Goal: Task Accomplishment & Management: Use online tool/utility

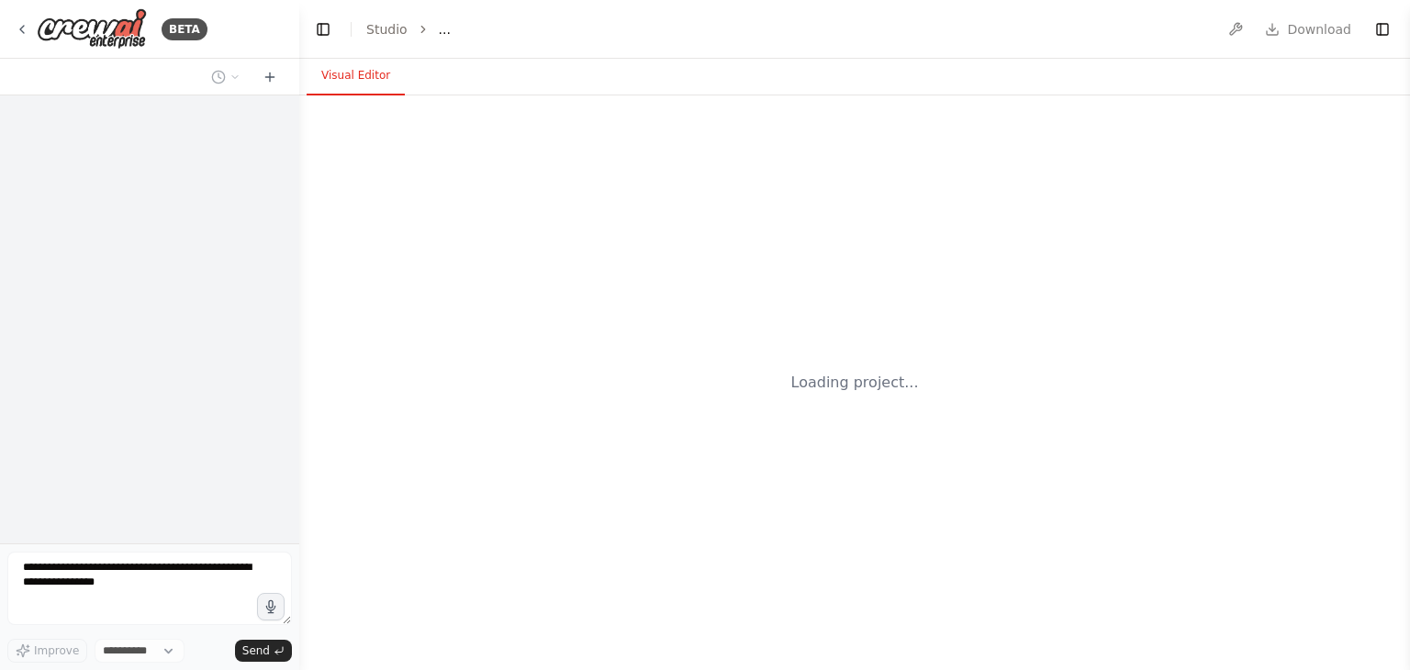
select select "****"
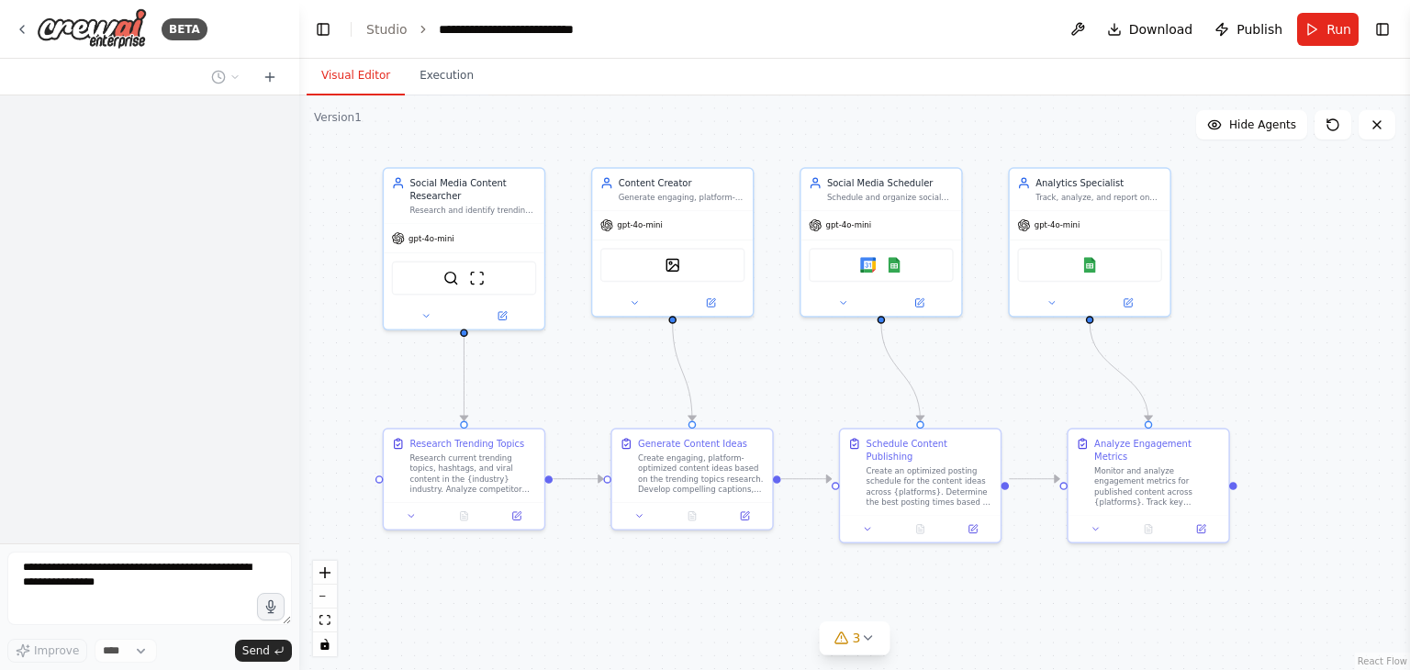
drag, startPoint x: 301, startPoint y: 343, endPoint x: 282, endPoint y: 233, distance: 111.9
click at [282, 233] on div "**********" at bounding box center [705, 335] width 1410 height 670
click at [431, 316] on icon at bounding box center [426, 314] width 10 height 10
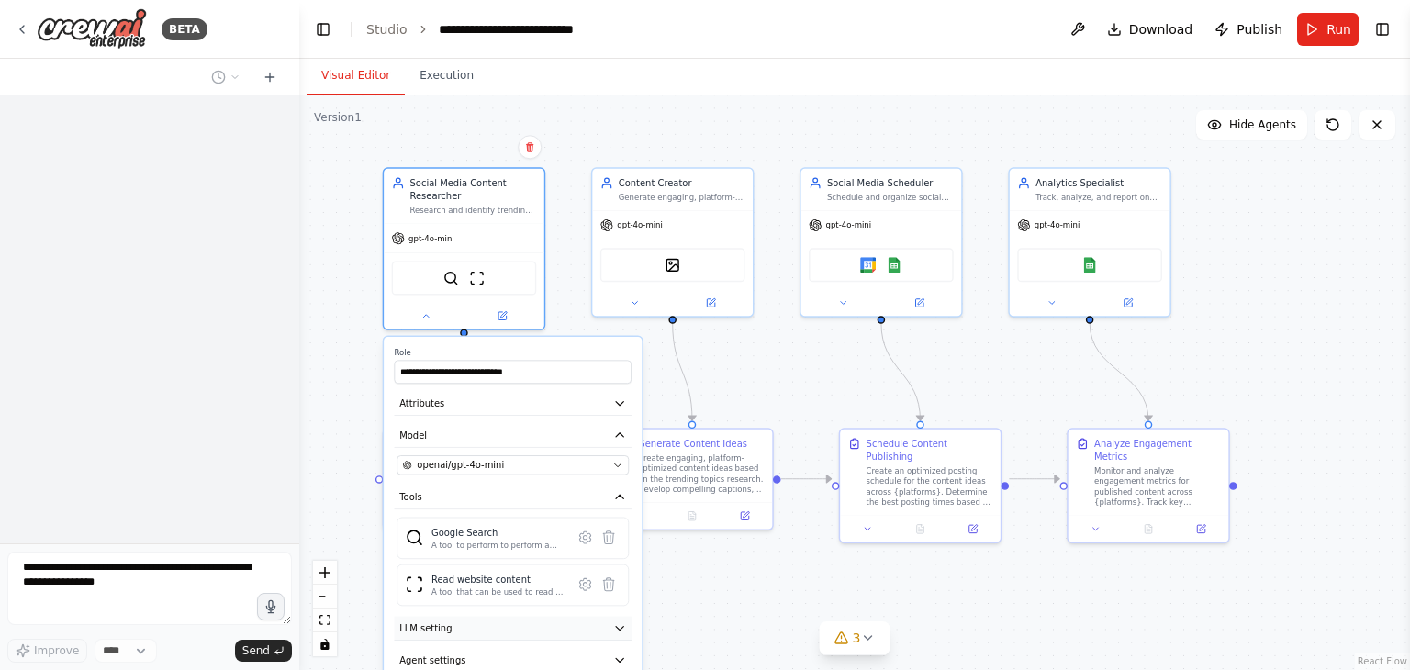
click at [617, 622] on icon "button" at bounding box center [619, 628] width 13 height 13
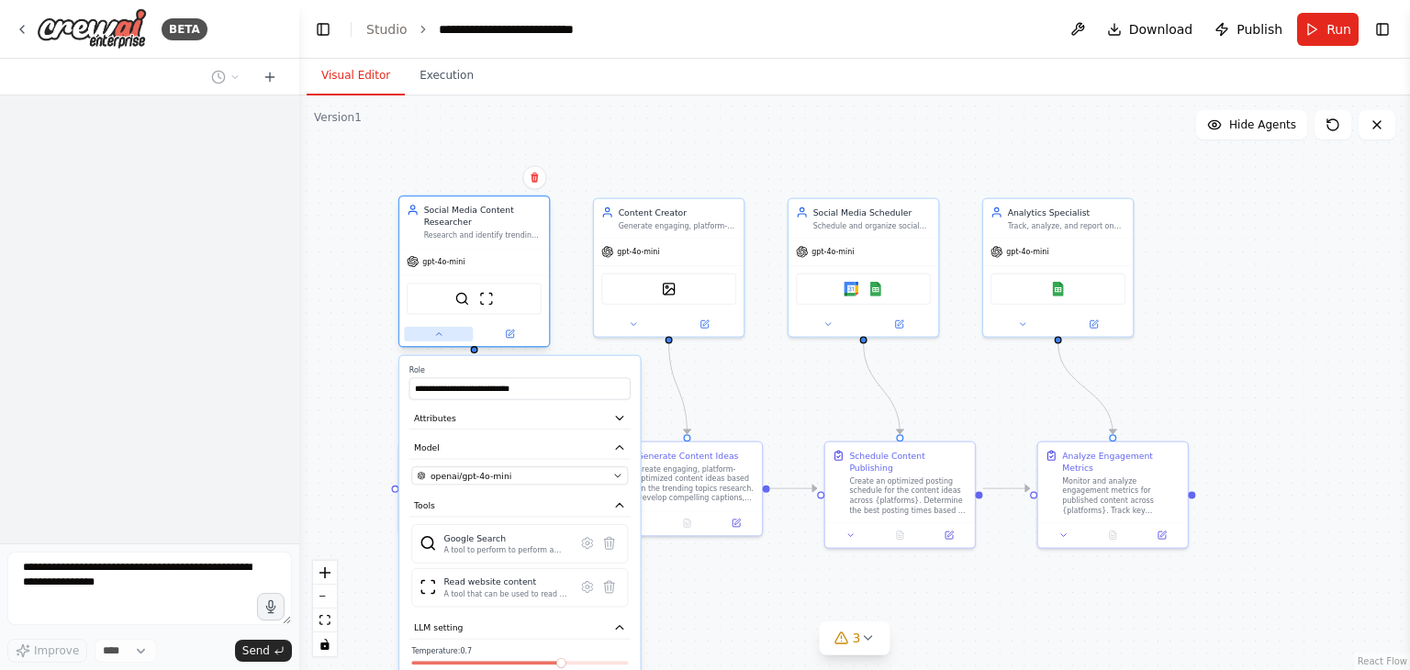
click at [443, 332] on icon at bounding box center [439, 335] width 10 height 10
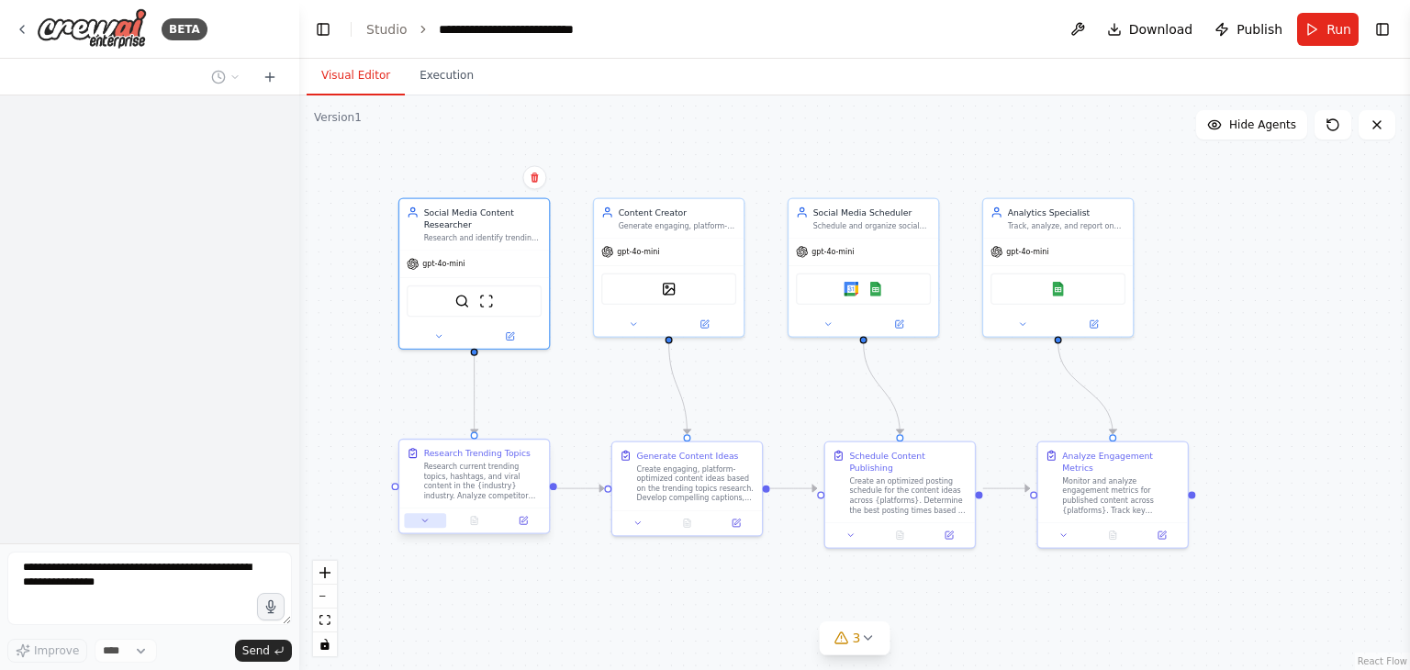
click at [426, 514] on button at bounding box center [424, 520] width 41 height 15
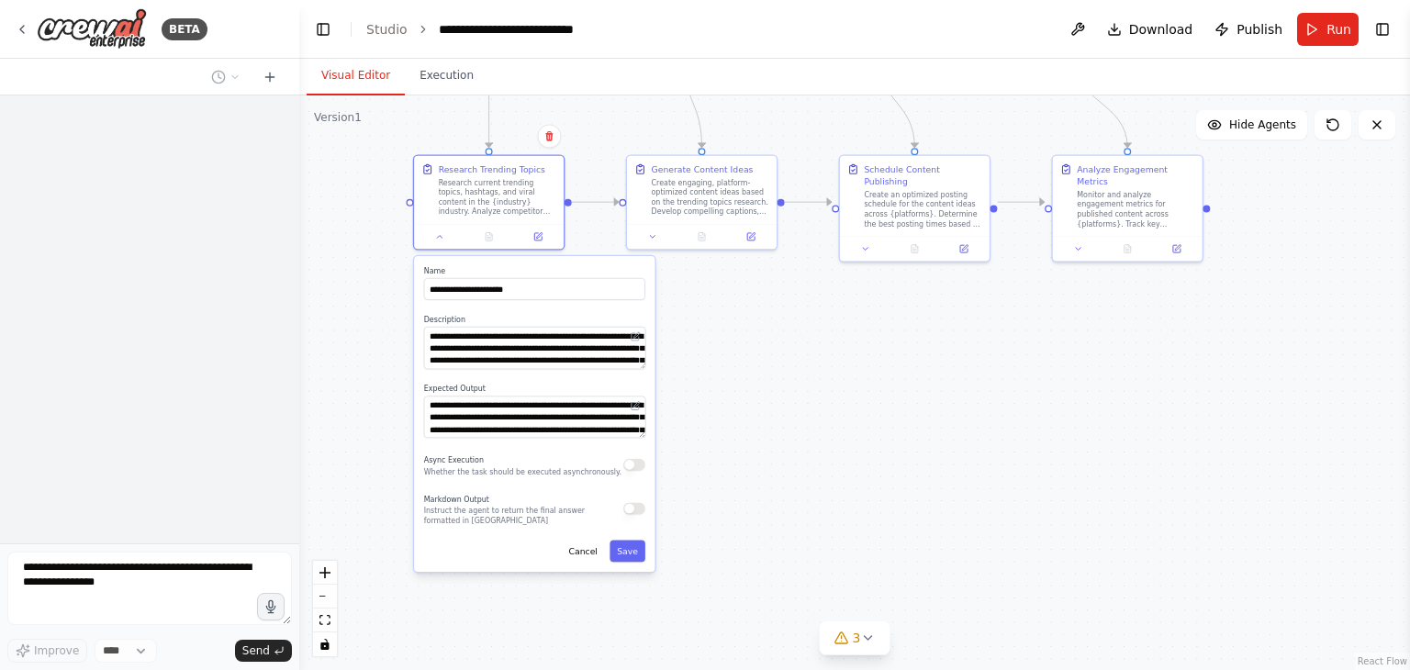
drag, startPoint x: 779, startPoint y: 603, endPoint x: 751, endPoint y: 316, distance: 288.7
click at [751, 316] on div ".deletable-edge-delete-btn { width: 20px; height: 20px; border: 0px solid #ffff…" at bounding box center [854, 383] width 1111 height 575
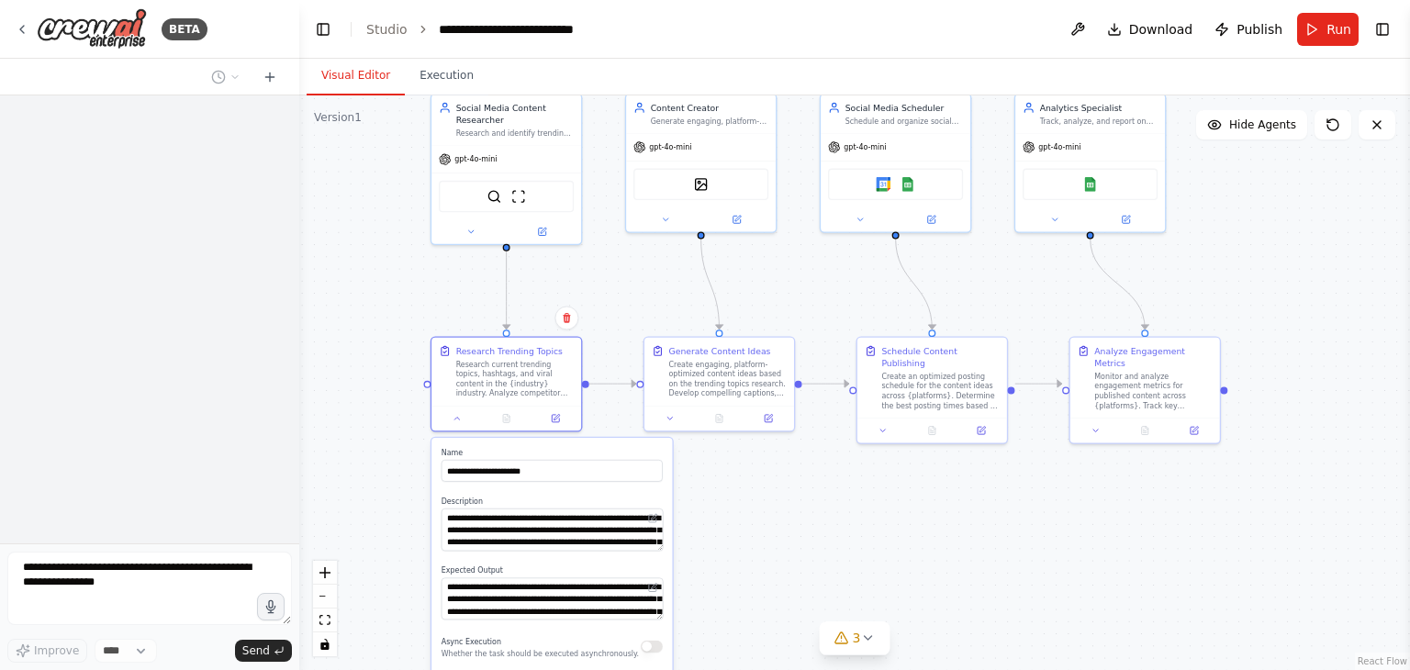
drag, startPoint x: 806, startPoint y: 426, endPoint x: 824, endPoint y: 609, distance: 183.6
click at [824, 609] on div ".deletable-edge-delete-btn { width: 20px; height: 20px; border: 0px solid #ffff…" at bounding box center [854, 383] width 1111 height 575
click at [270, 76] on icon at bounding box center [270, 77] width 0 height 8
click at [1331, 28] on span "Run" at bounding box center [1339, 29] width 25 height 18
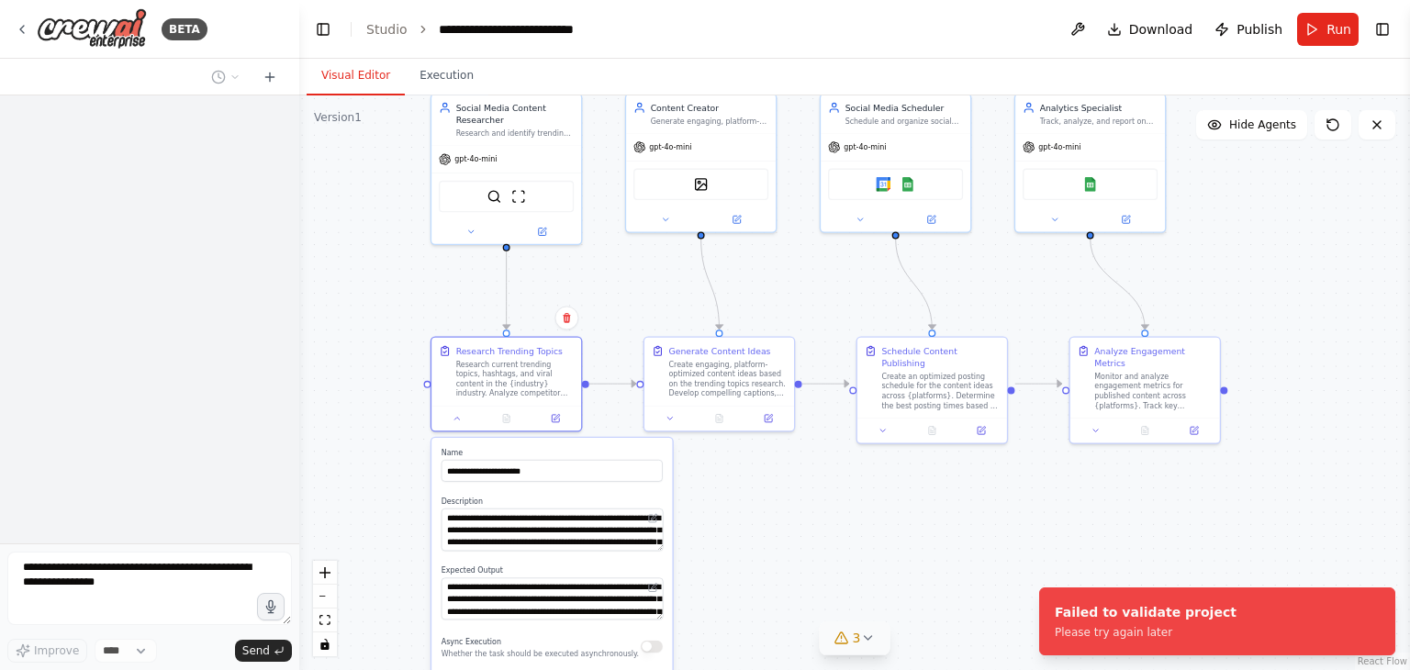
click at [867, 631] on icon at bounding box center [867, 638] width 15 height 15
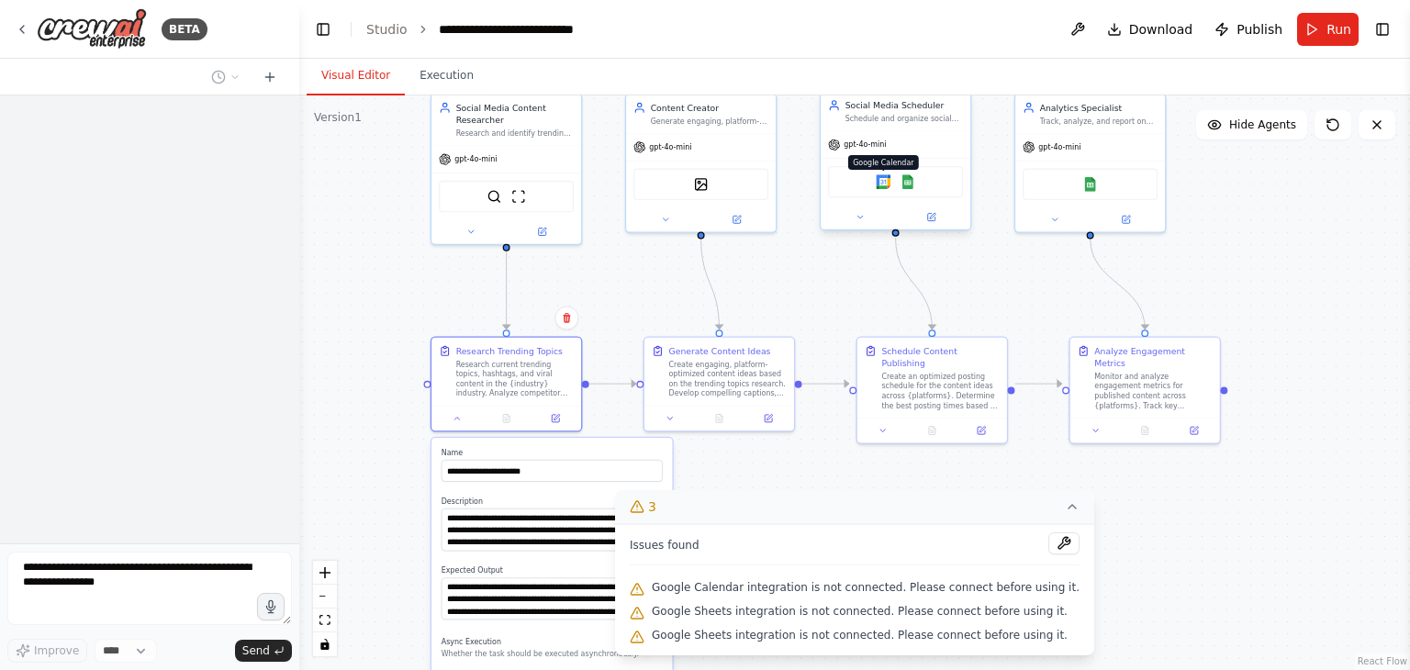
click at [887, 181] on img at bounding box center [883, 181] width 15 height 15
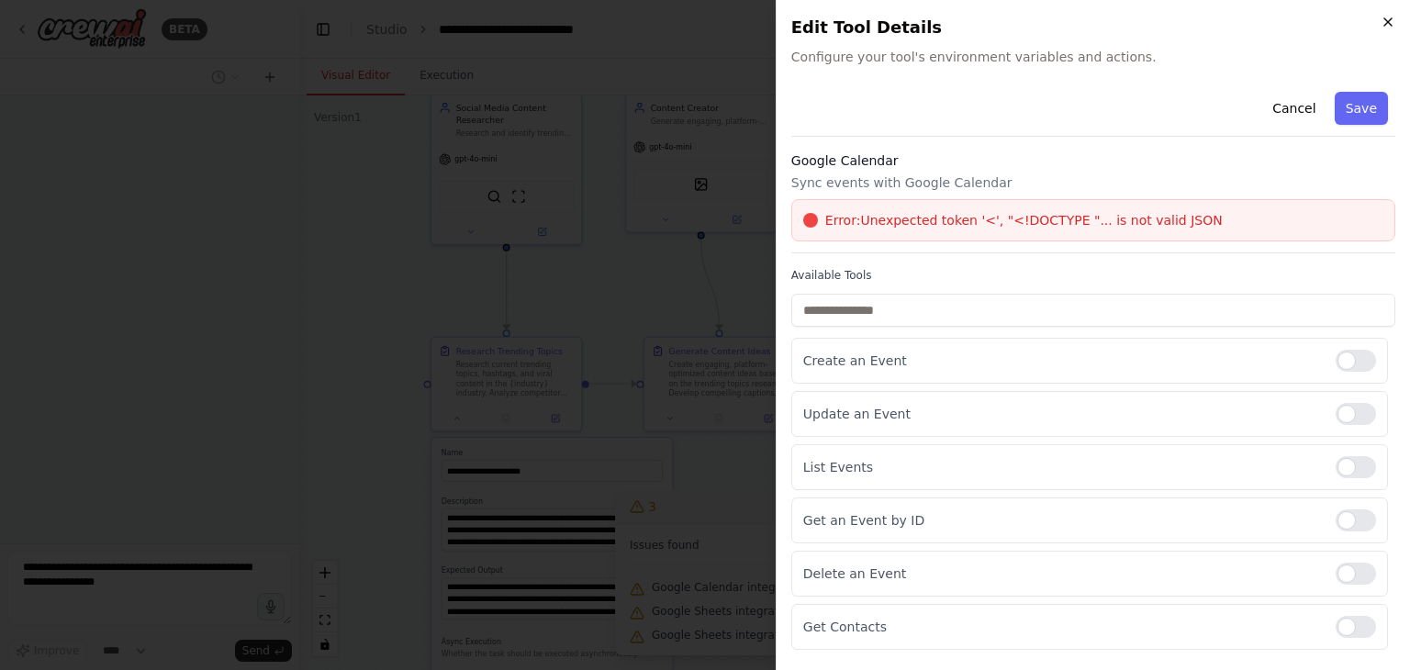
click at [1386, 23] on icon "button" at bounding box center [1388, 22] width 15 height 15
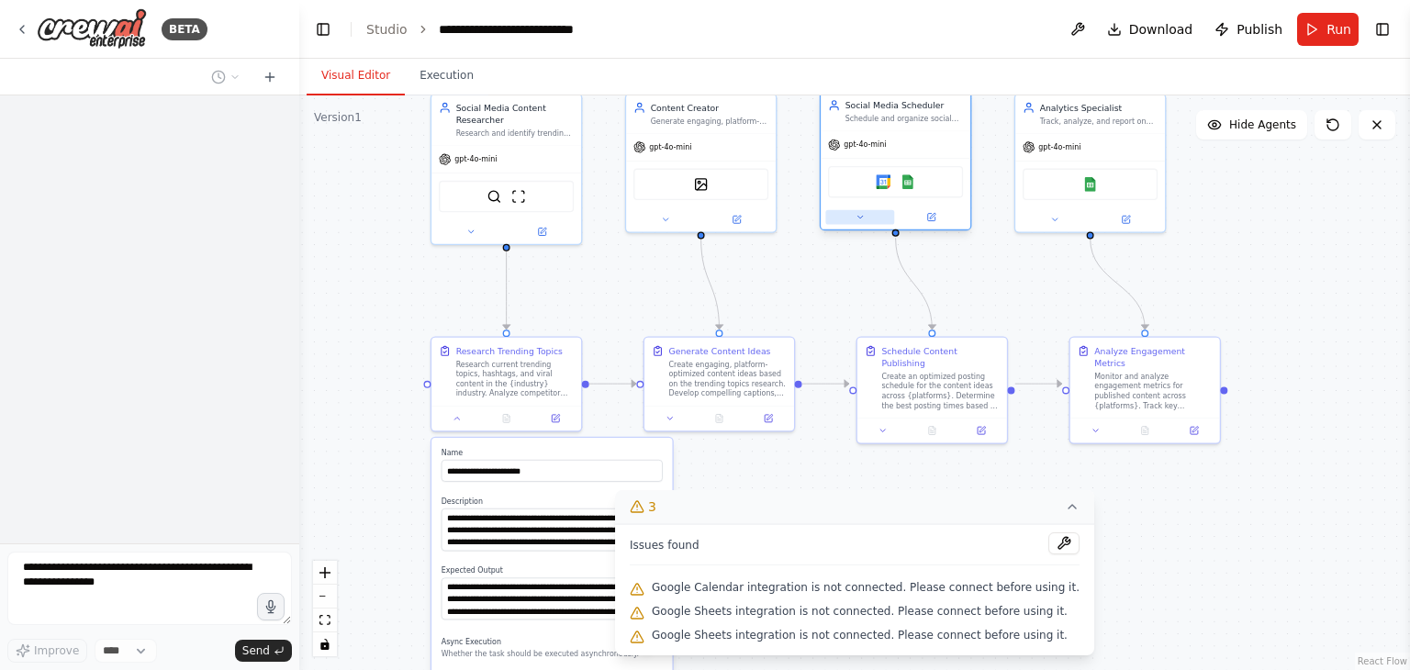
click at [860, 219] on icon at bounding box center [861, 217] width 10 height 10
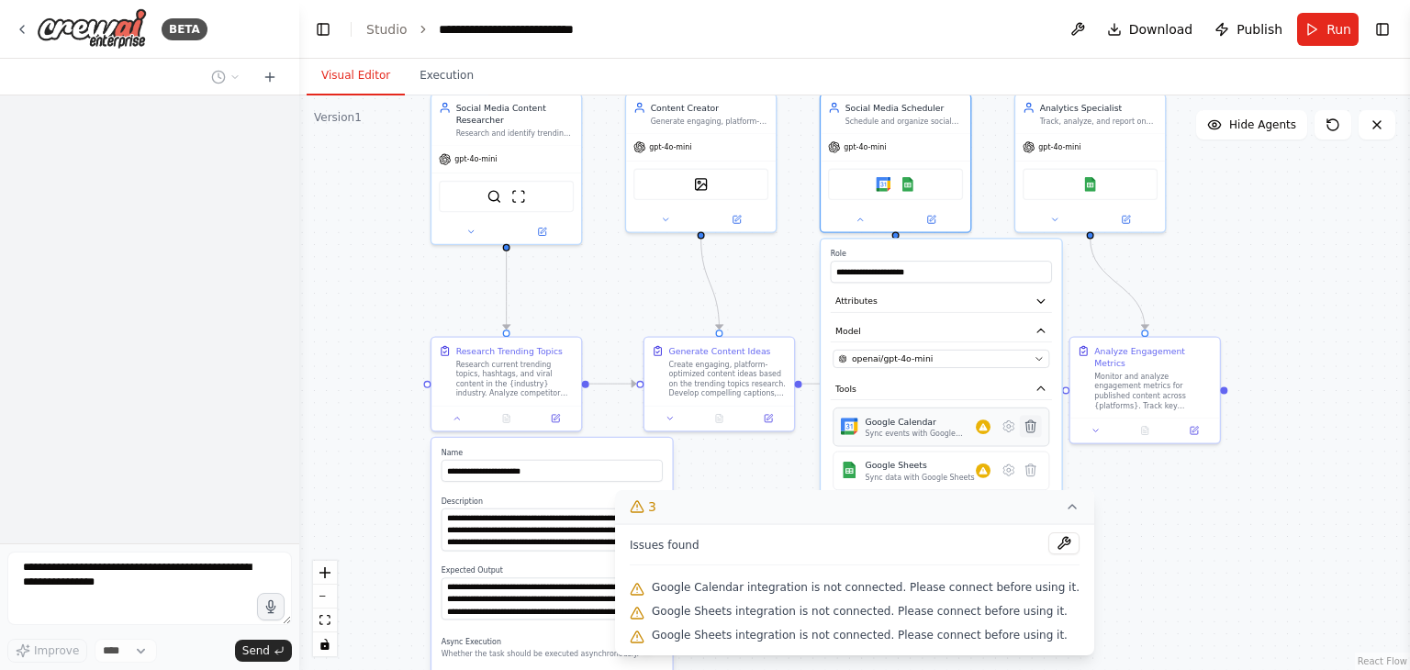
click at [1036, 430] on icon at bounding box center [1031, 427] width 15 height 15
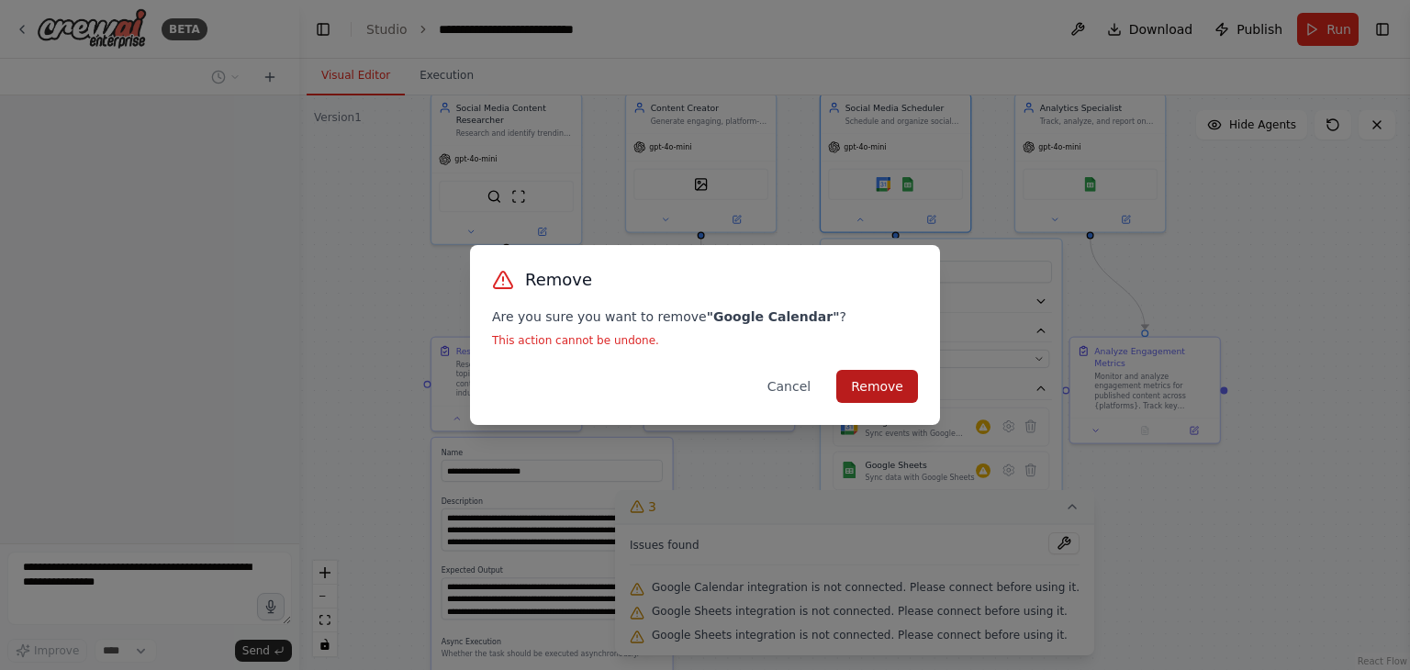
click at [893, 390] on button "Remove" at bounding box center [878, 386] width 82 height 33
click at [889, 386] on button "Remove" at bounding box center [878, 386] width 82 height 33
click at [808, 382] on button "Cancel" at bounding box center [789, 386] width 73 height 33
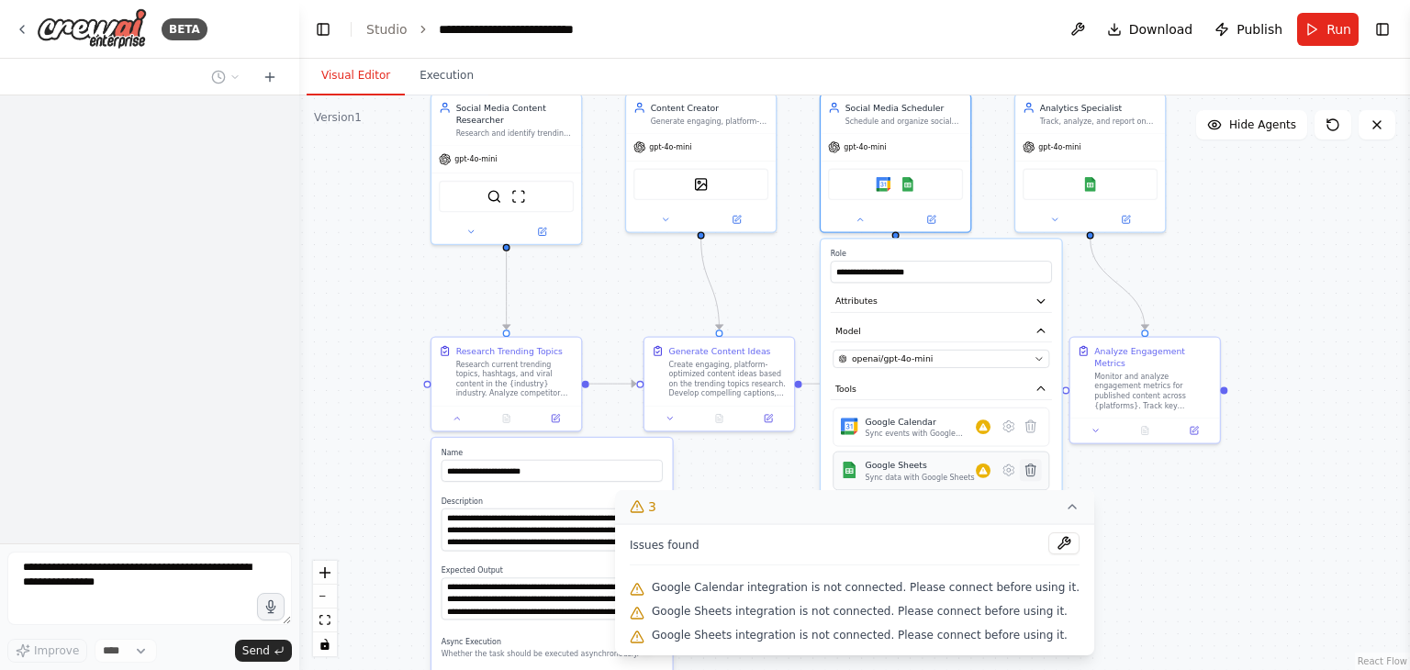
click at [1036, 470] on icon at bounding box center [1031, 470] width 15 height 15
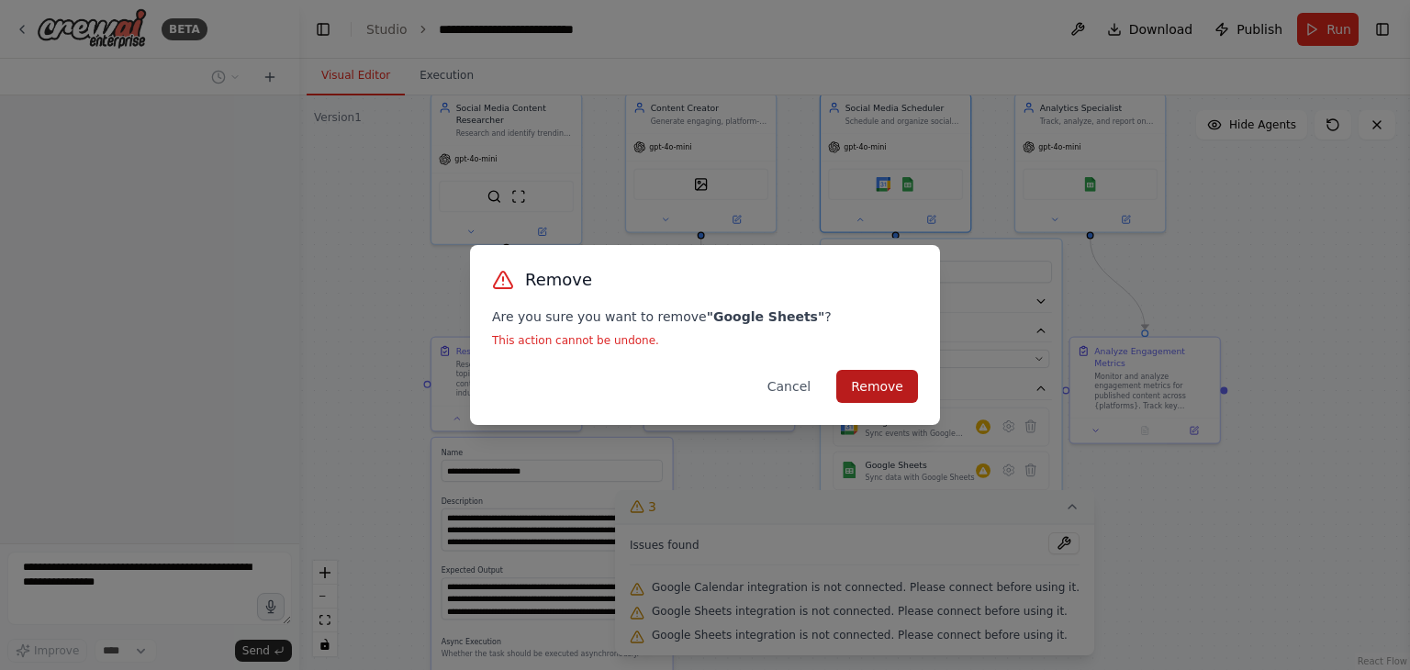
click at [887, 392] on button "Remove" at bounding box center [878, 386] width 82 height 33
click at [804, 386] on button "Cancel" at bounding box center [789, 386] width 73 height 33
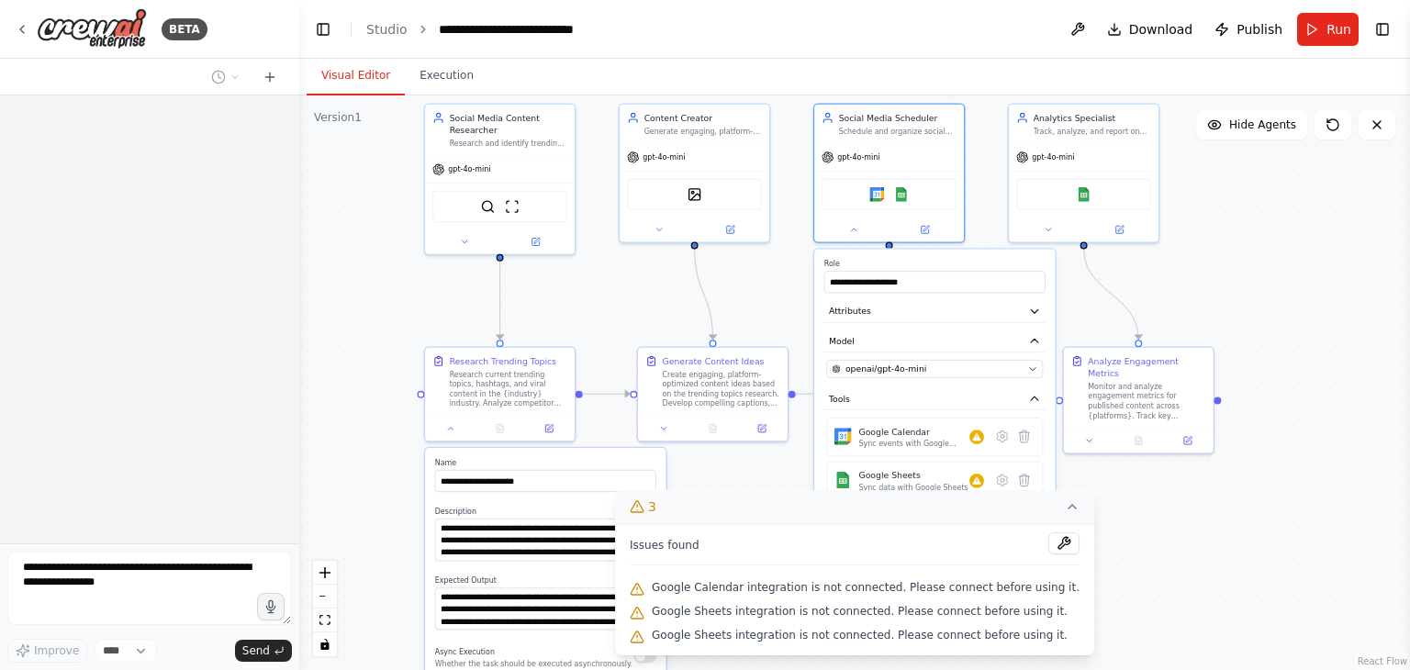
drag, startPoint x: 648, startPoint y: 251, endPoint x: 642, endPoint y: 261, distance: 12.0
click at [642, 261] on div ".deletable-edge-delete-btn { width: 20px; height: 20px; border: 0px solid #ffff…" at bounding box center [854, 383] width 1111 height 575
click at [1033, 438] on button at bounding box center [1025, 437] width 22 height 22
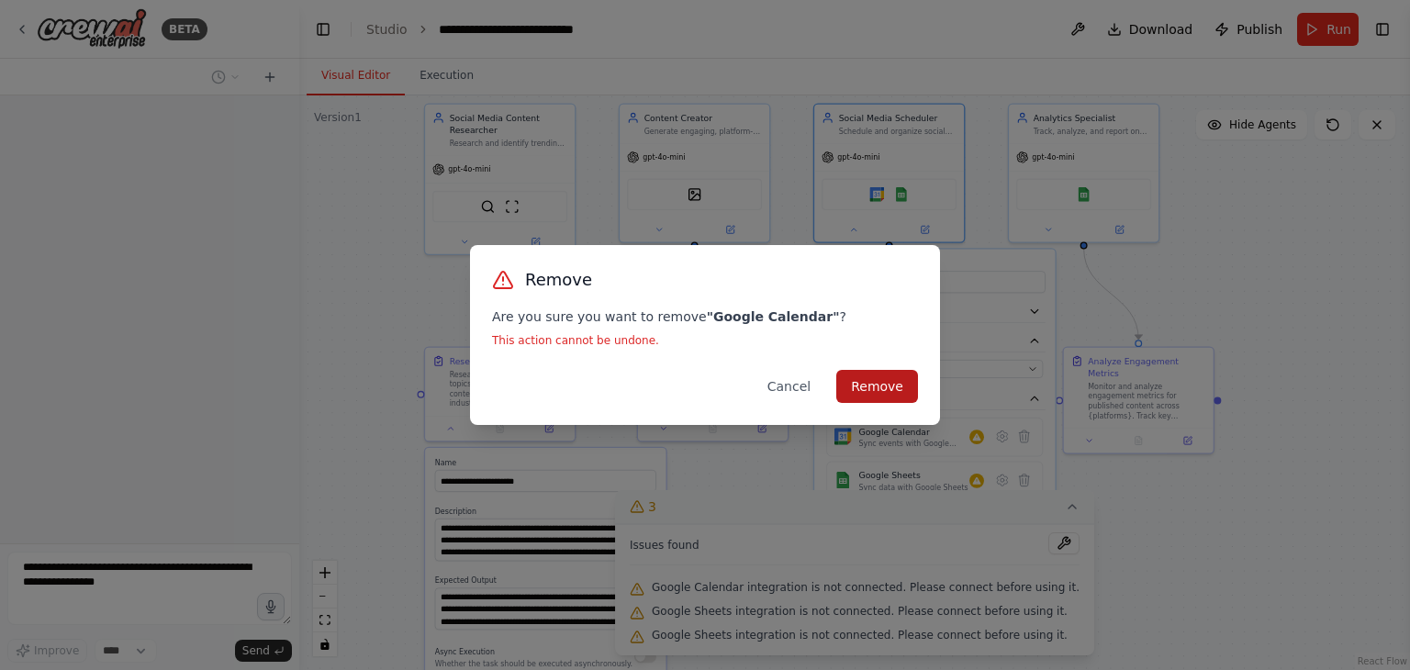
click at [916, 397] on button "Remove" at bounding box center [878, 386] width 82 height 33
click at [901, 393] on button "Remove" at bounding box center [878, 386] width 82 height 33
click at [782, 394] on button "Cancel" at bounding box center [789, 386] width 73 height 33
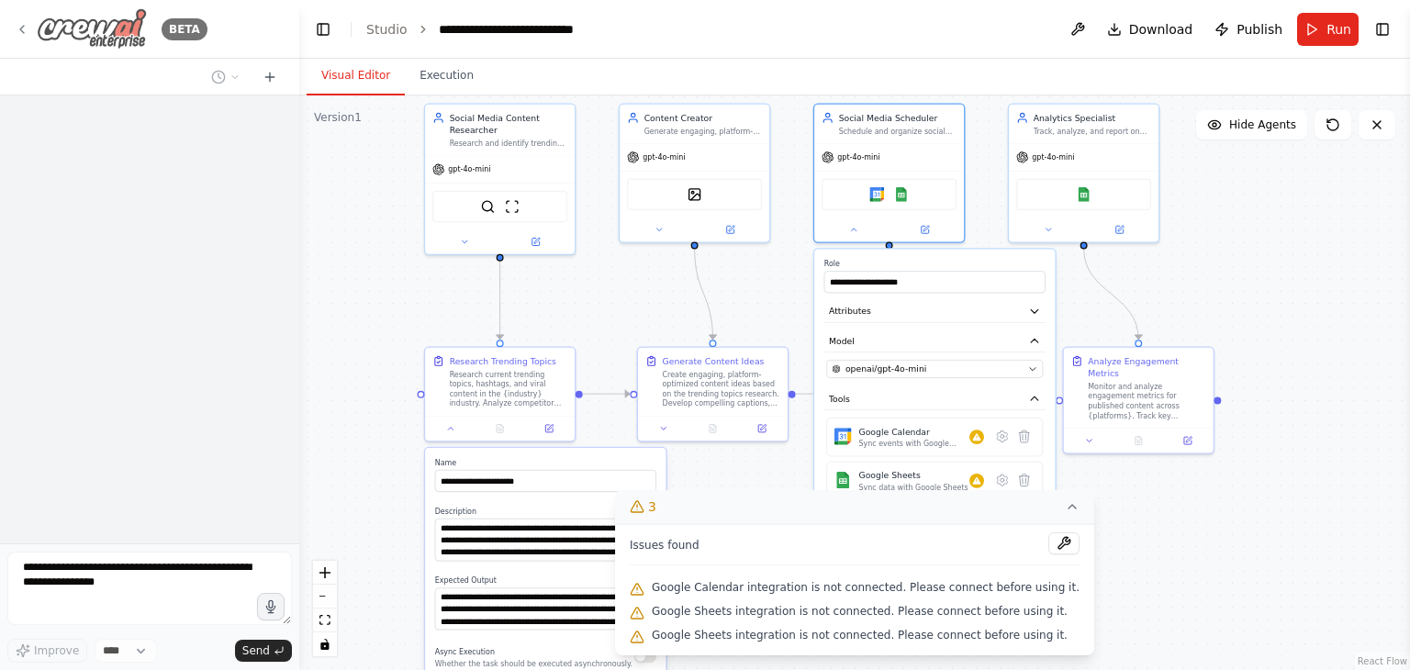
click at [26, 23] on icon at bounding box center [22, 29] width 15 height 15
click at [1049, 544] on button at bounding box center [1064, 544] width 31 height 22
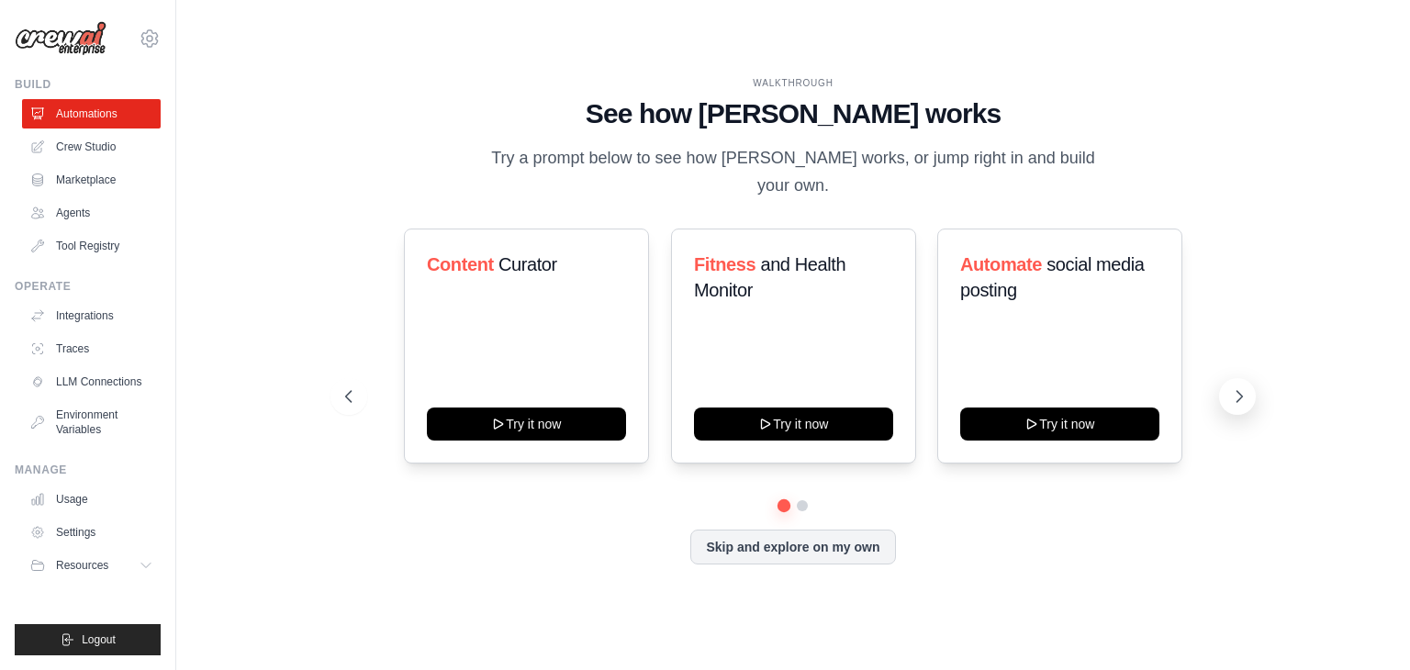
click at [1243, 388] on icon at bounding box center [1240, 397] width 18 height 18
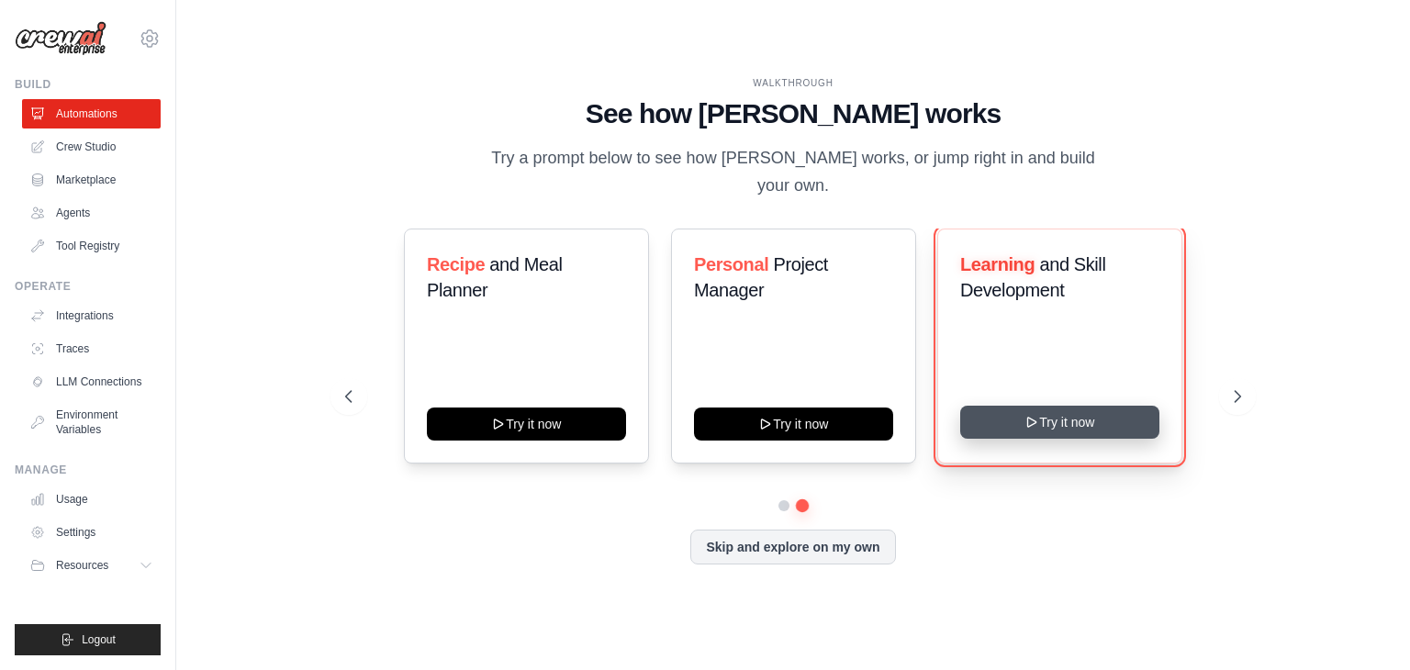
click at [1085, 413] on button "Try it now" at bounding box center [1060, 422] width 199 height 33
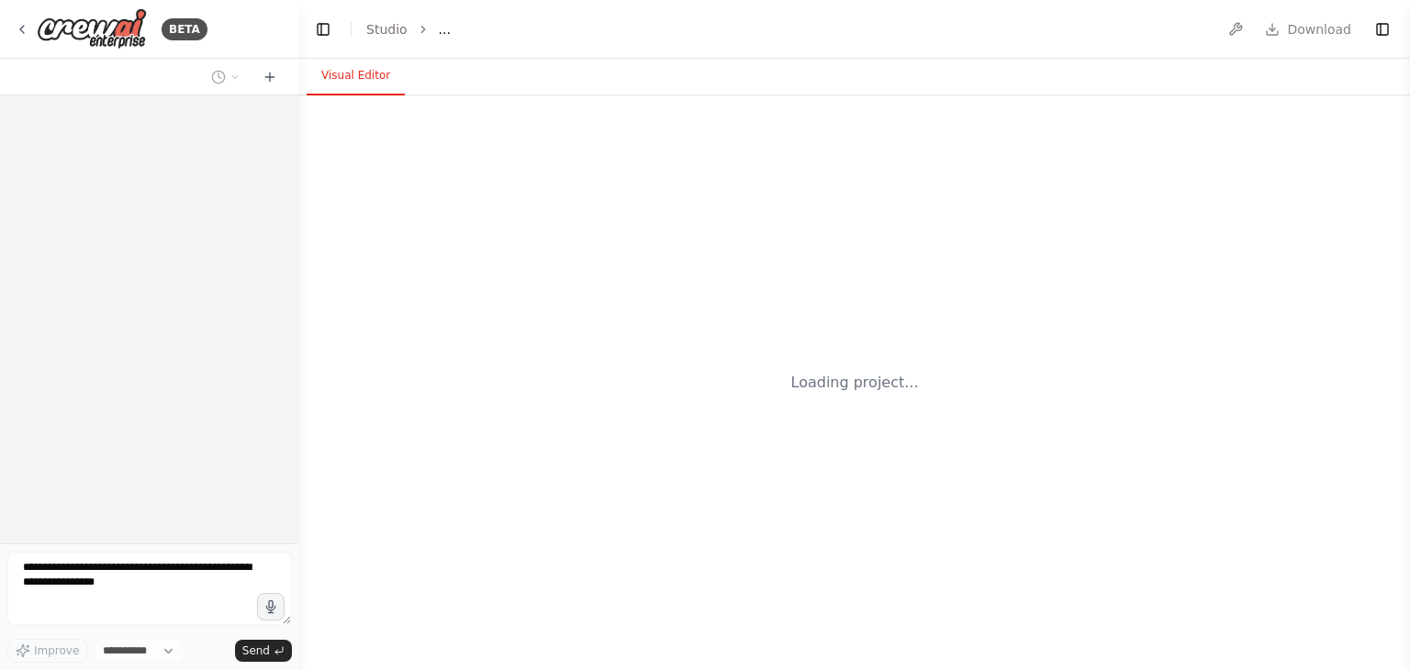
select select "****"
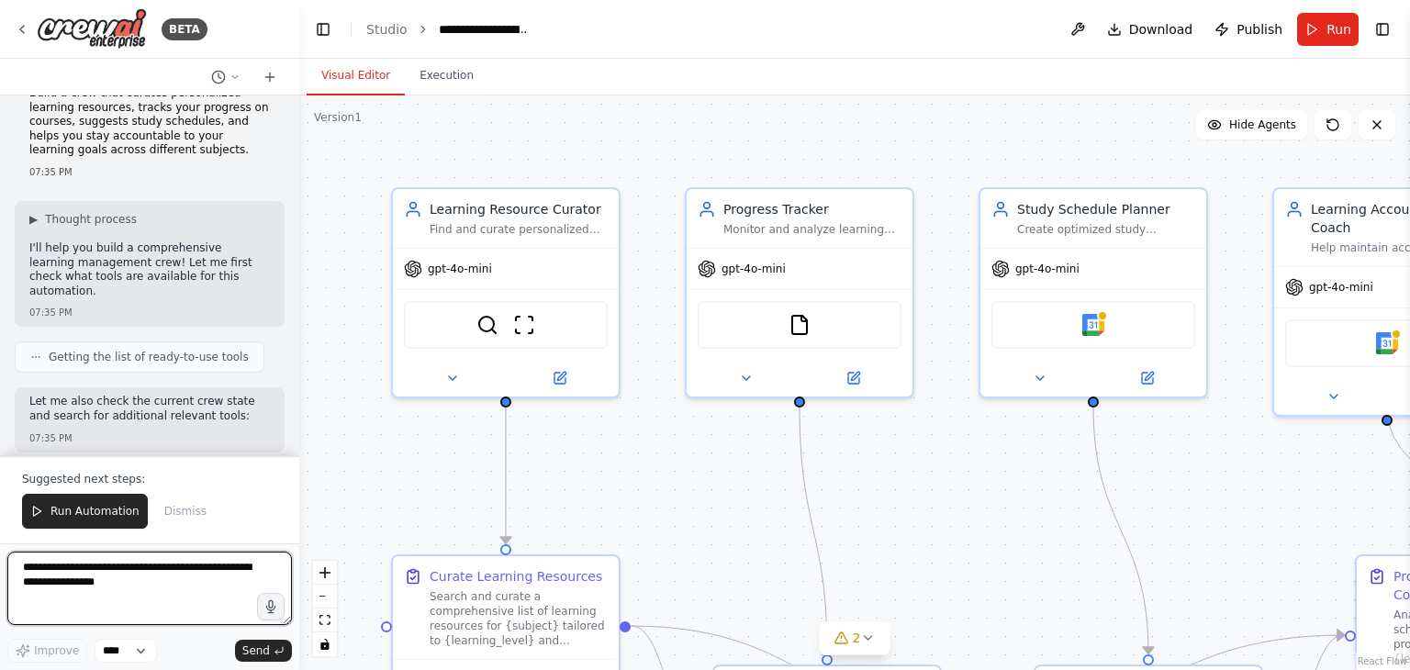
scroll to position [1844, 0]
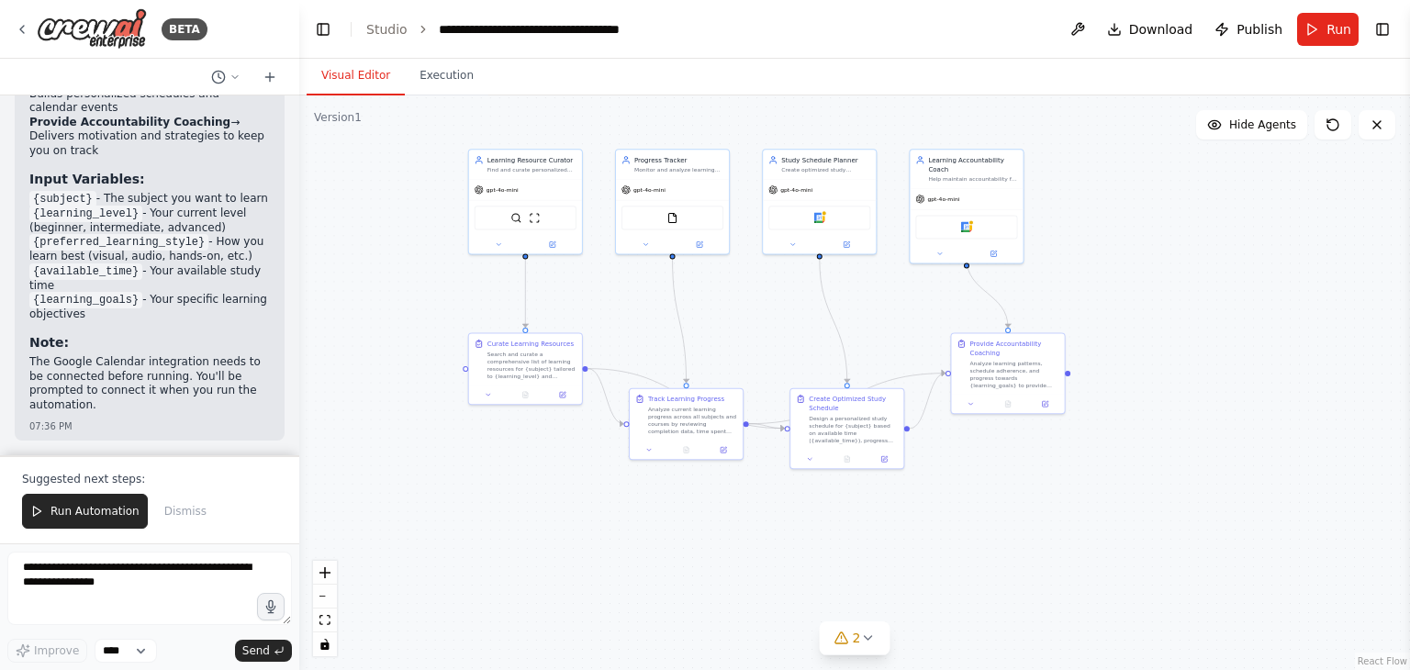
drag, startPoint x: 702, startPoint y: 473, endPoint x: 625, endPoint y: 368, distance: 129.5
click at [625, 368] on div ".deletable-edge-delete-btn { width: 20px; height: 20px; border: 0px solid #ffff…" at bounding box center [854, 383] width 1111 height 575
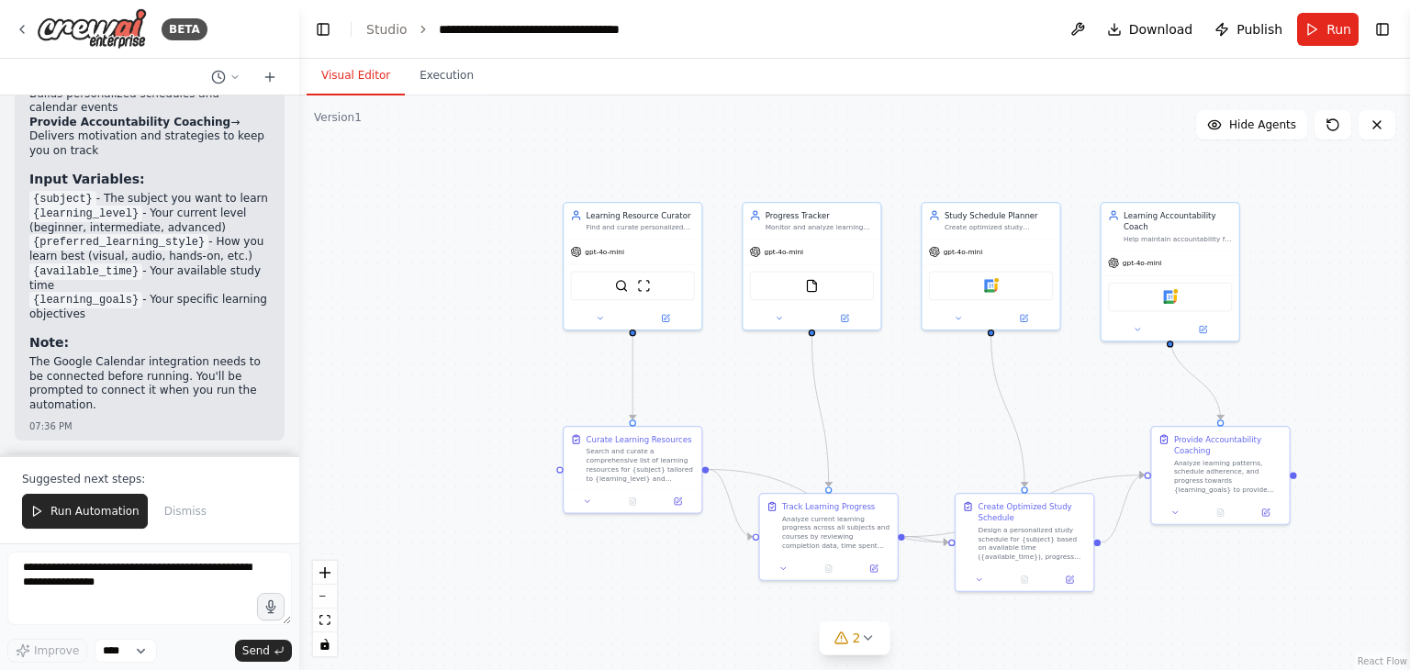
drag, startPoint x: 658, startPoint y: 354, endPoint x: 673, endPoint y: 304, distance: 52.6
click at [673, 304] on div ".deletable-edge-delete-btn { width: 20px; height: 20px; border: 0px solid #ffff…" at bounding box center [854, 383] width 1111 height 575
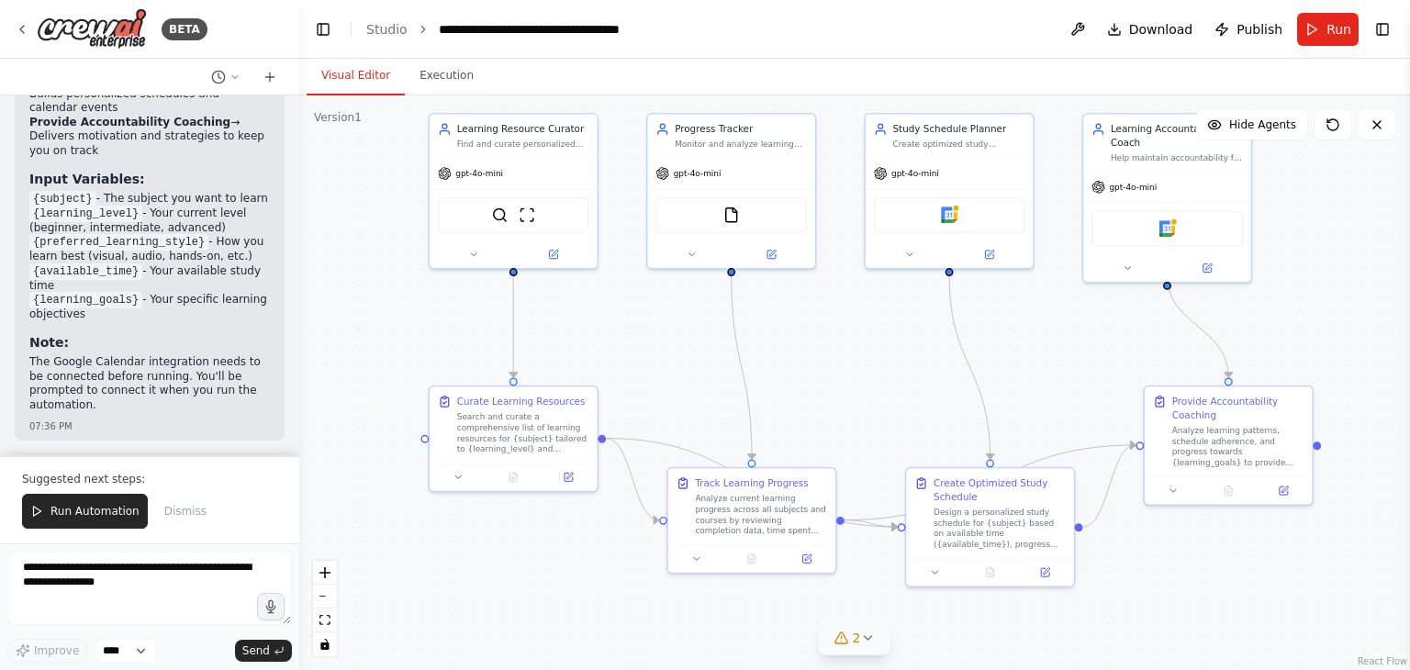
click at [867, 637] on icon at bounding box center [867, 638] width 15 height 15
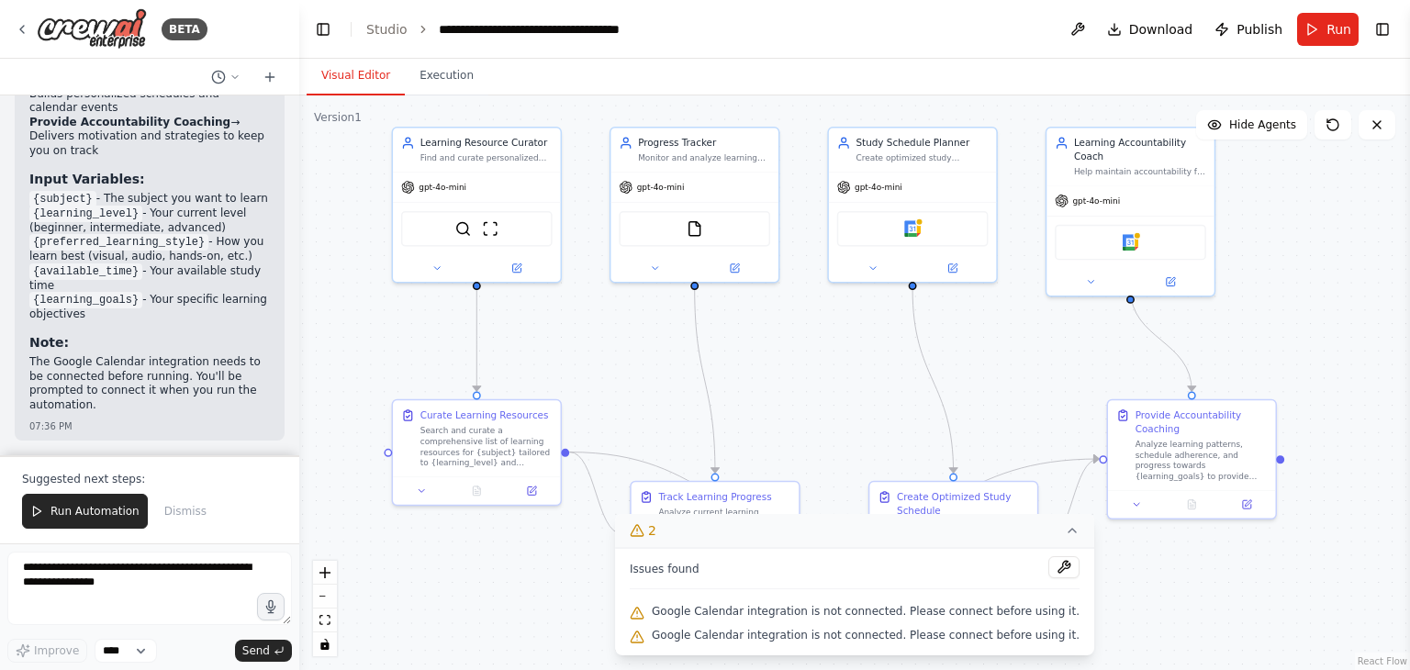
drag, startPoint x: 1060, startPoint y: 292, endPoint x: 1049, endPoint y: 306, distance: 17.6
click at [1049, 306] on div ".deletable-edge-delete-btn { width: 20px; height: 20px; border: 0px solid #ffff…" at bounding box center [854, 383] width 1111 height 575
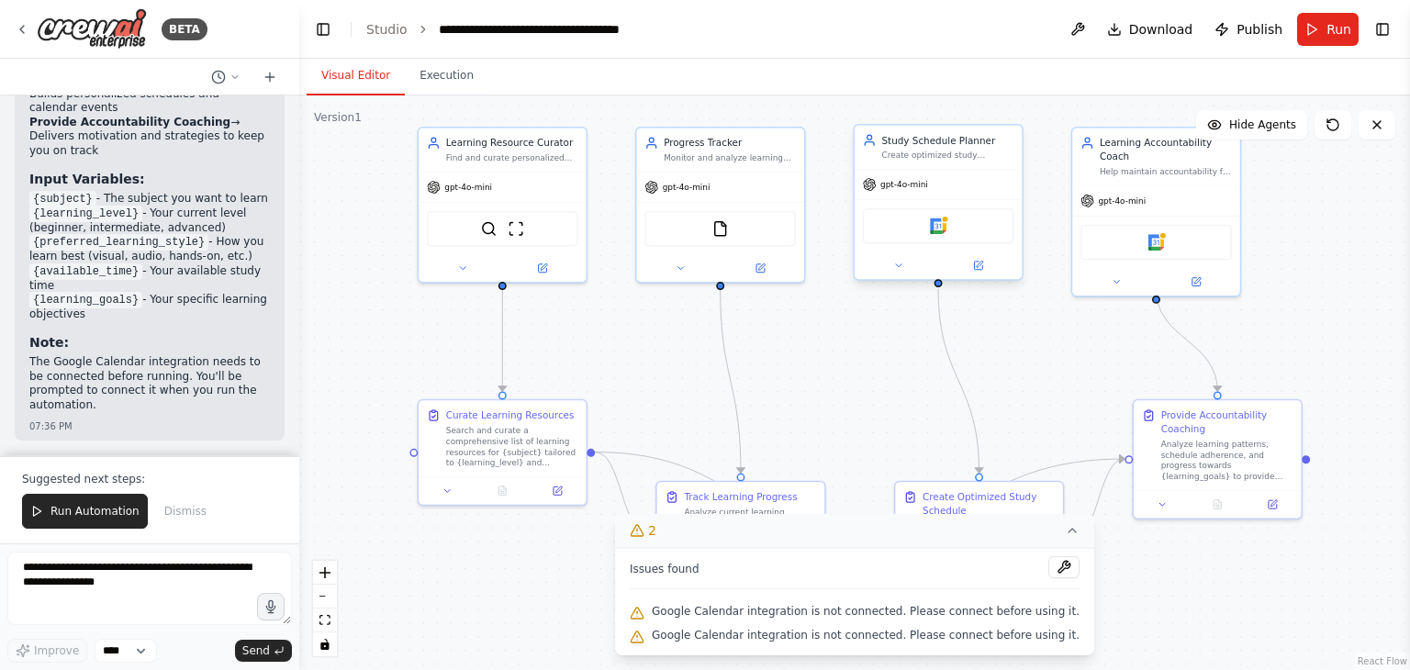
click at [962, 221] on div "Google Calendar" at bounding box center [939, 226] width 152 height 36
click at [933, 227] on img at bounding box center [938, 226] width 17 height 17
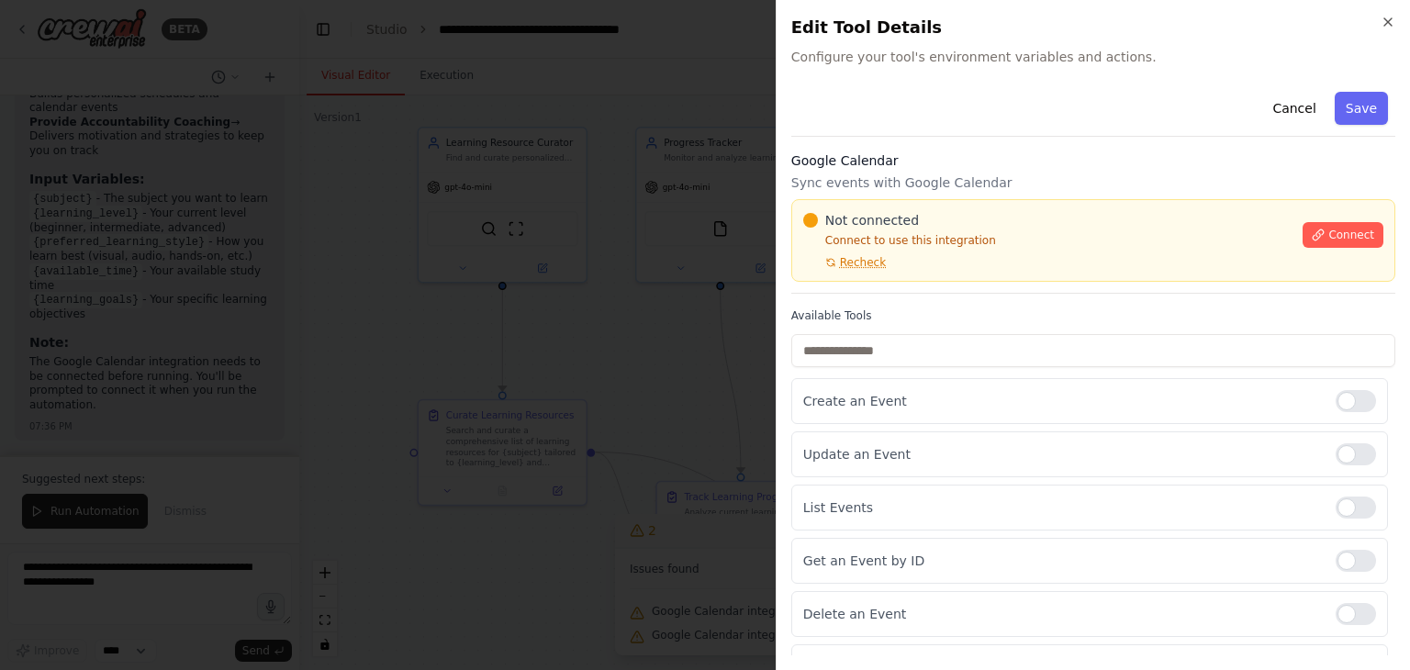
scroll to position [0, 0]
click at [1390, 29] on h2 "Edit Tool Details" at bounding box center [1094, 28] width 604 height 26
click at [1385, 17] on icon "button" at bounding box center [1388, 22] width 15 height 15
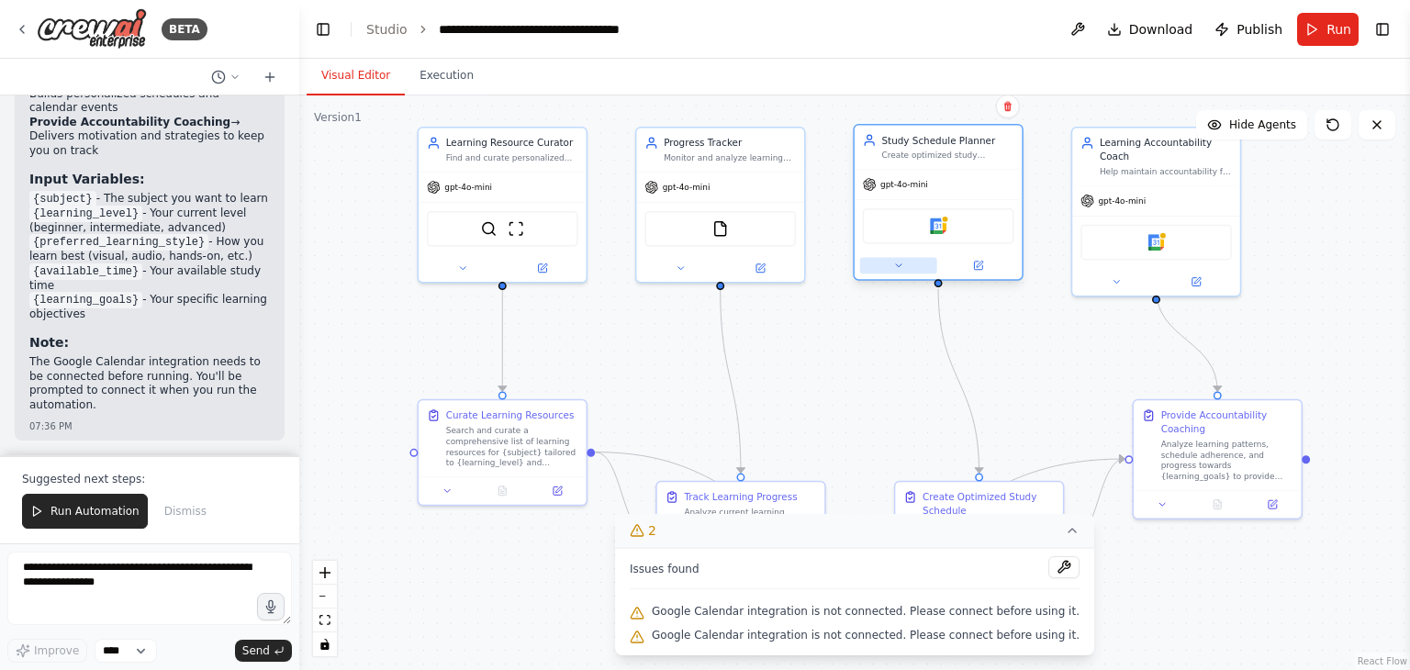
click at [893, 269] on icon at bounding box center [898, 265] width 11 height 11
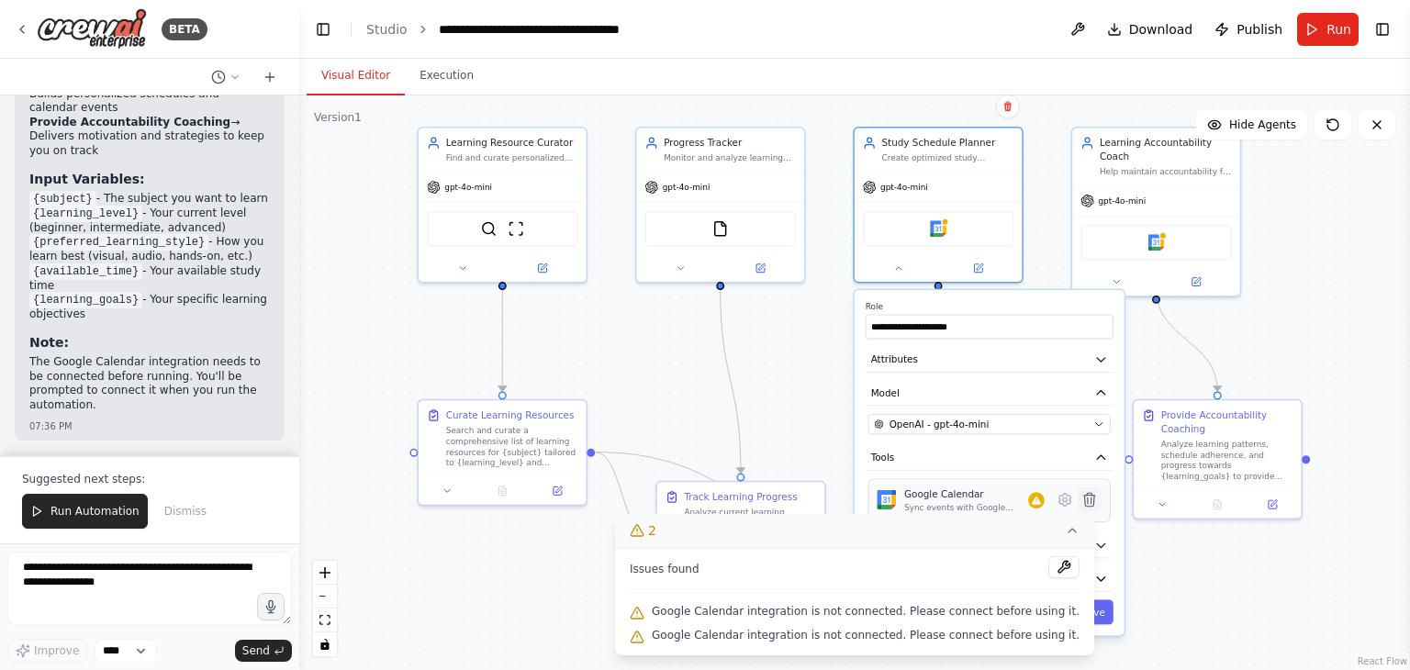
click at [1094, 500] on icon at bounding box center [1090, 499] width 11 height 13
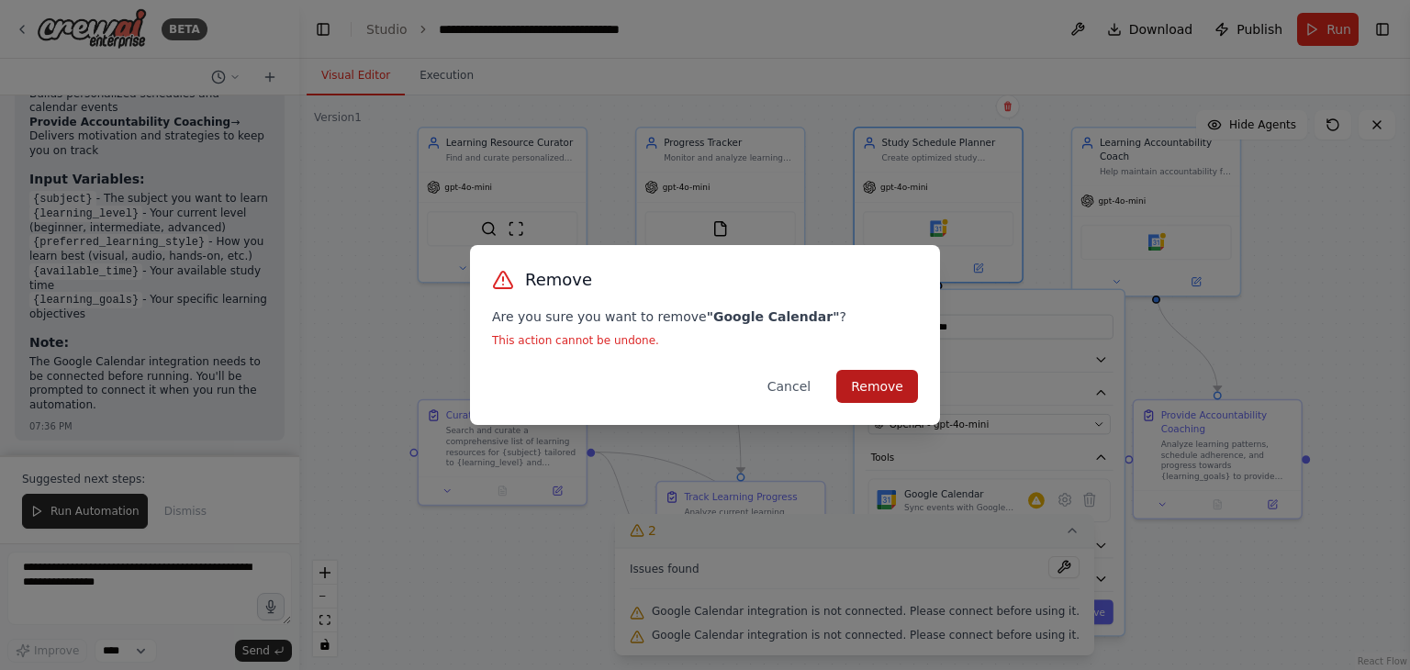
click at [882, 388] on button "Remove" at bounding box center [878, 386] width 82 height 33
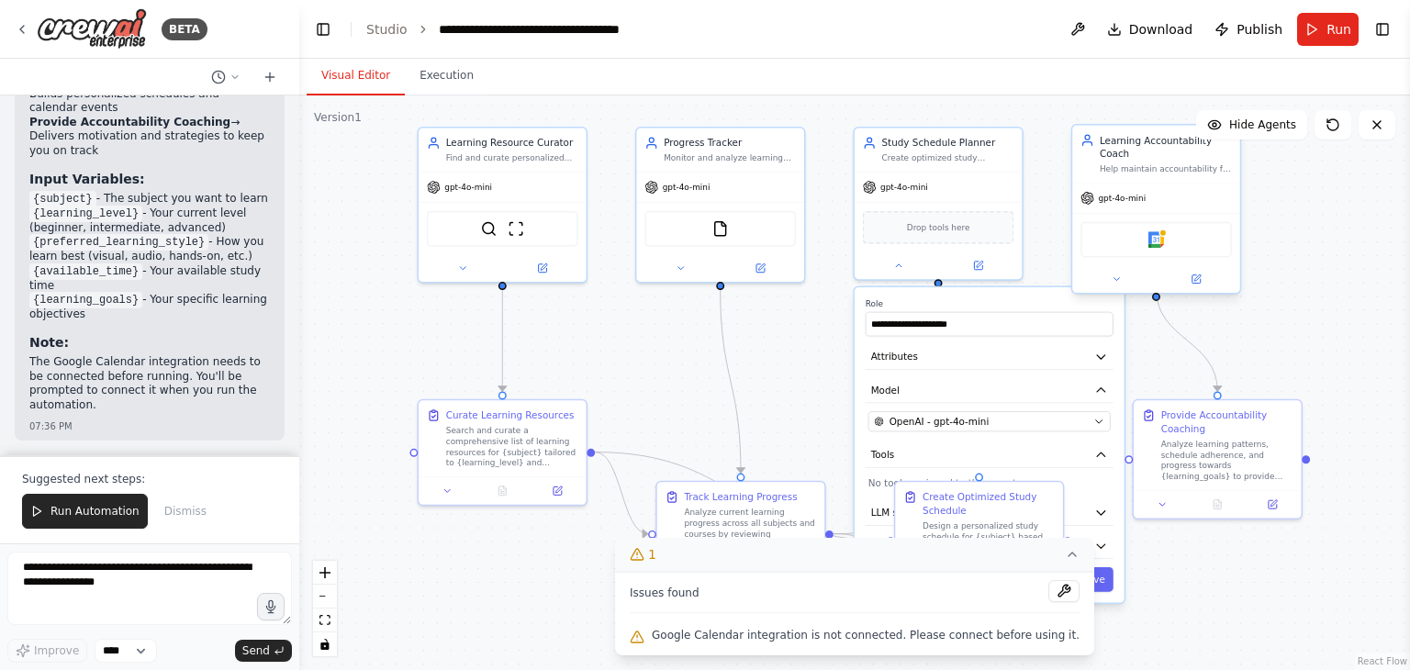
click at [1184, 222] on div "Google Calendar" at bounding box center [1157, 240] width 152 height 36
click at [1149, 231] on img at bounding box center [1157, 239] width 17 height 17
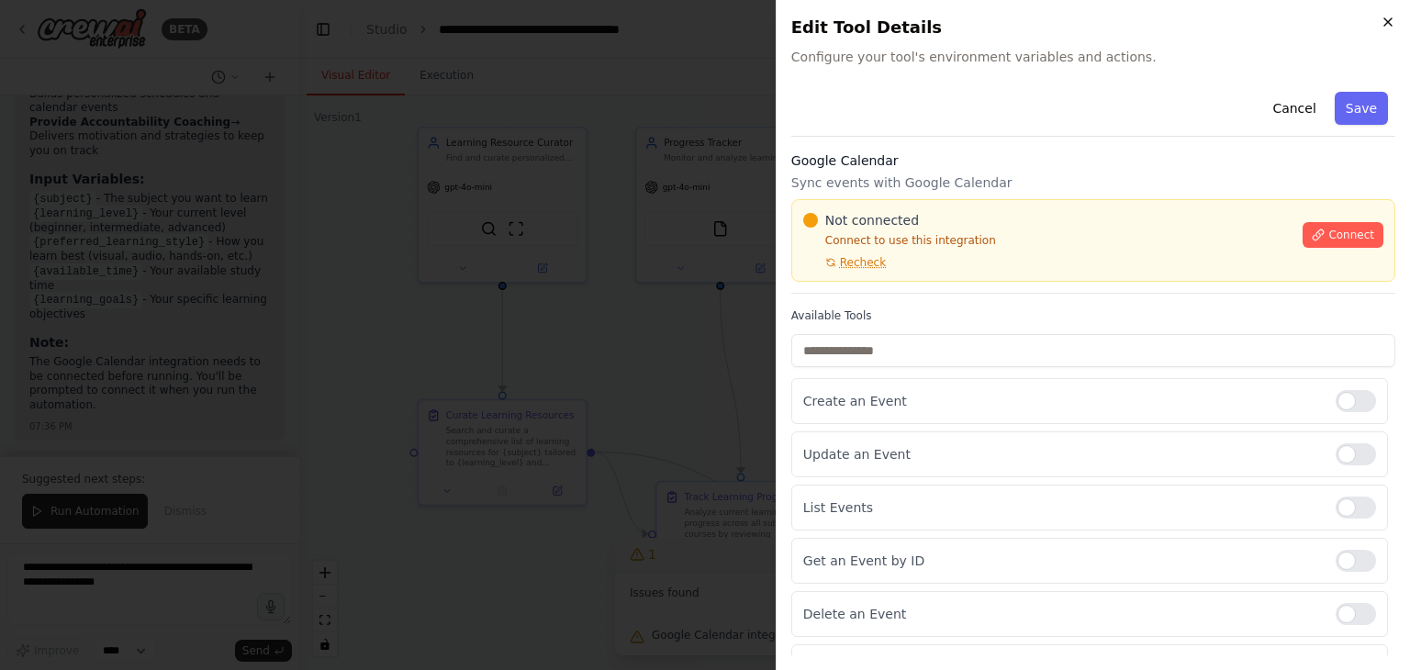
click at [1388, 17] on icon "button" at bounding box center [1388, 22] width 15 height 15
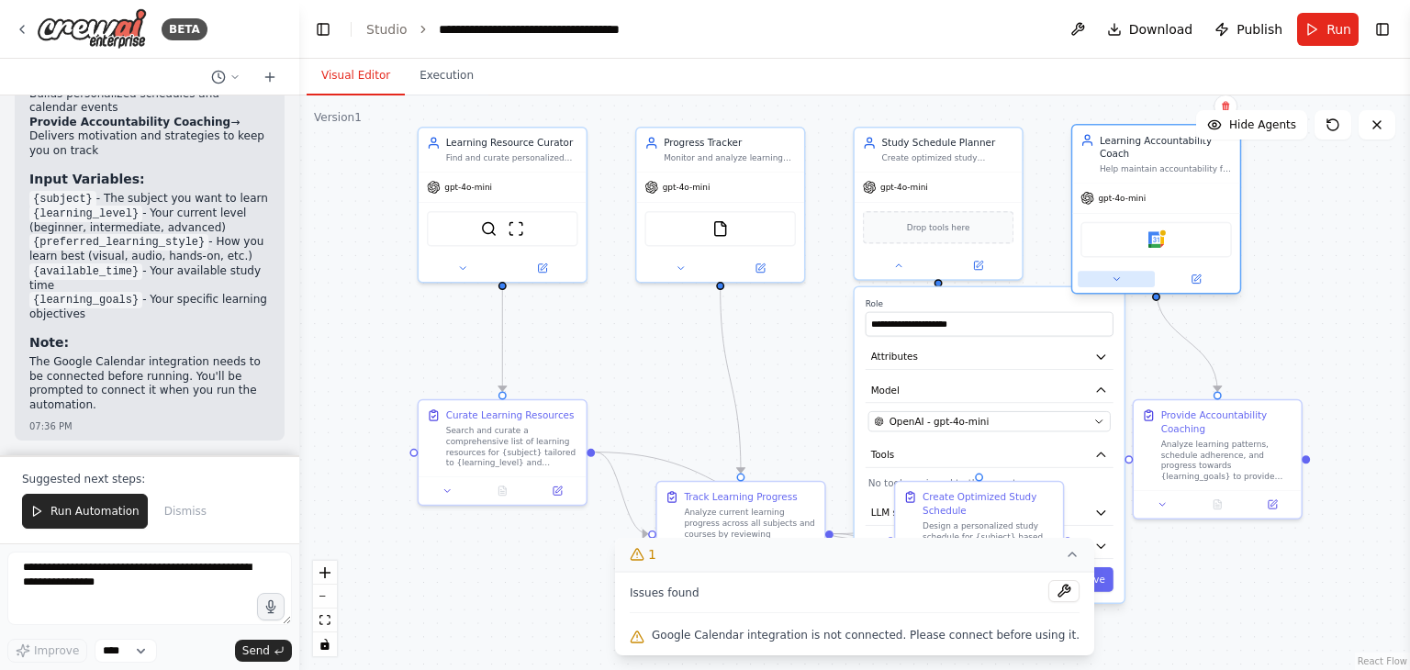
click at [1124, 271] on button at bounding box center [1116, 279] width 77 height 17
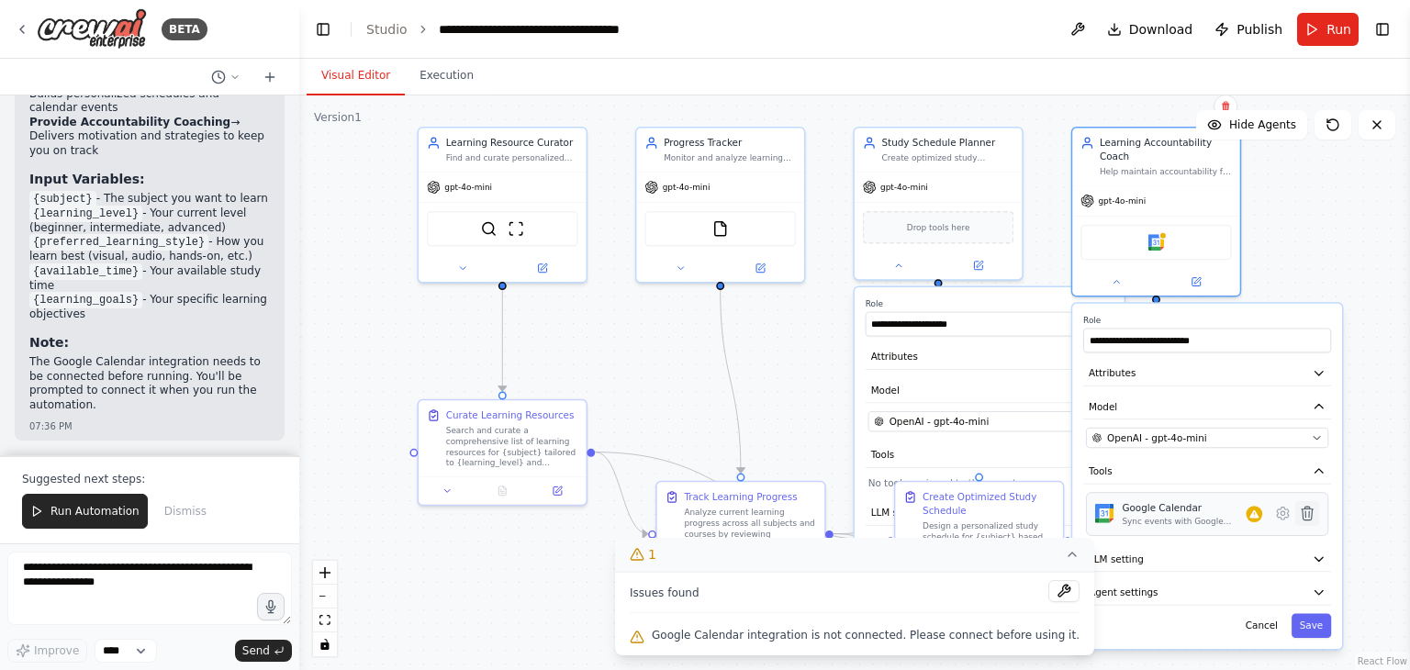
click at [1311, 506] on button at bounding box center [1308, 513] width 25 height 25
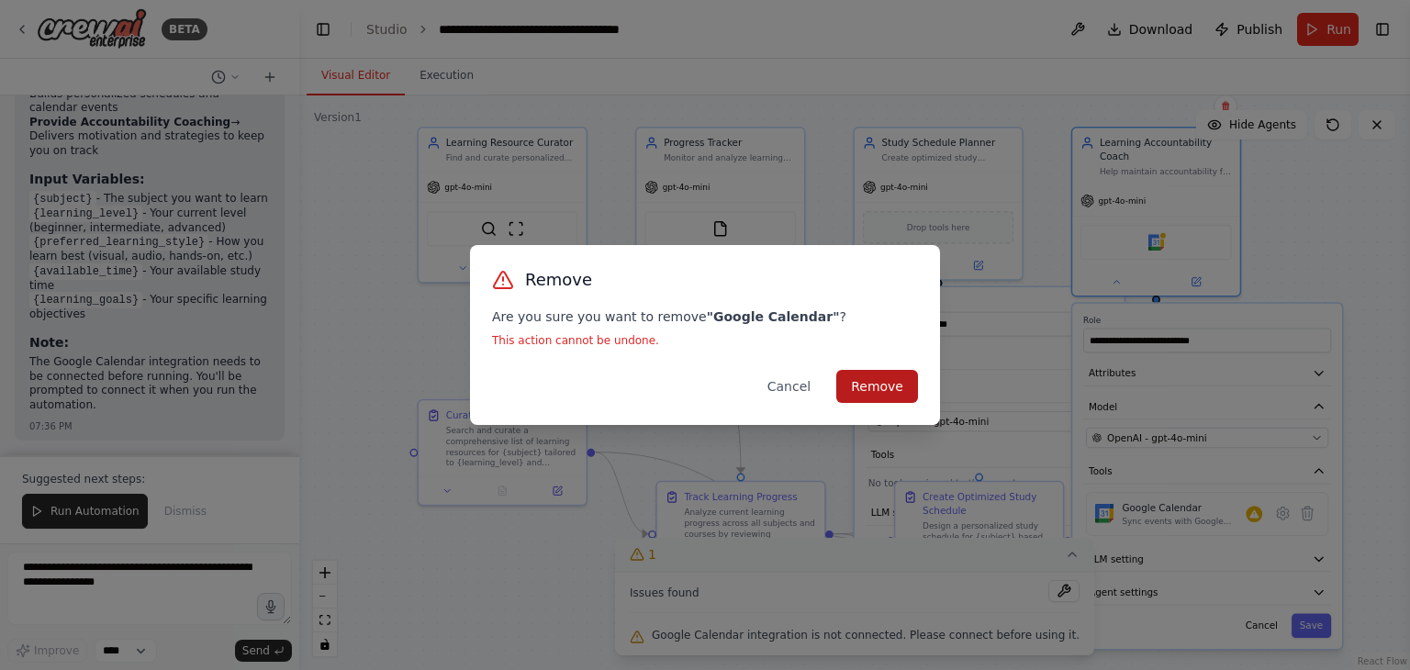
click at [892, 388] on button "Remove" at bounding box center [878, 386] width 82 height 33
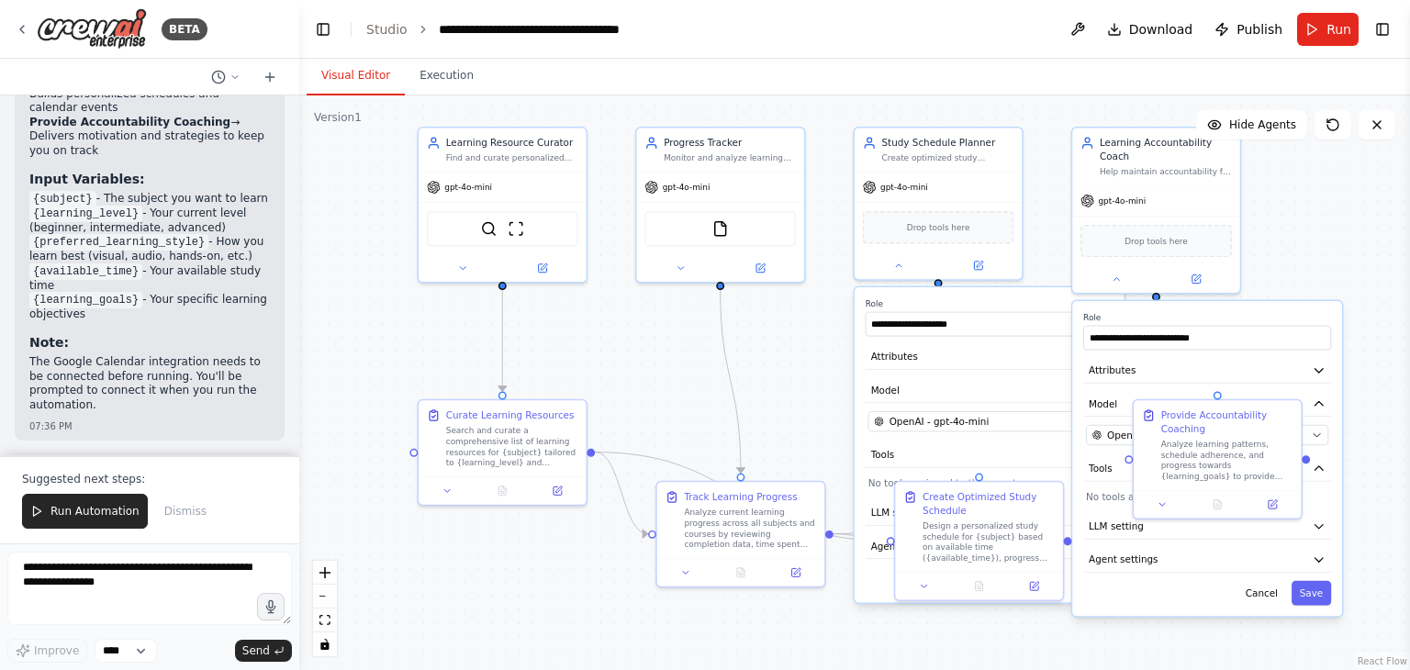
click at [299, 414] on div ".deletable-edge-delete-btn { width: 20px; height: 20px; border: 0px solid #ffff…" at bounding box center [854, 383] width 1111 height 575
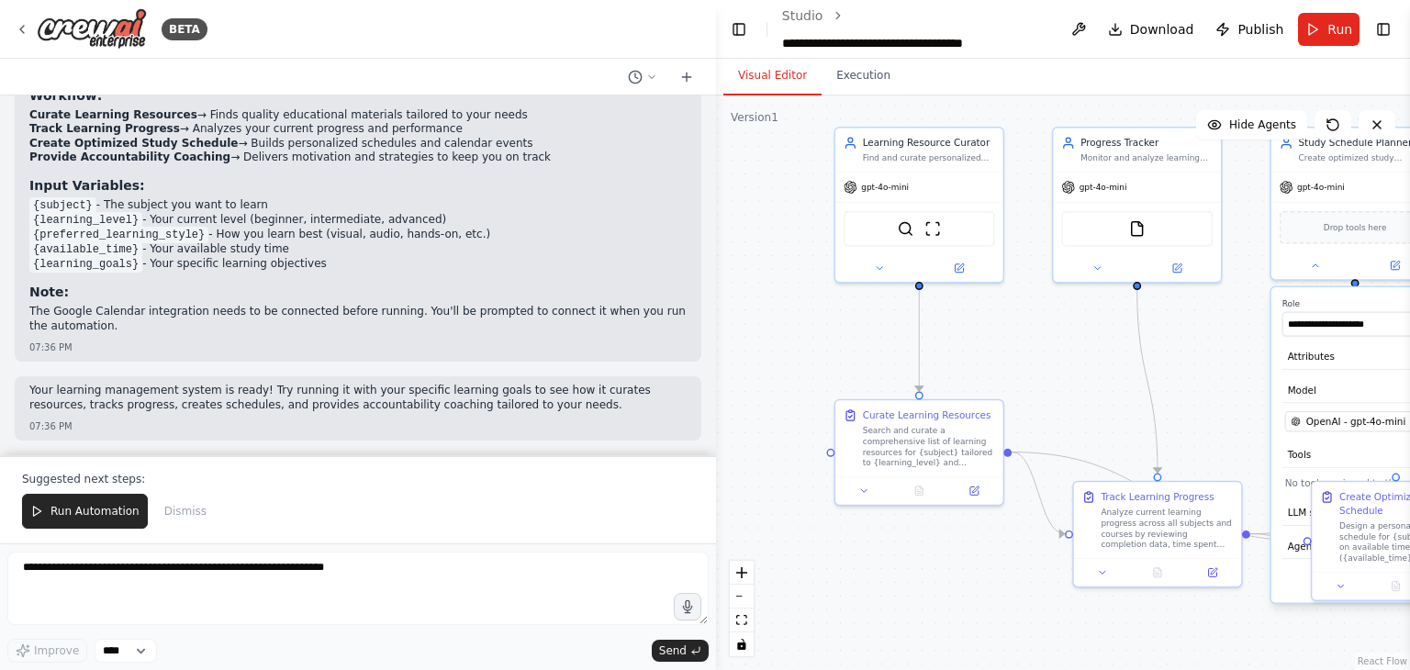
scroll to position [1224, 0]
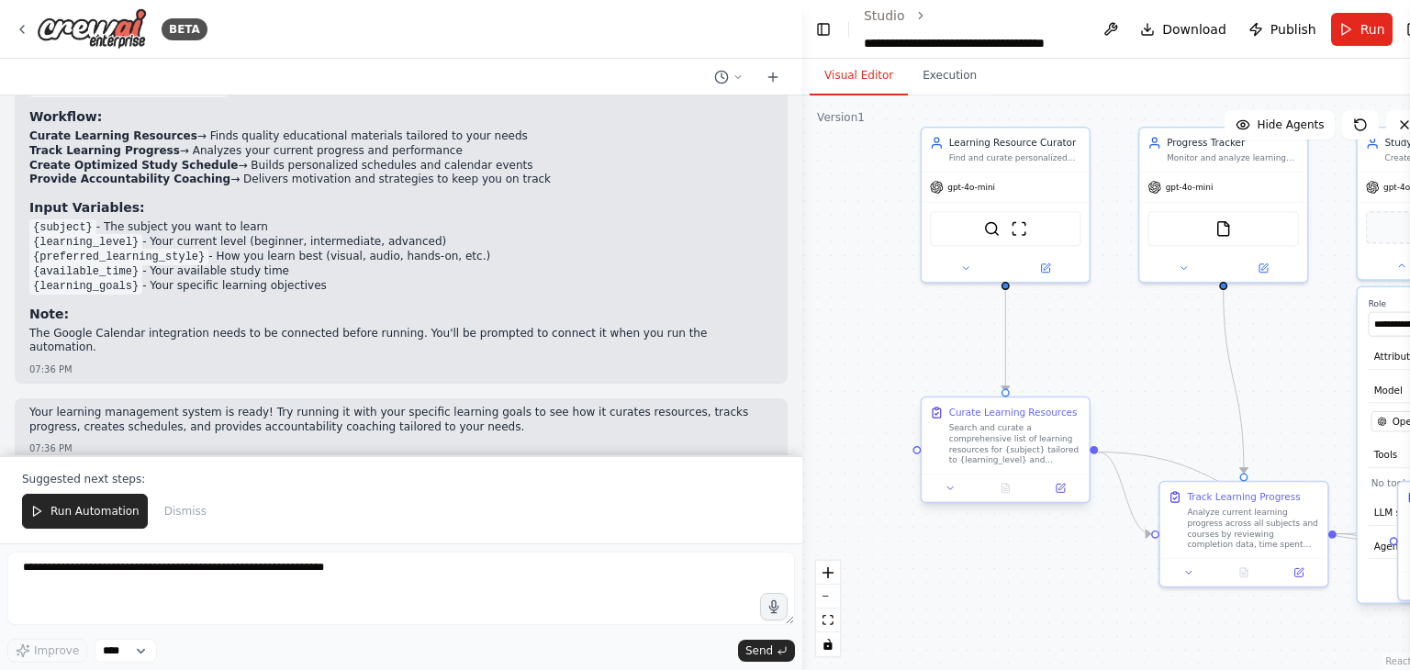
drag, startPoint x: 294, startPoint y: 403, endPoint x: 1003, endPoint y: 475, distance: 712.5
click at [1003, 475] on div "BETA Build a crew that curates personalized learning resources, tracks your pro…" at bounding box center [705, 335] width 1410 height 670
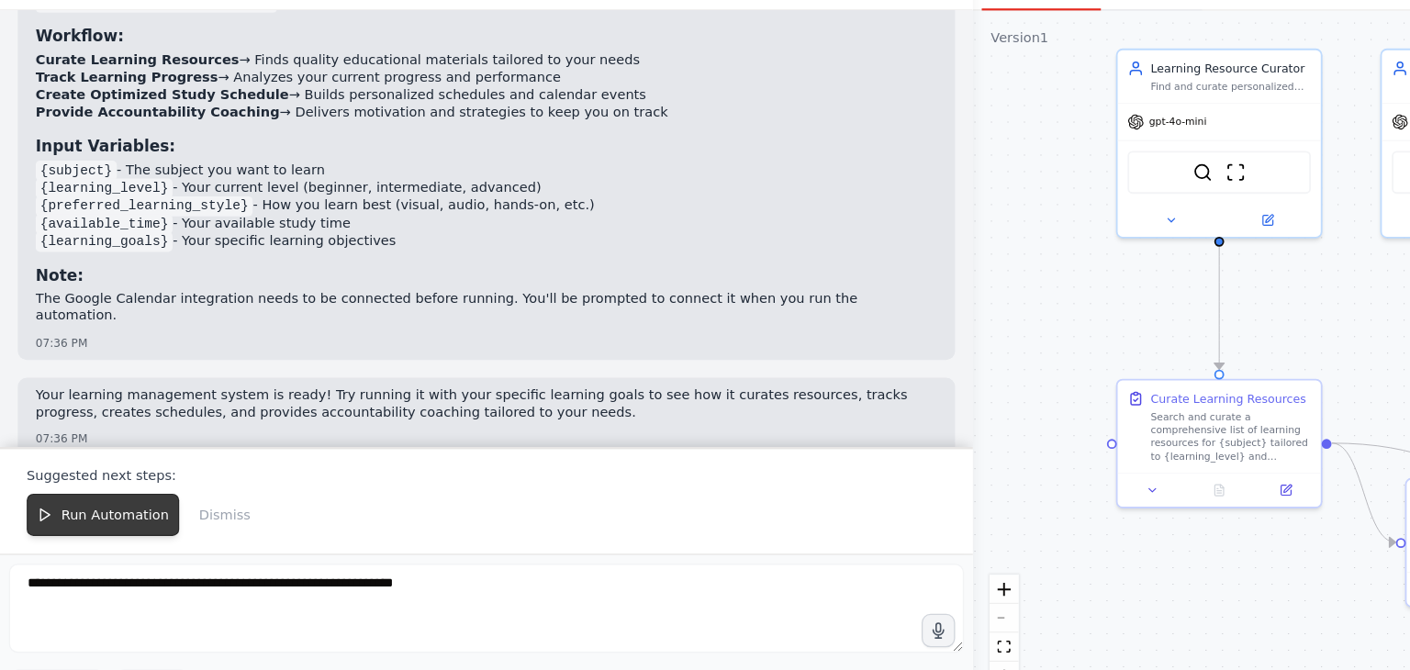
click at [109, 514] on span "Run Automation" at bounding box center [95, 511] width 89 height 15
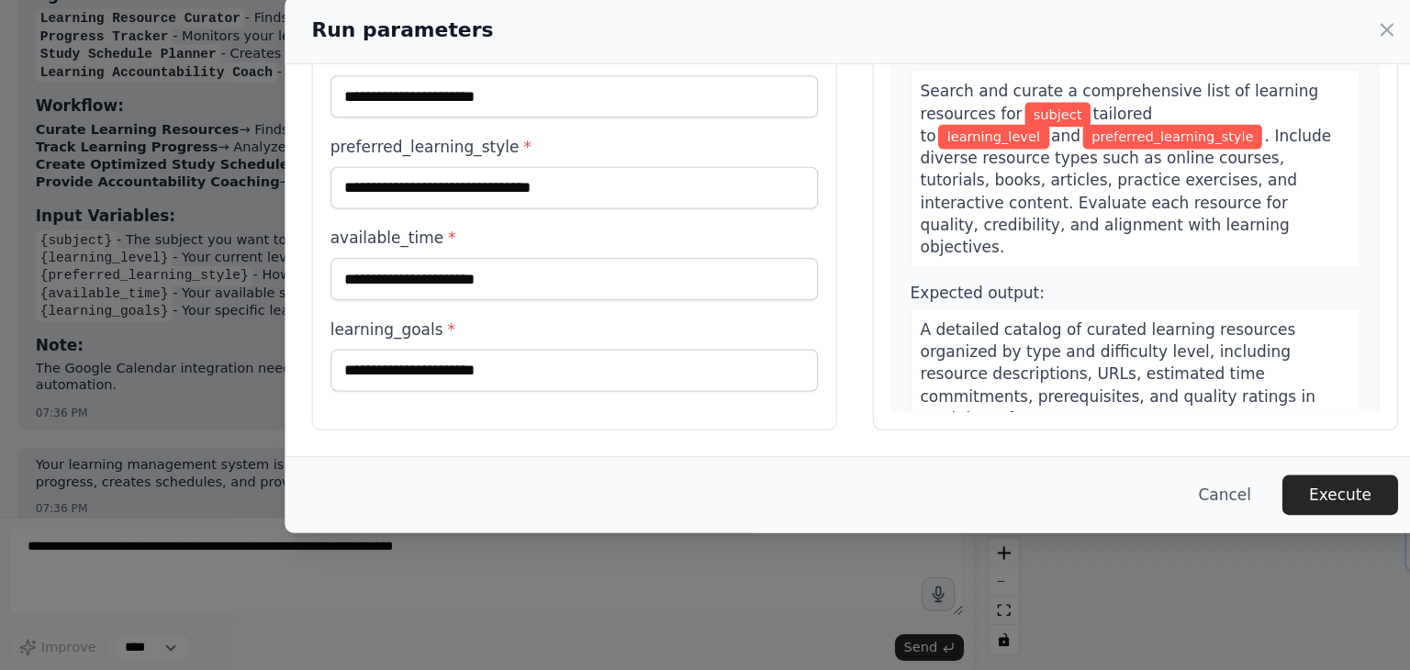
scroll to position [0, 0]
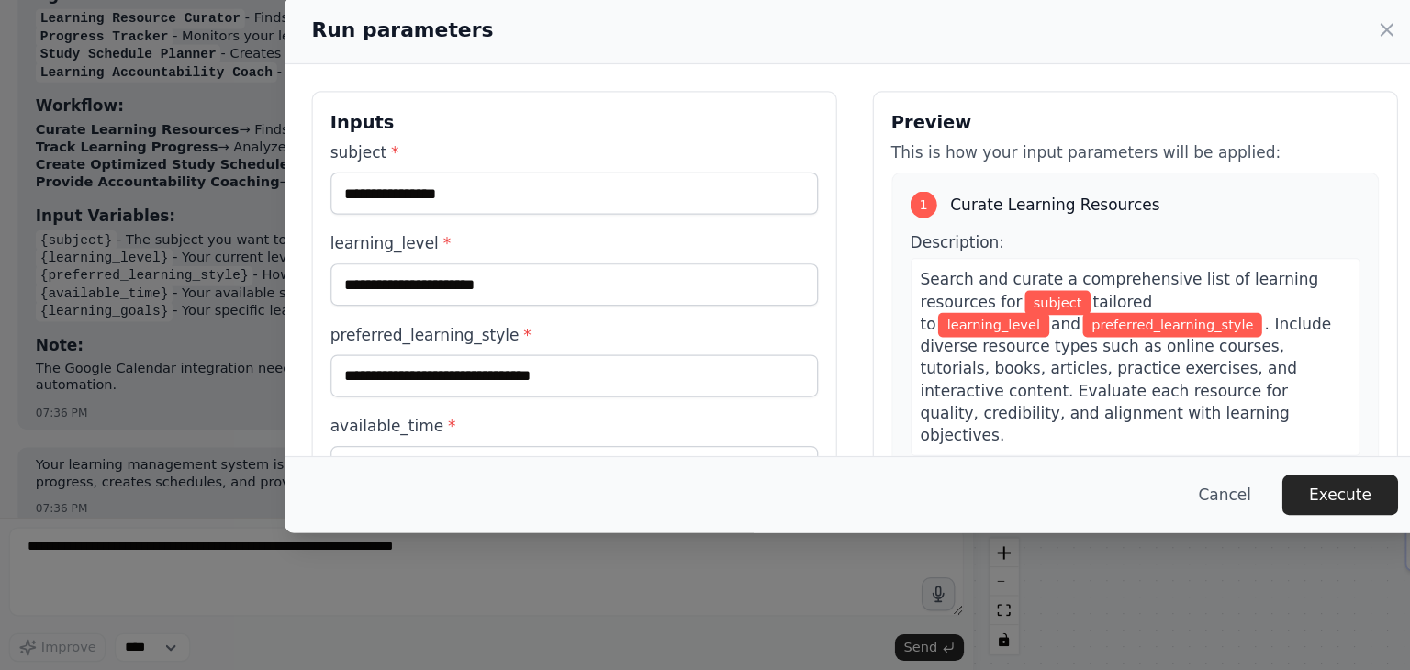
click at [410, 238] on label "subject *" at bounding box center [474, 242] width 402 height 18
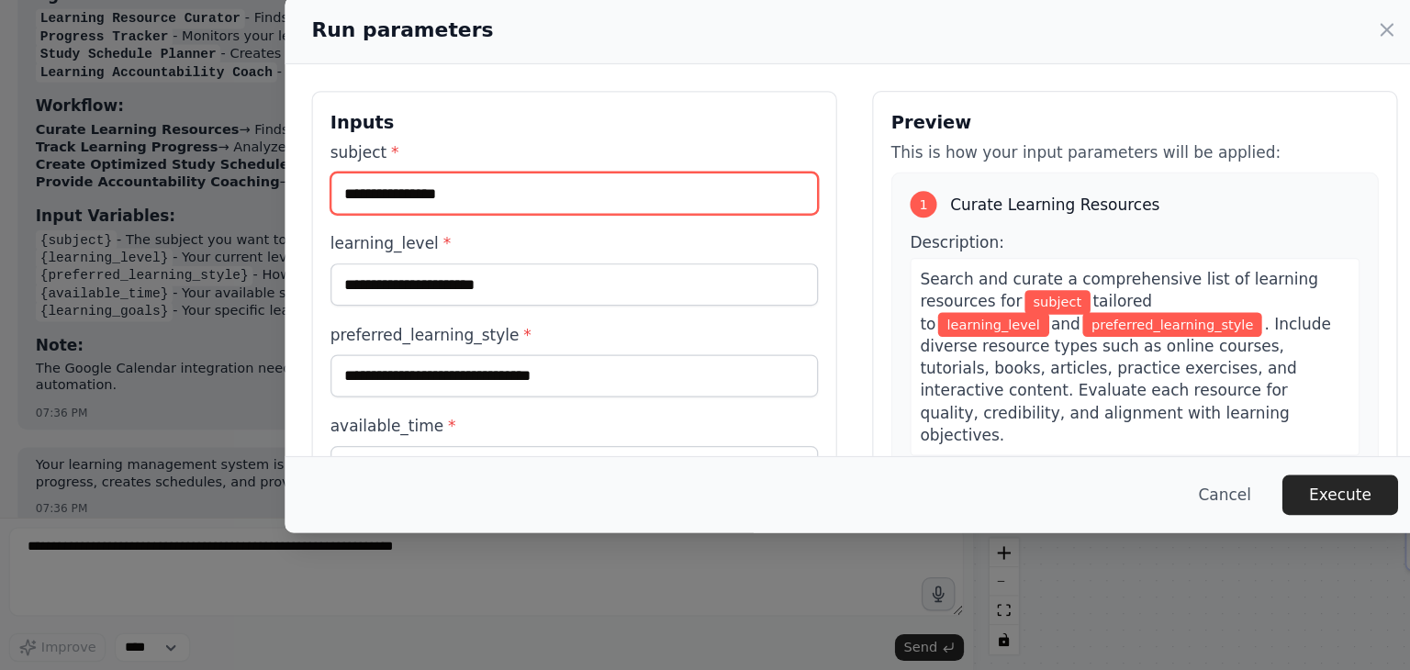
click at [410, 259] on input "subject *" at bounding box center [474, 276] width 402 height 35
type input "*******"
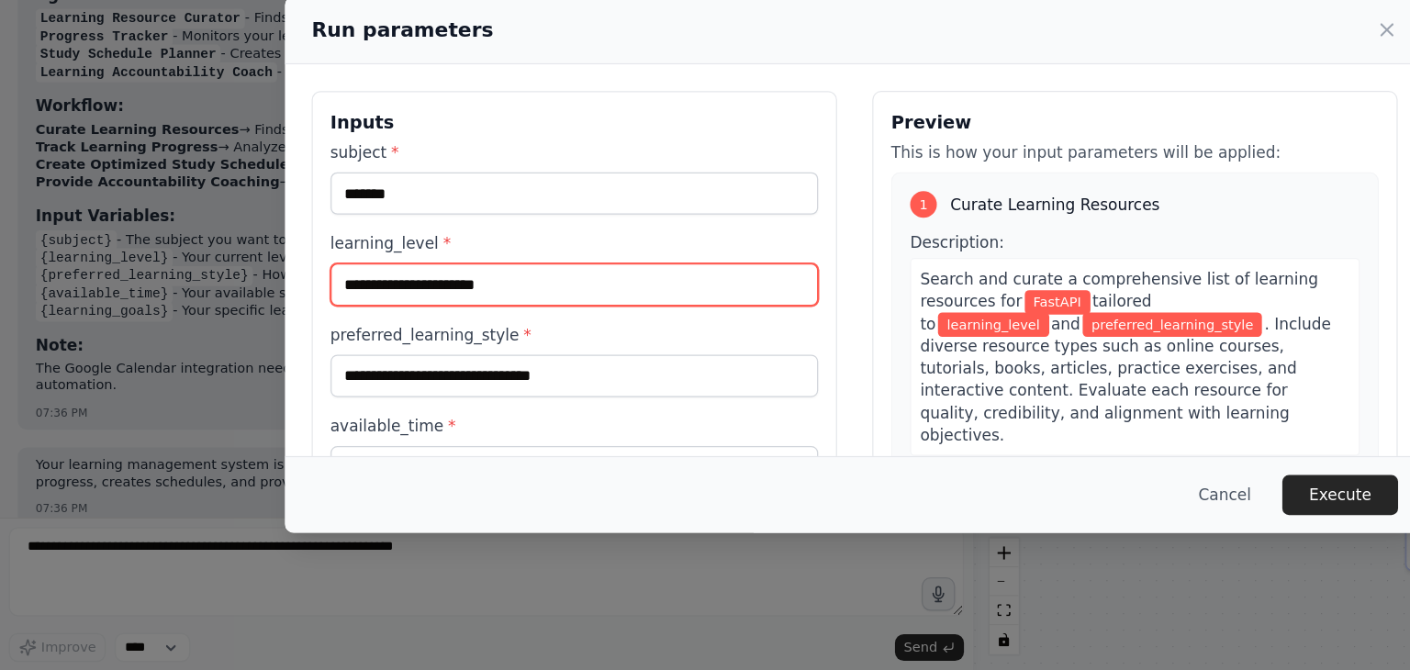
click at [361, 353] on input "learning_level *" at bounding box center [474, 351] width 402 height 35
type input "********"
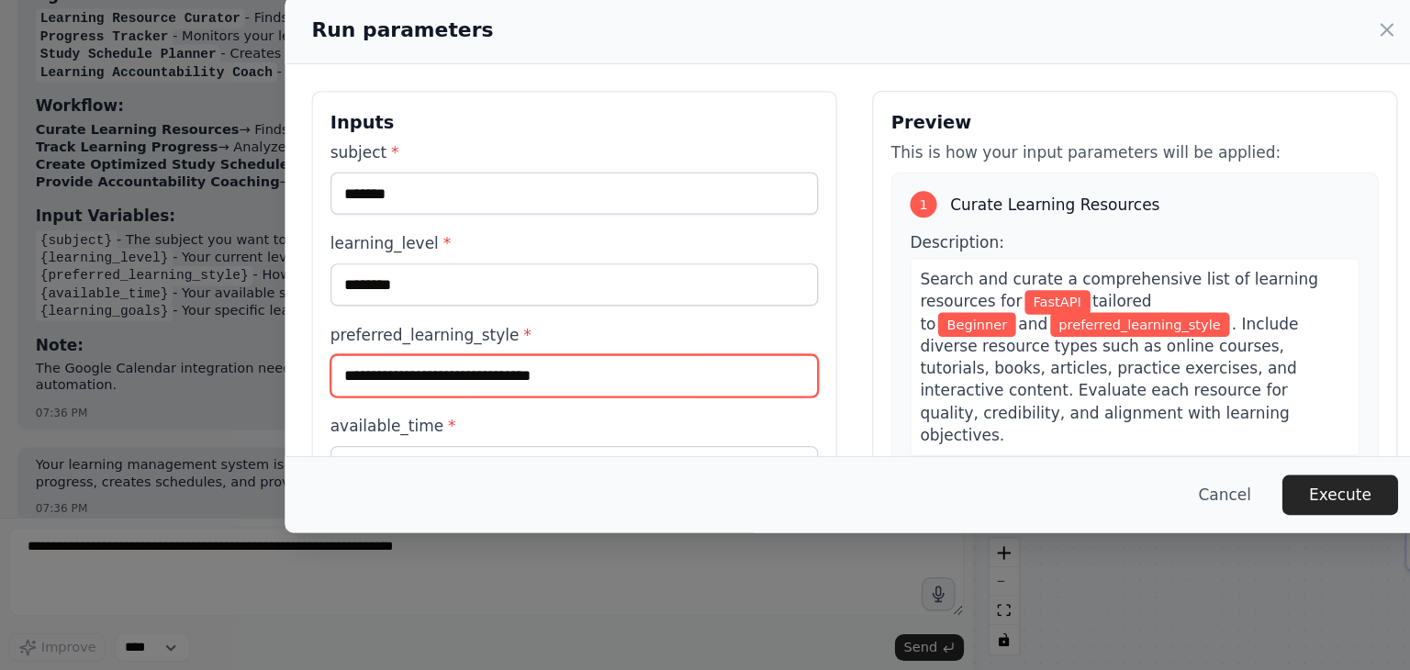
click at [387, 439] on input "preferred_learning_style *" at bounding box center [474, 427] width 402 height 35
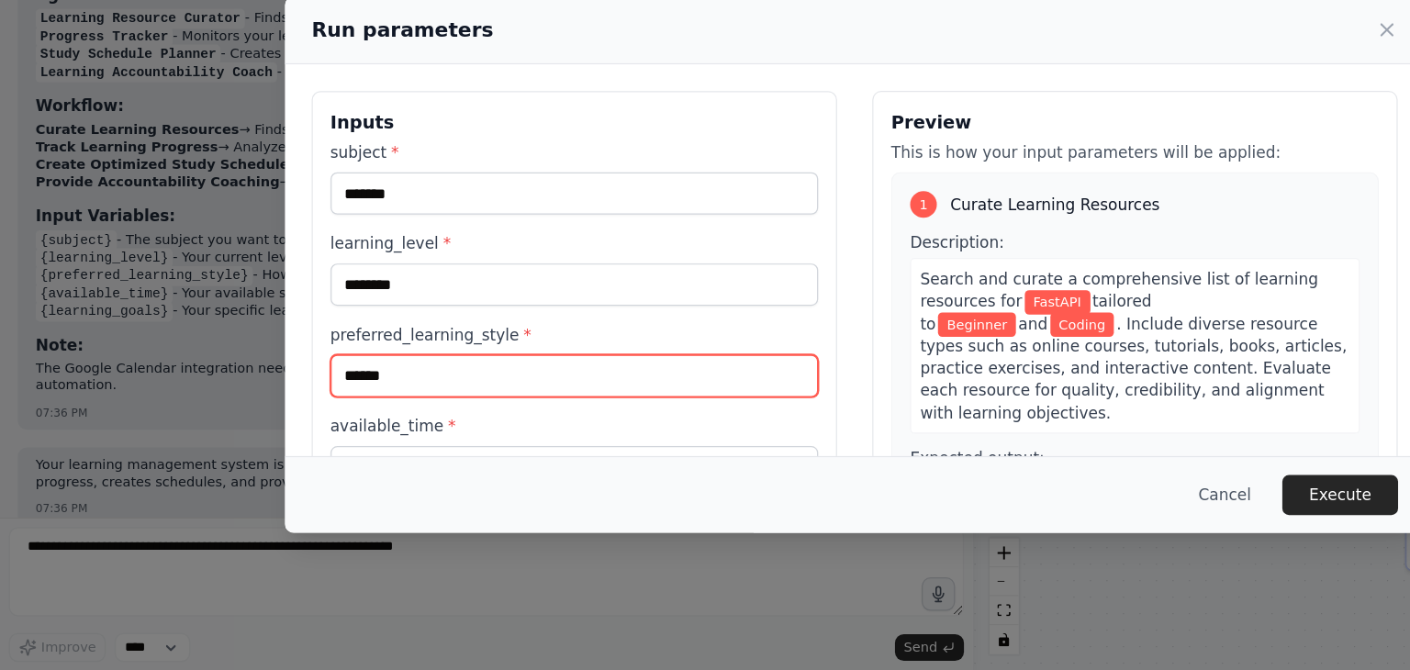
scroll to position [155, 0]
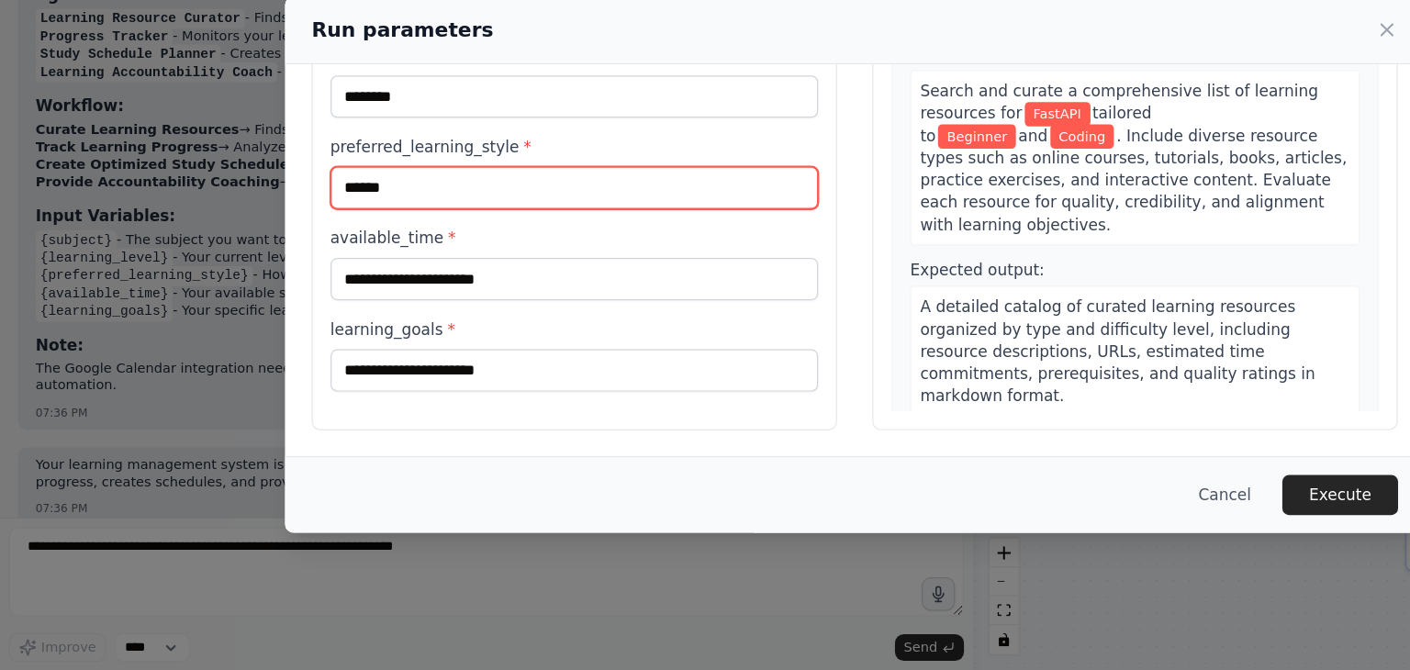
type input "******"
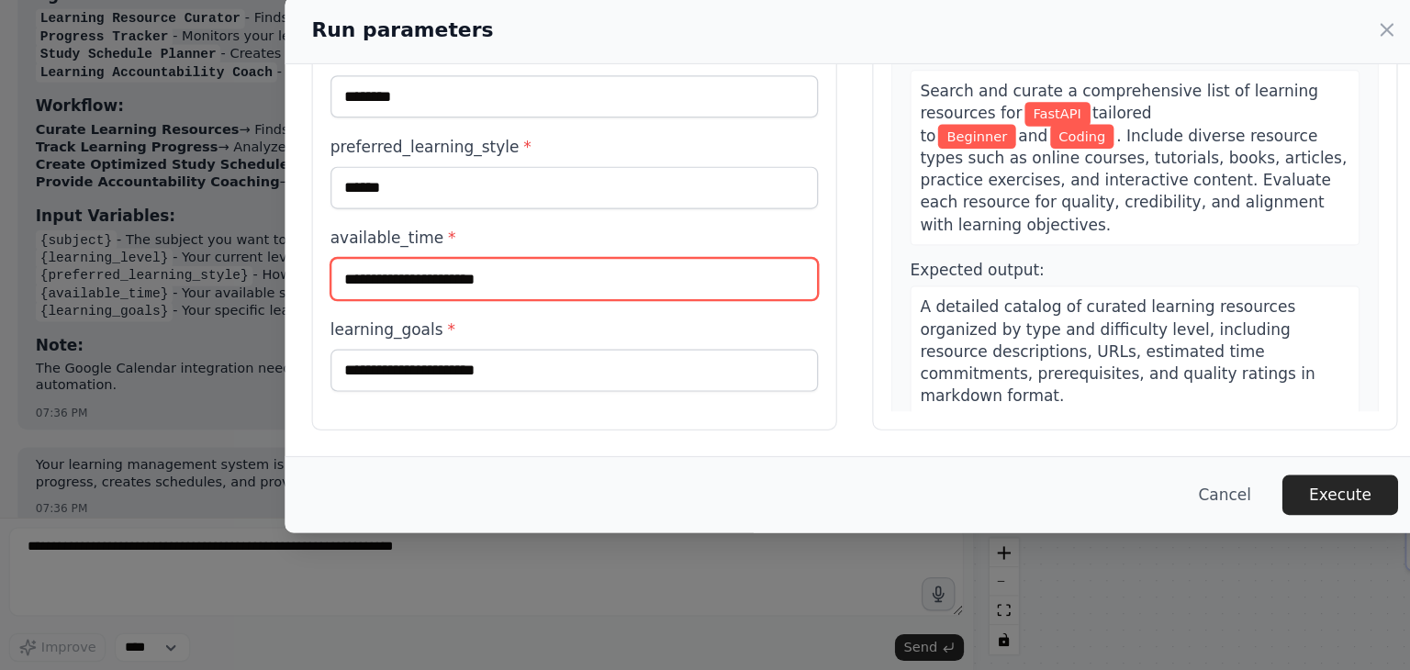
click at [363, 353] on input "available_time *" at bounding box center [474, 347] width 402 height 35
type input "*******"
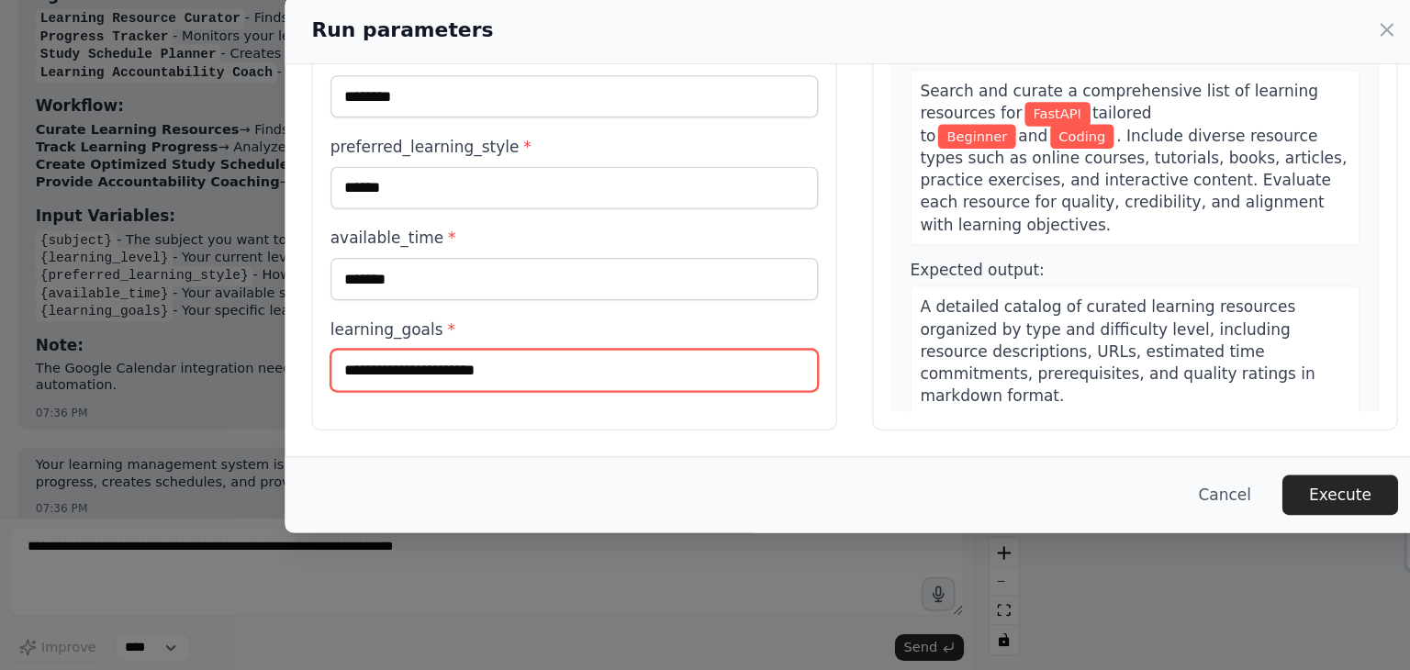
click at [368, 418] on input "learning_goals *" at bounding box center [474, 422] width 402 height 35
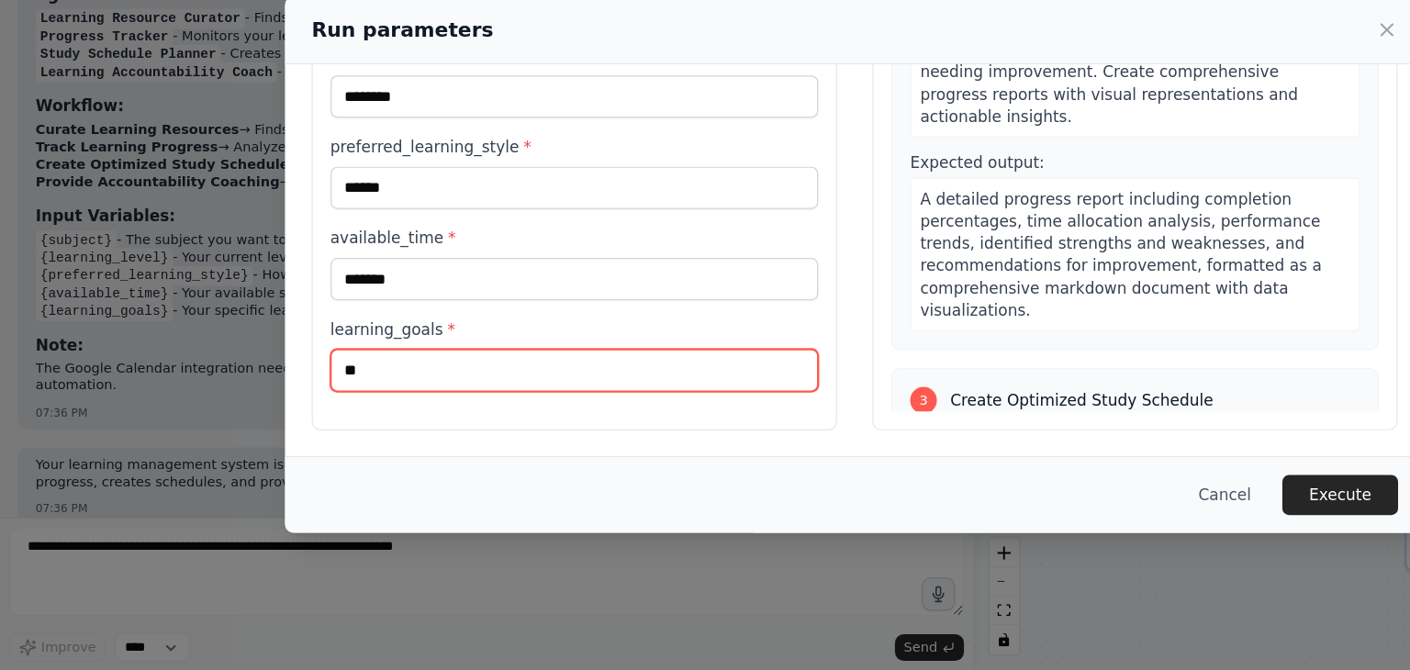
type input "*"
type input "**********"
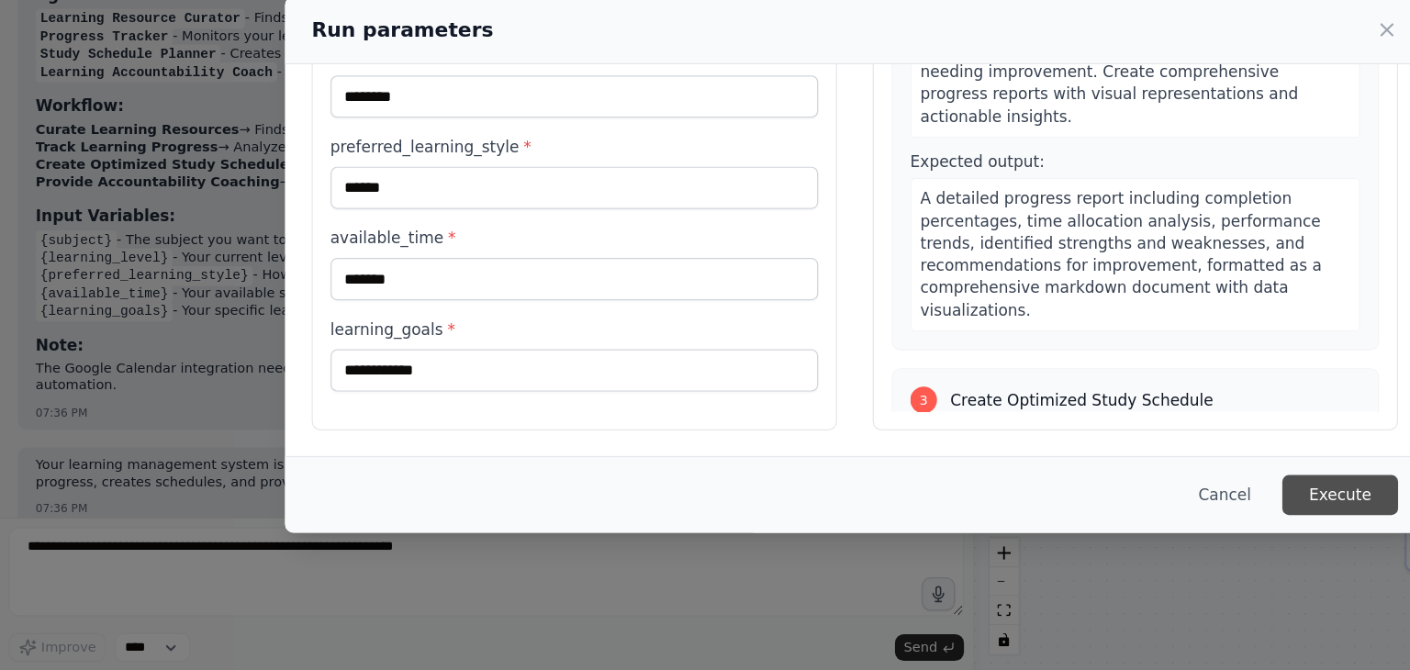
click at [1100, 530] on button "Execute" at bounding box center [1106, 525] width 96 height 33
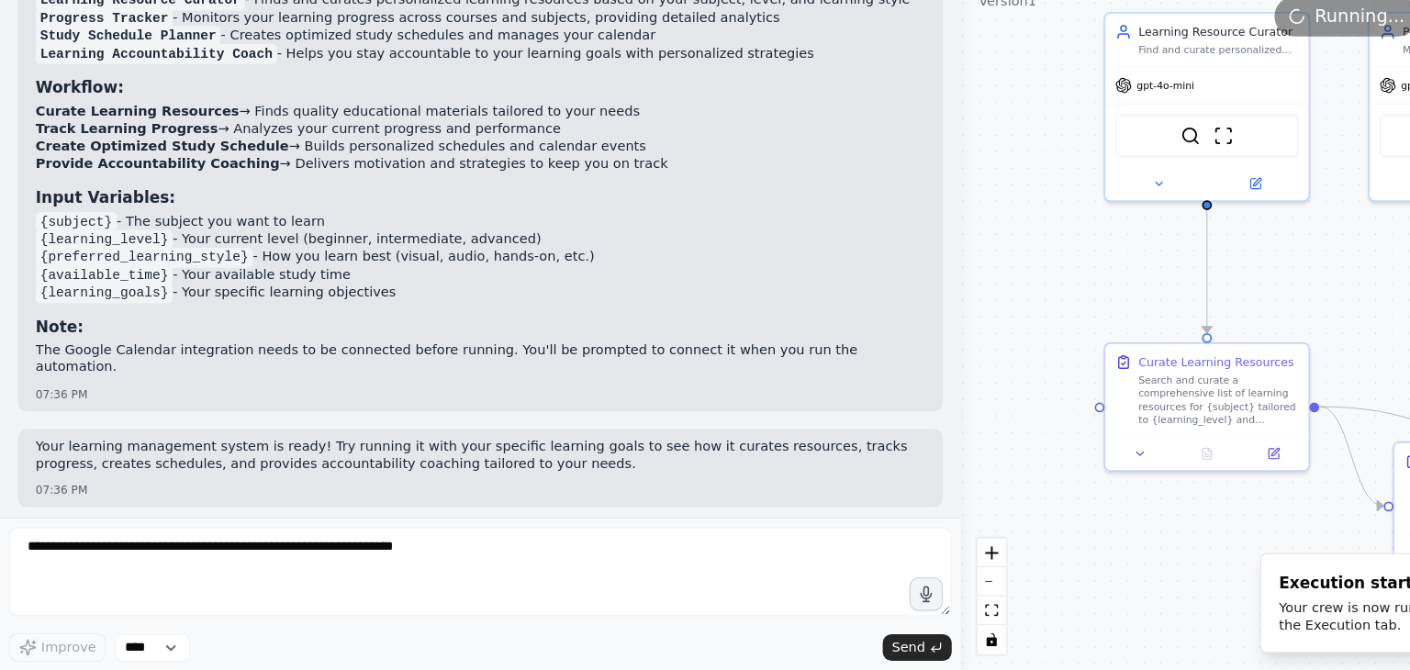
scroll to position [1137, 0]
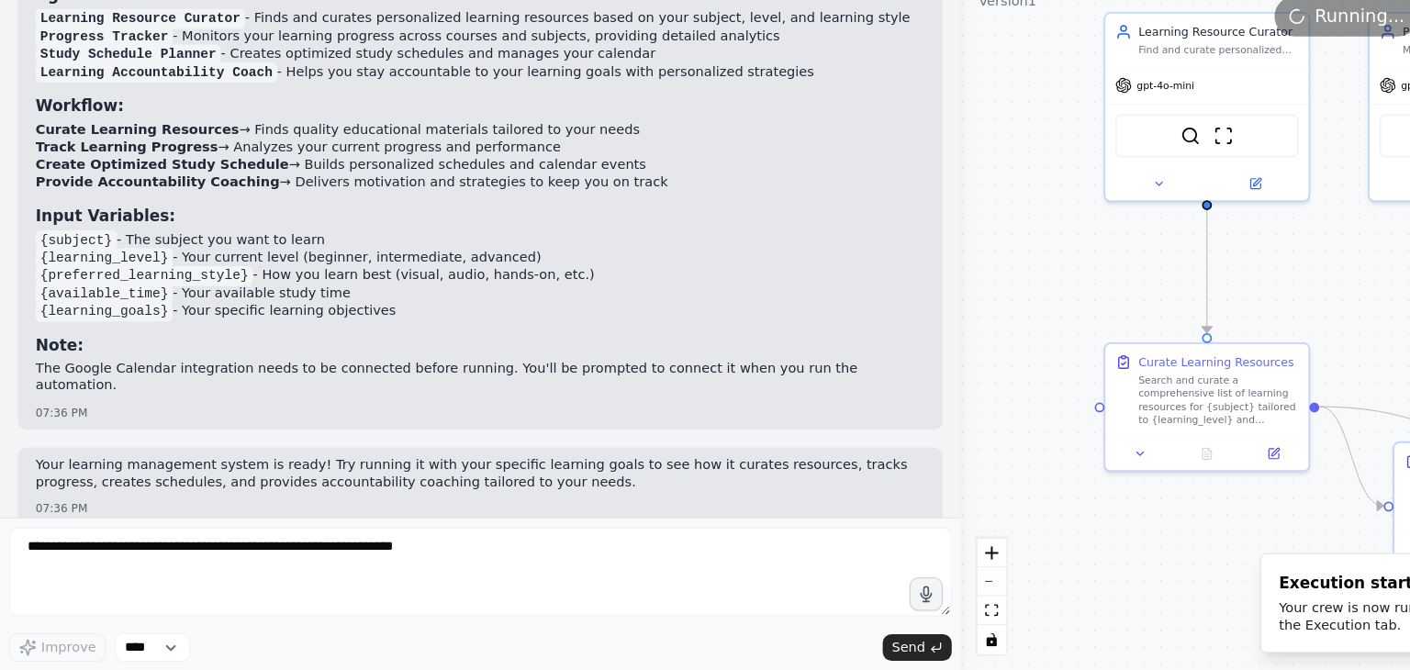
drag, startPoint x: 801, startPoint y: 265, endPoint x: 794, endPoint y: 364, distance: 98.5
click at [794, 364] on div "BETA Build a crew that curates personalized learning resources, tracks your pro…" at bounding box center [705, 335] width 1410 height 670
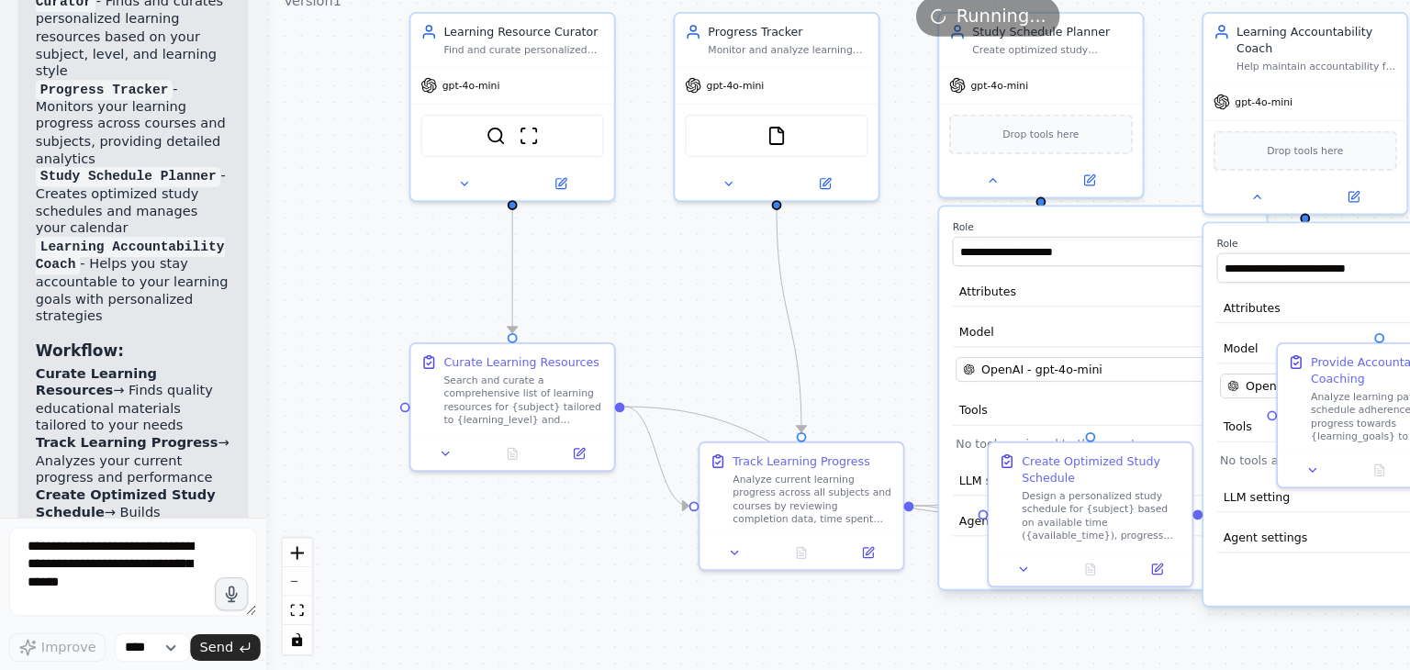
scroll to position [2354, 0]
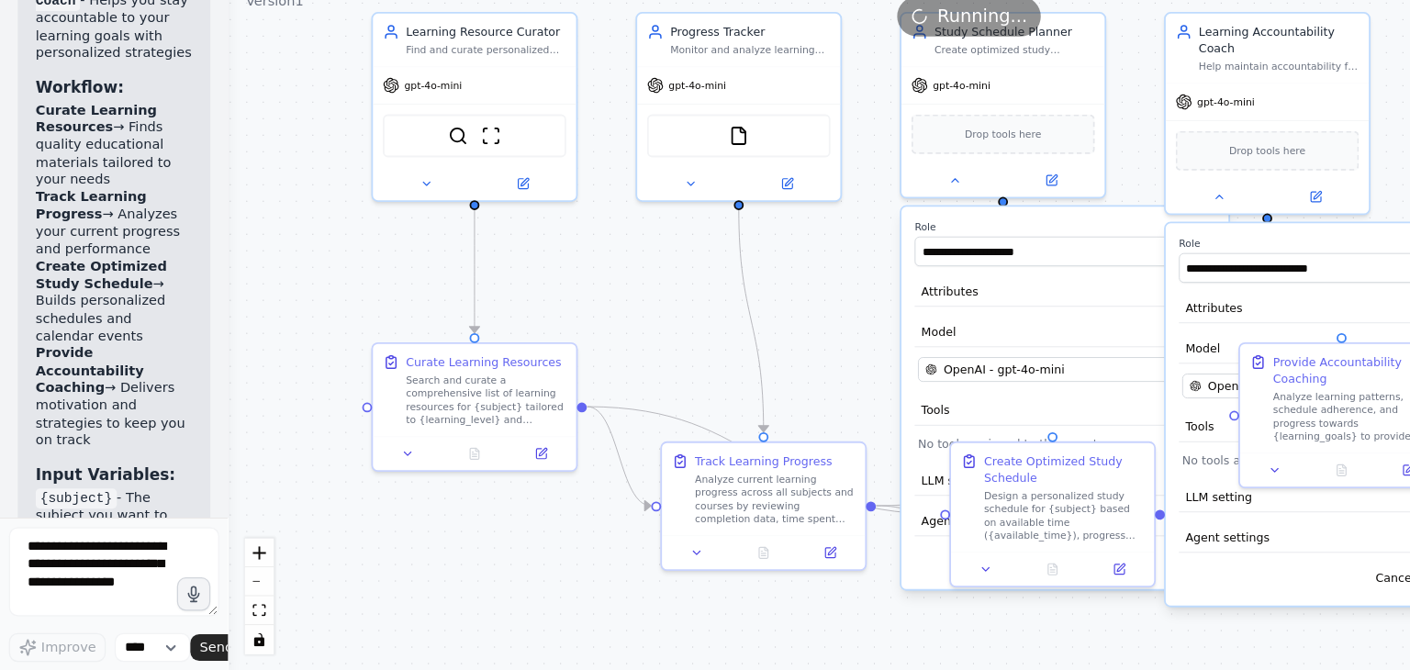
drag, startPoint x: 791, startPoint y: 264, endPoint x: 138, endPoint y: 406, distance: 668.2
click at [138, 406] on div "BETA Build a crew that curates personalized learning resources, tracks your pro…" at bounding box center [94, 335] width 188 height 670
click at [792, 256] on button at bounding box center [787, 262] width 77 height 17
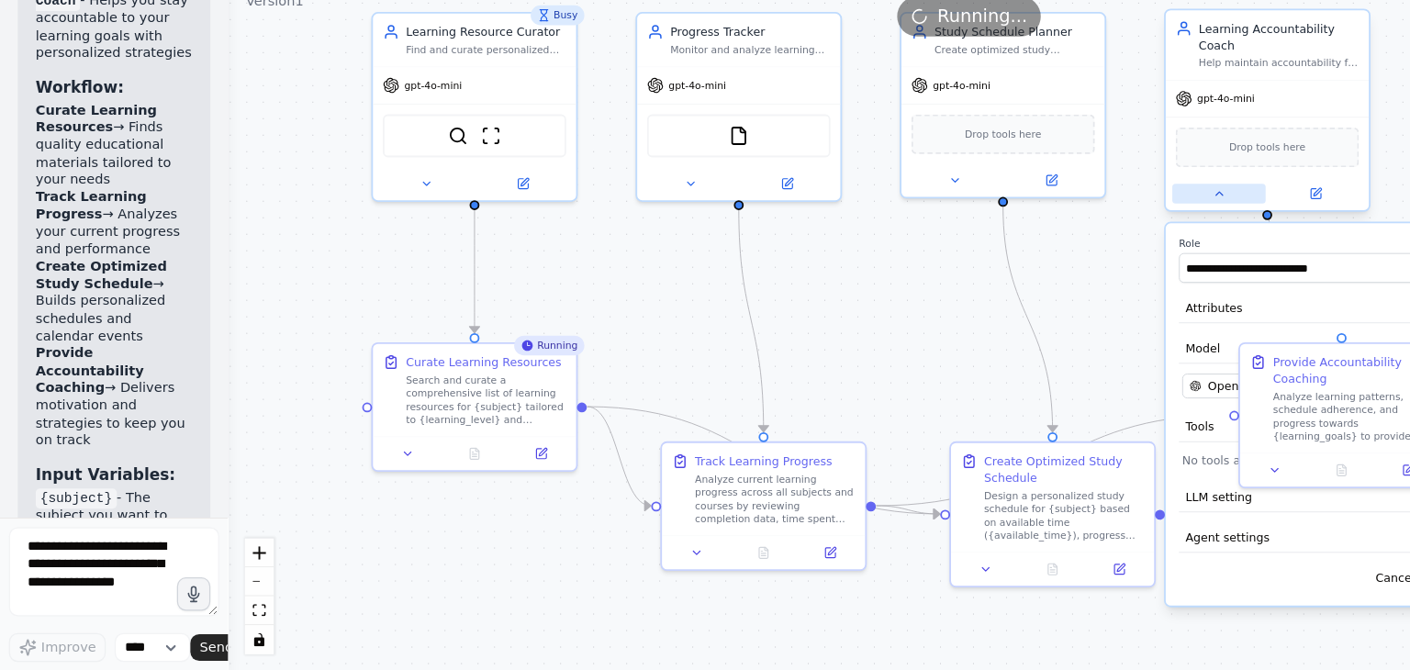
click at [1002, 271] on icon at bounding box center [1005, 276] width 11 height 11
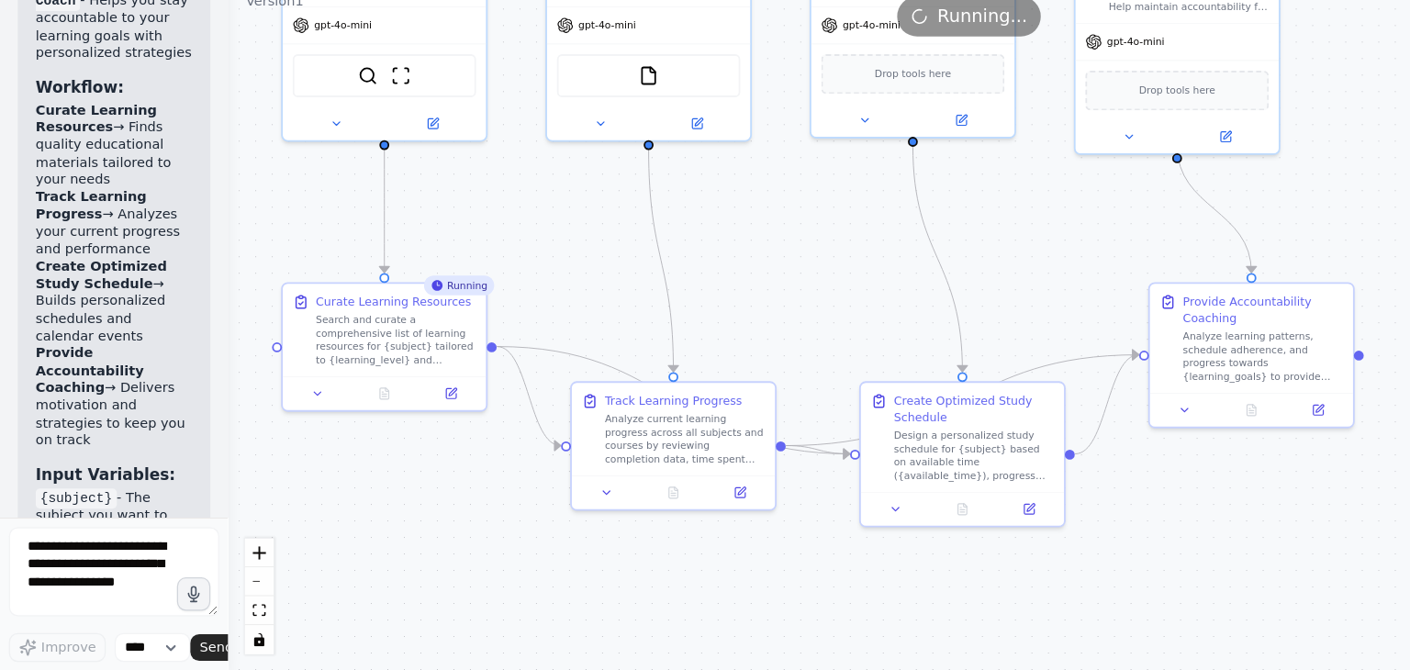
drag, startPoint x: 750, startPoint y: 437, endPoint x: 665, endPoint y: 447, distance: 86.0
click at [665, 447] on div ".deletable-edge-delete-btn { width: 20px; height: 20px; border: 0px solid #ffff…" at bounding box center [799, 383] width 1222 height 575
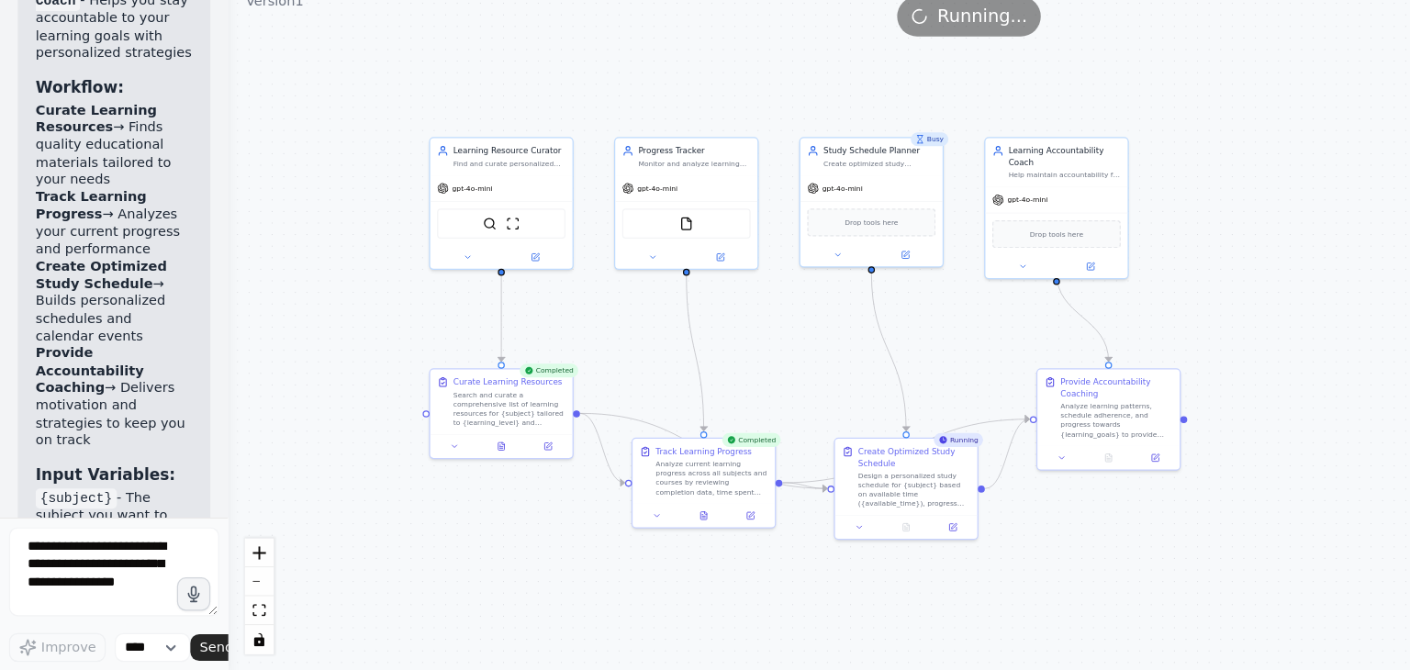
click at [183, 359] on div at bounding box center [184, 335] width 7 height 670
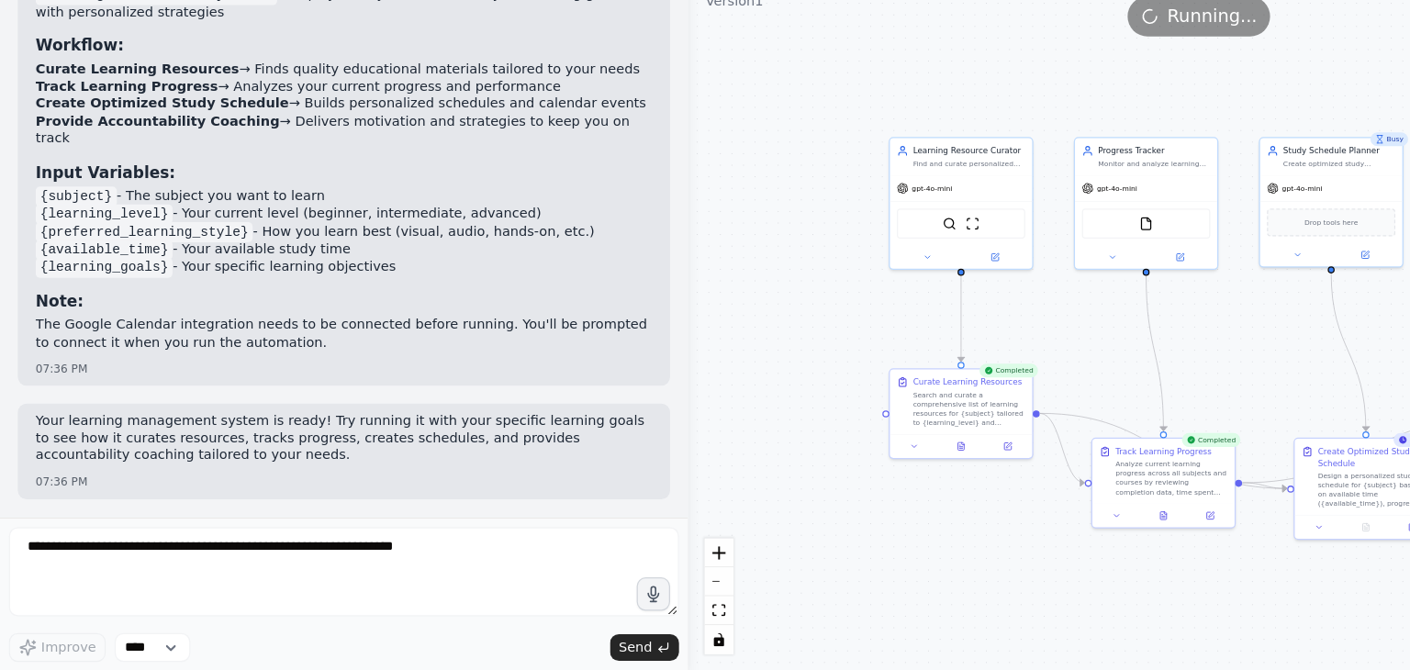
scroll to position [1238, 0]
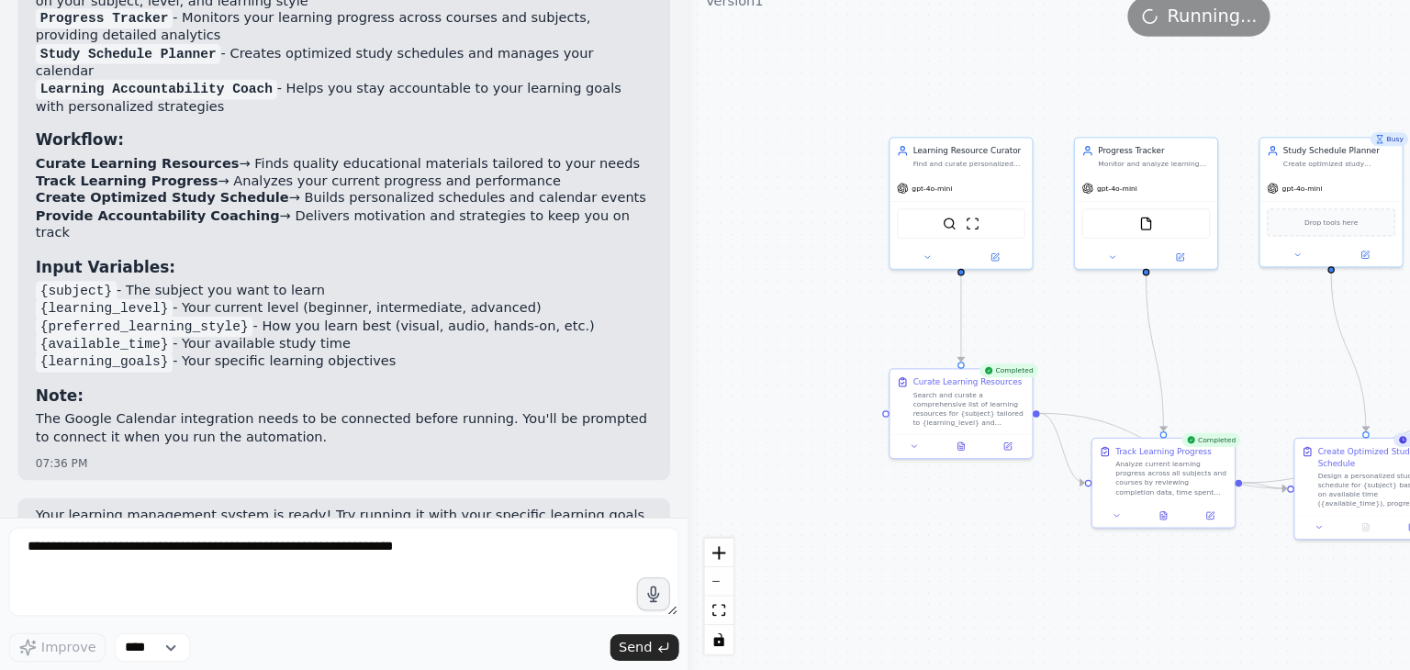
drag, startPoint x: 186, startPoint y: 343, endPoint x: 598, endPoint y: 364, distance: 411.9
click at [598, 364] on div "BETA Build a crew that curates personalized learning resources, tracks your pro…" at bounding box center [705, 335] width 1410 height 670
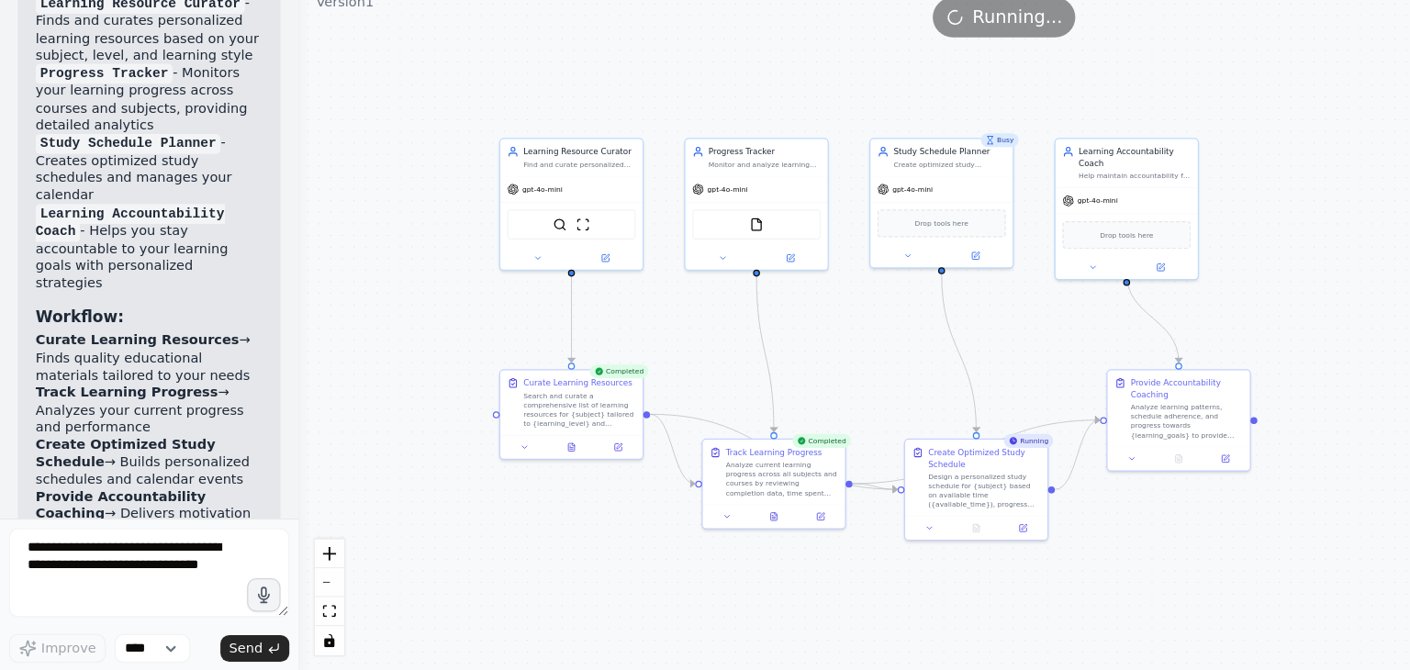
scroll to position [1759, 0]
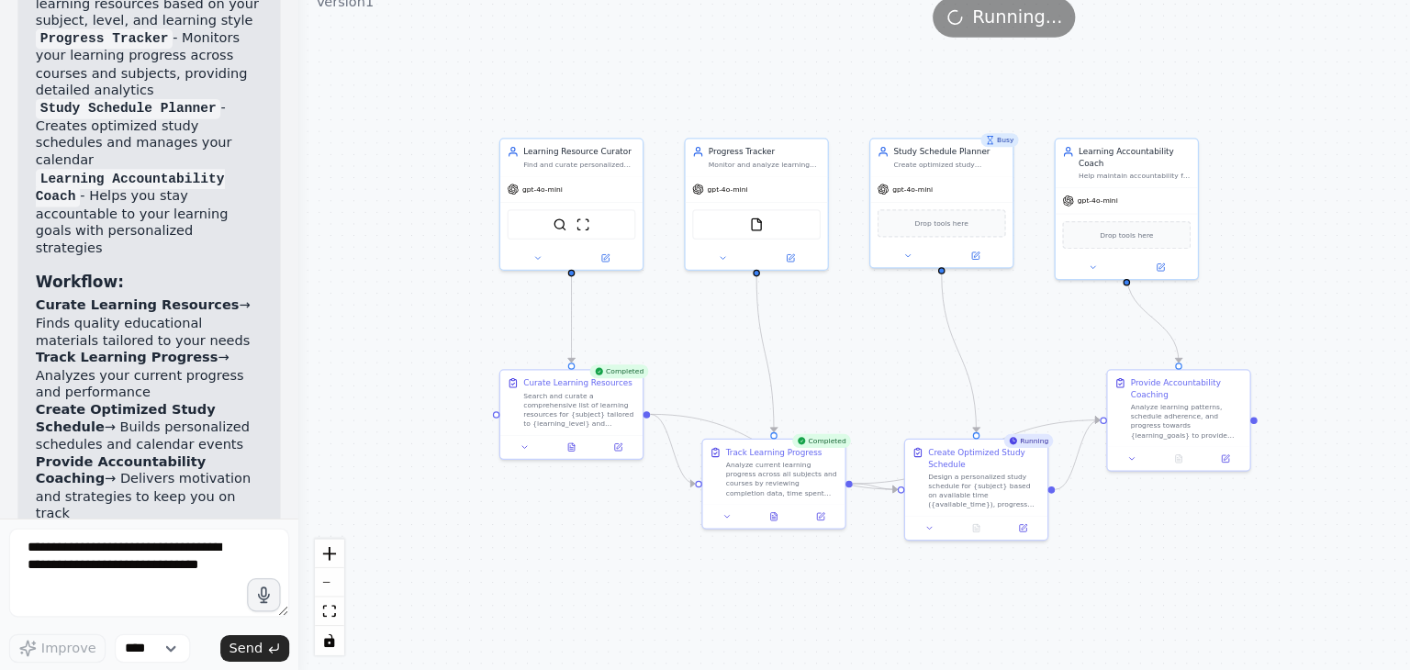
drag, startPoint x: 594, startPoint y: 208, endPoint x: 246, endPoint y: 256, distance: 351.3
click at [246, 256] on div "BETA Build a crew that curates personalized learning resources, tracks your pro…" at bounding box center [705, 335] width 1410 height 670
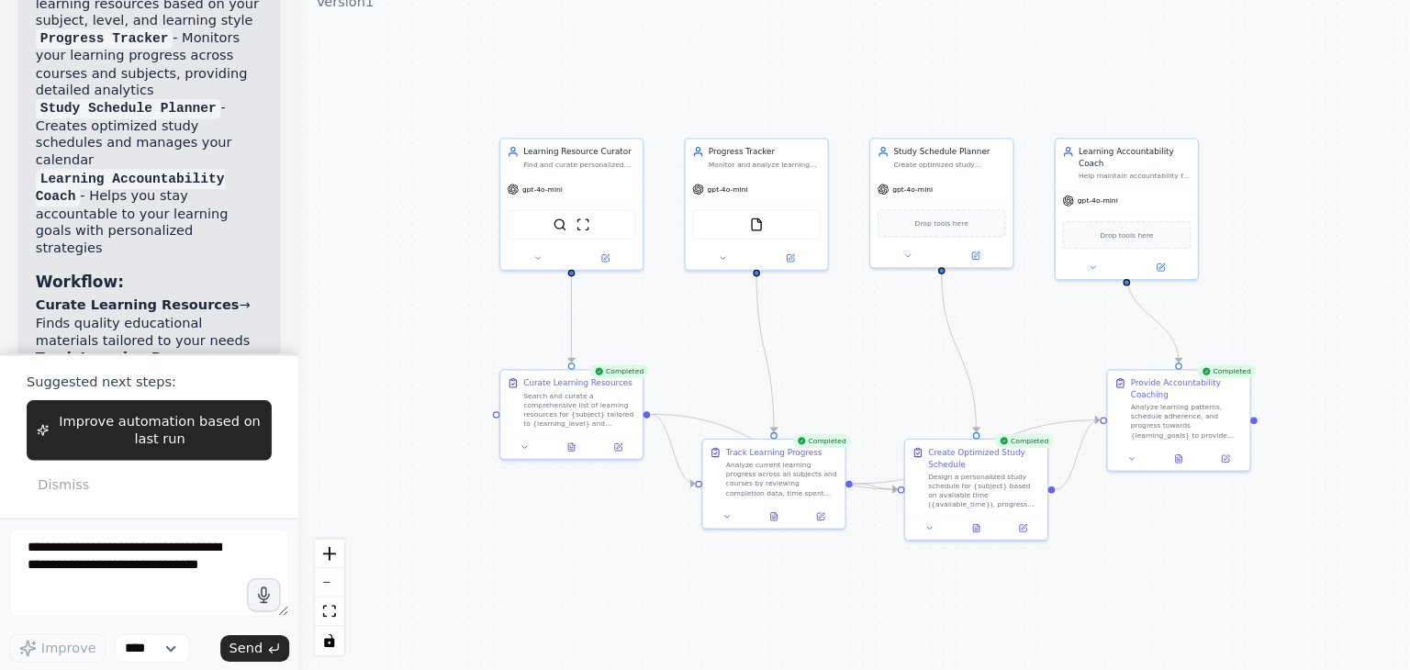
scroll to position [2296, 0]
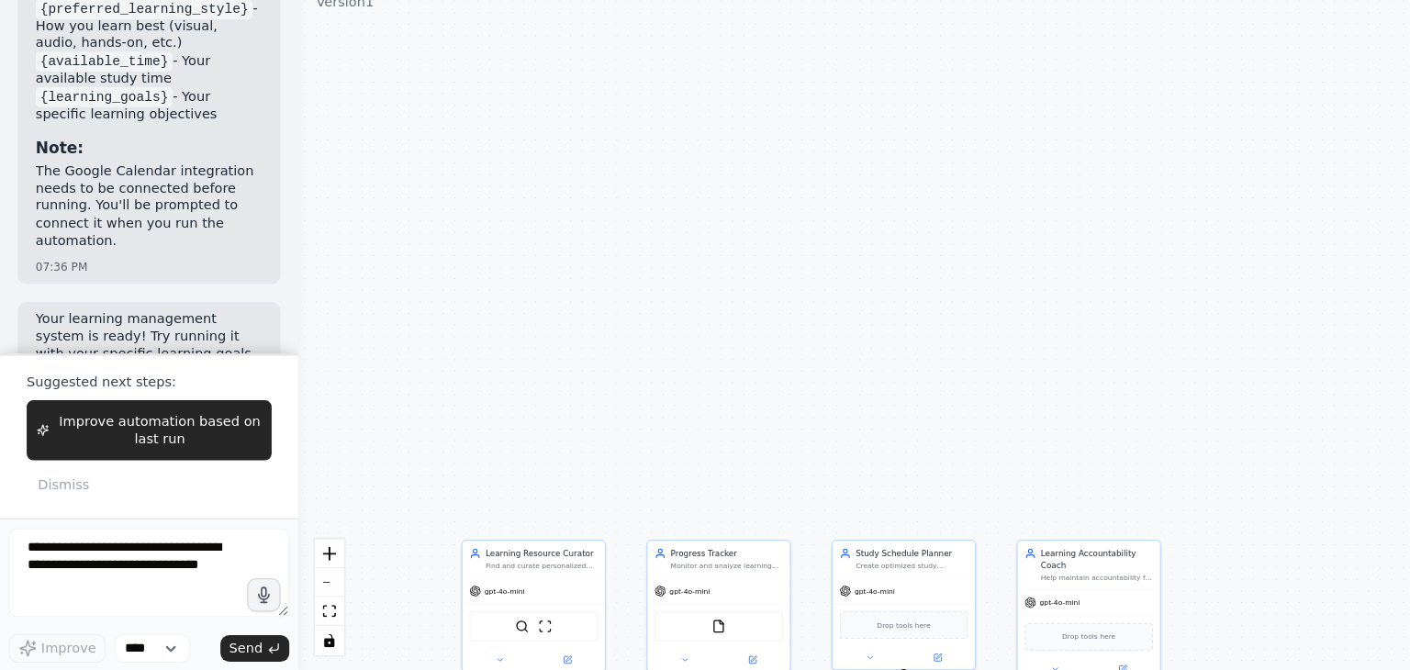
drag, startPoint x: 1163, startPoint y: 321, endPoint x: 1138, endPoint y: 657, distance: 336.1
click at [1138, 657] on div ".deletable-edge-delete-btn { width: 20px; height: 20px; border: 0px solid #ffff…" at bounding box center [828, 383] width 1164 height 575
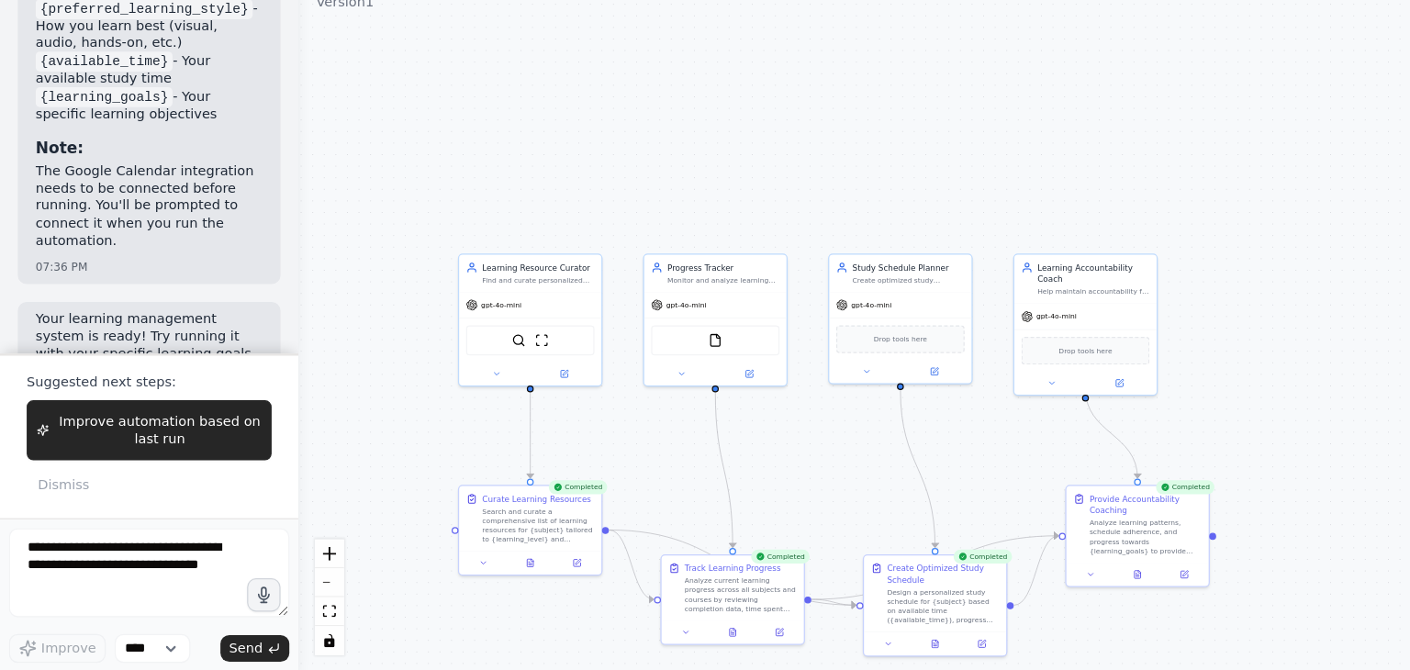
drag, startPoint x: 1138, startPoint y: 657, endPoint x: 1129, endPoint y: 388, distance: 268.3
click at [1129, 388] on div ".deletable-edge-delete-btn { width: 20px; height: 20px; border: 0px solid #ffff…" at bounding box center [828, 383] width 1164 height 575
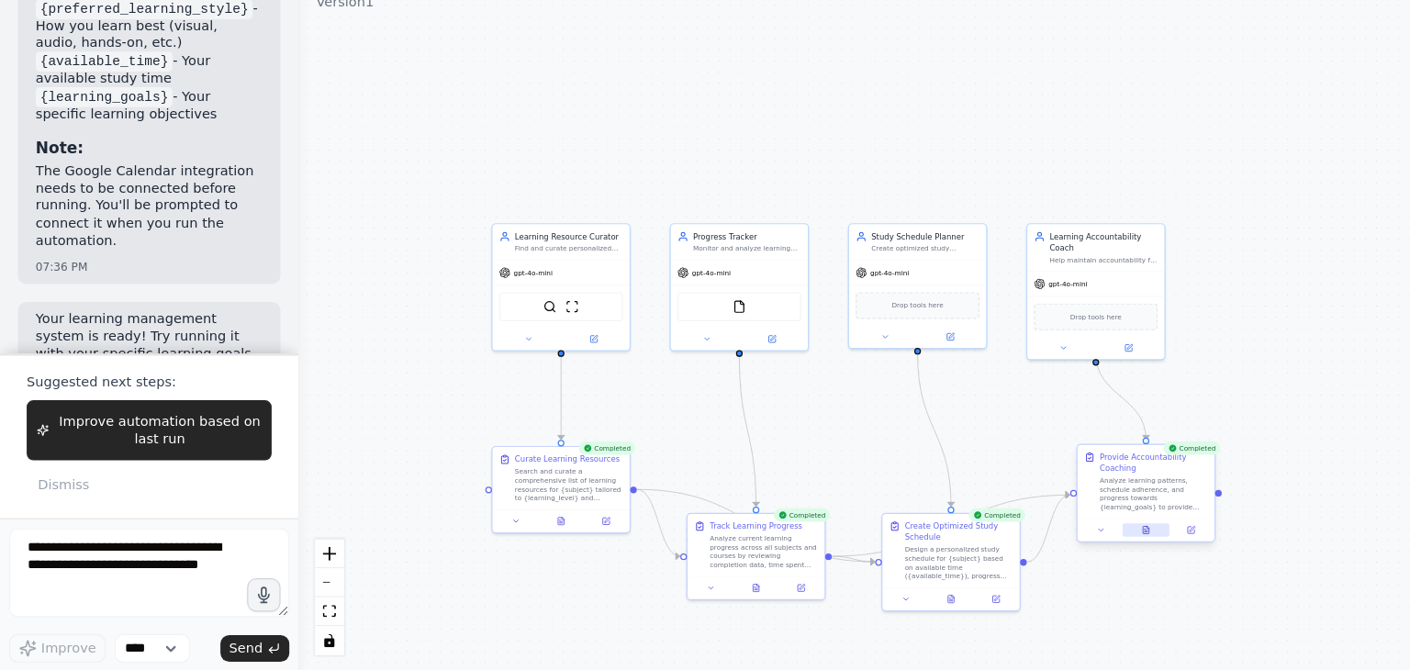
click at [950, 550] on button at bounding box center [945, 553] width 39 height 11
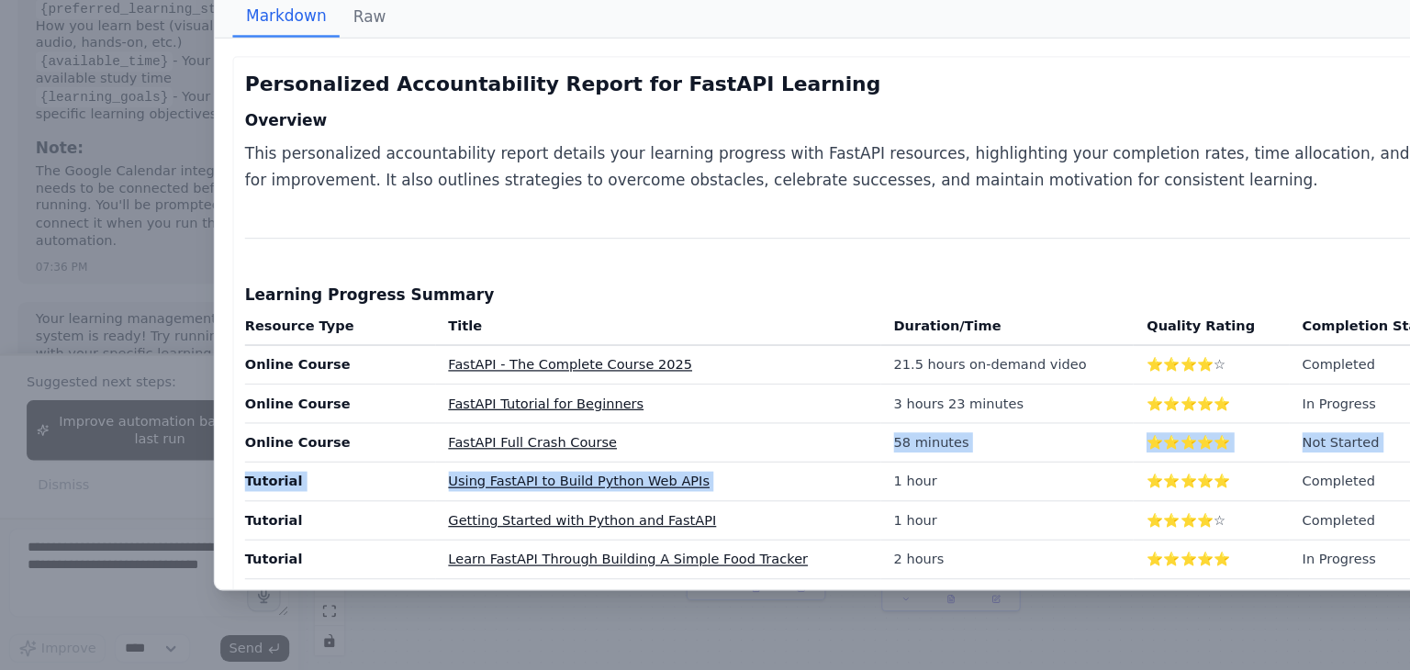
drag, startPoint x: 735, startPoint y: 510, endPoint x: 736, endPoint y: 469, distance: 40.4
click at [736, 469] on tbody "Online Course FastAPI - The Complete Course 2025 21.5 hours on-demand video ⭐⭐⭐…" at bounding box center [705, 560] width 1006 height 321
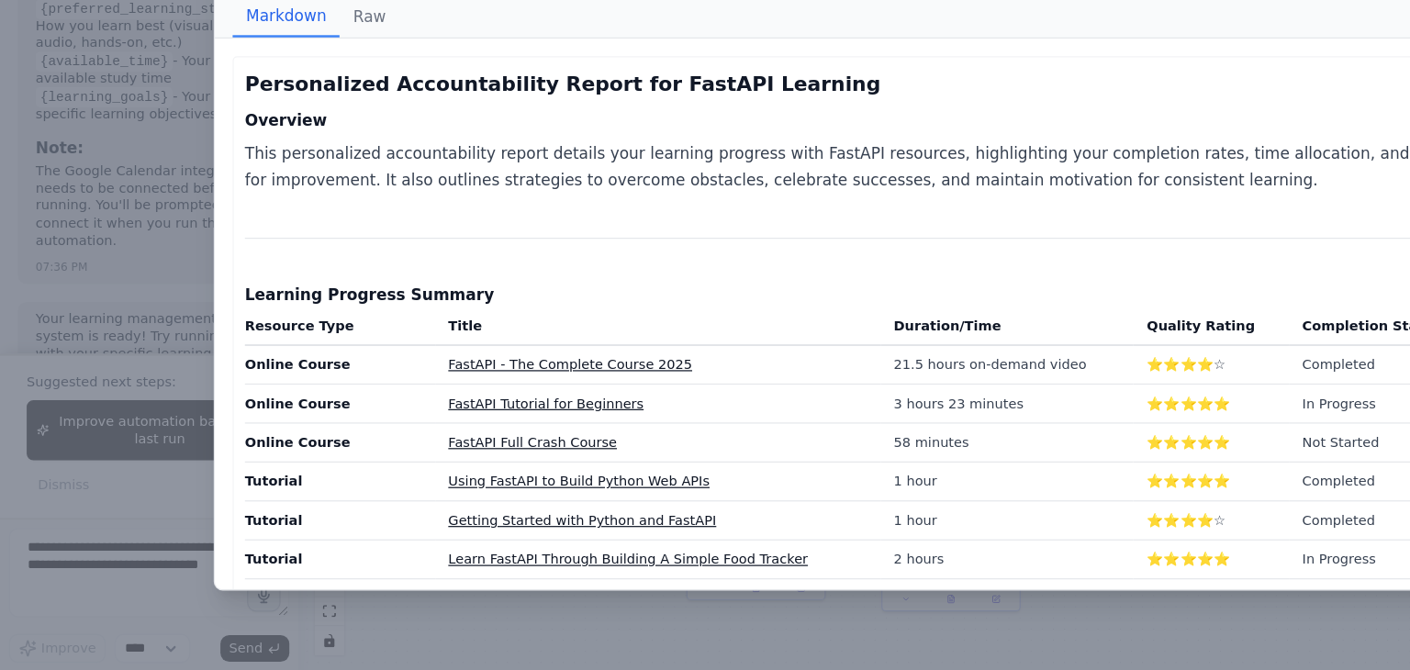
click at [678, 360] on h4 "Learning Progress Summary" at bounding box center [705, 359] width 1006 height 18
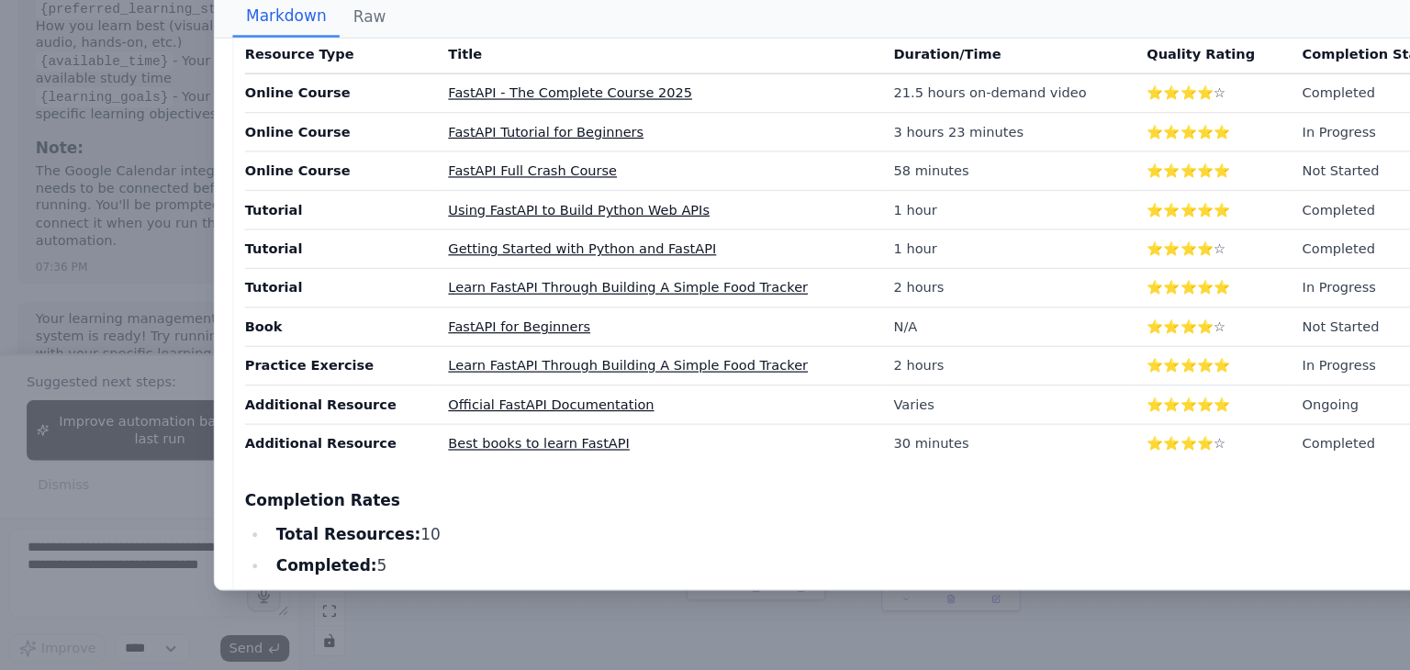
scroll to position [0, 0]
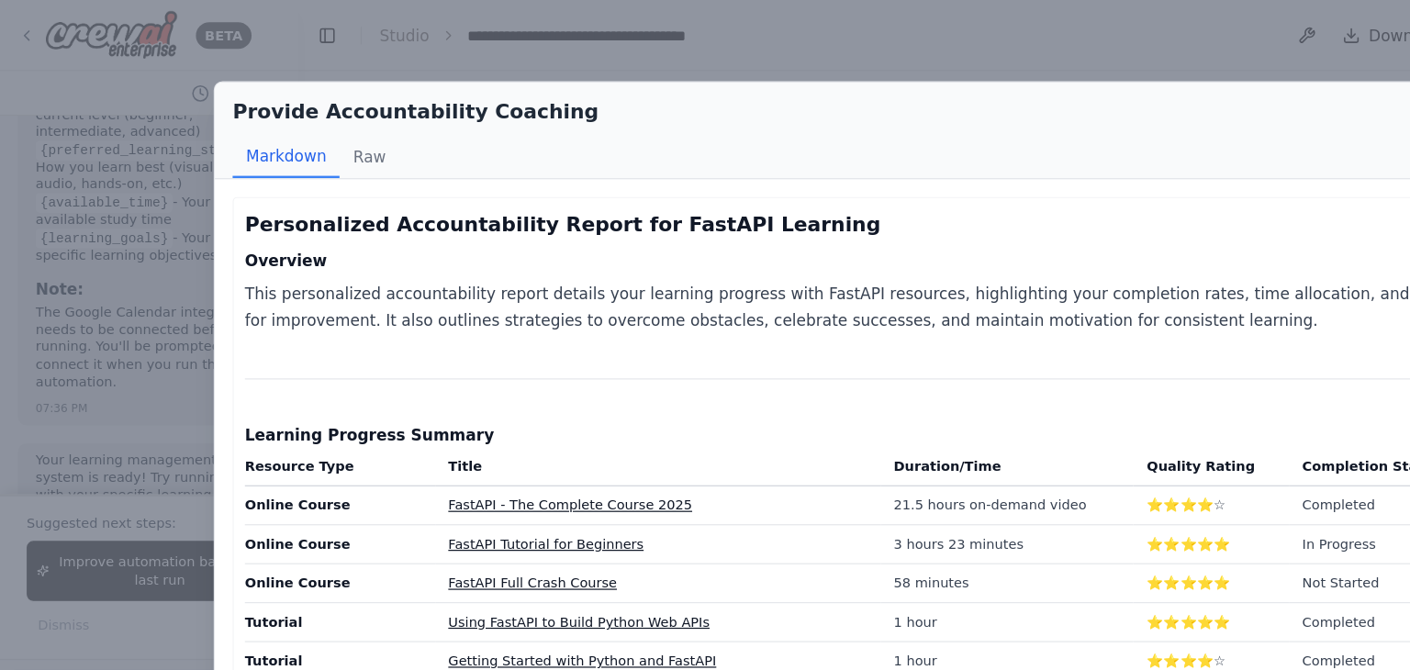
drag, startPoint x: 399, startPoint y: 246, endPoint x: 591, endPoint y: 104, distance: 238.9
click at [591, 104] on div "Provide Accountability Coaching" at bounding box center [705, 92] width 1027 height 26
drag, startPoint x: 591, startPoint y: 104, endPoint x: 801, endPoint y: 61, distance: 213.8
click at [801, 61] on div "Provide Accountability Coaching Markdown Raw Personalized Accountability Report…" at bounding box center [705, 335] width 1410 height 670
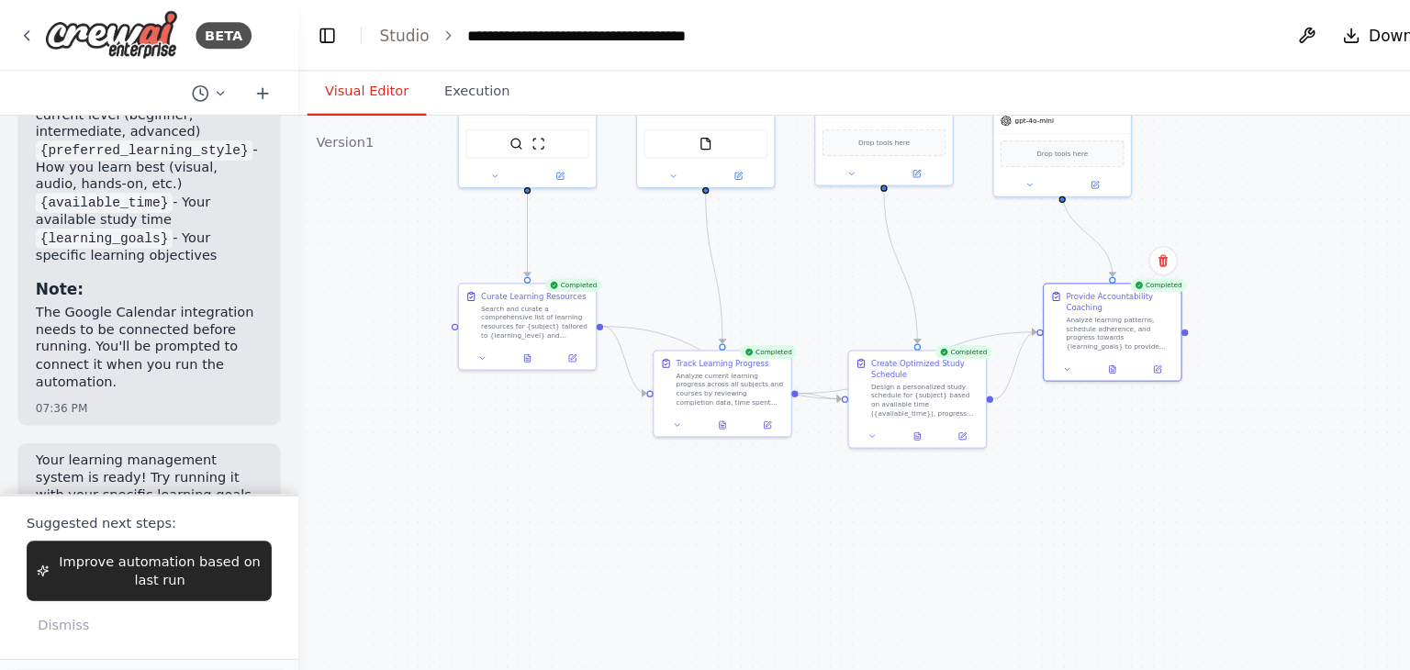
drag, startPoint x: 1096, startPoint y: 349, endPoint x: 1070, endPoint y: 91, distance: 259.4
click at [1070, 91] on div "Visual Editor Execution Version 1 Show Tools Hide Agents .deletable-edge-delete…" at bounding box center [828, 365] width 1164 height 612
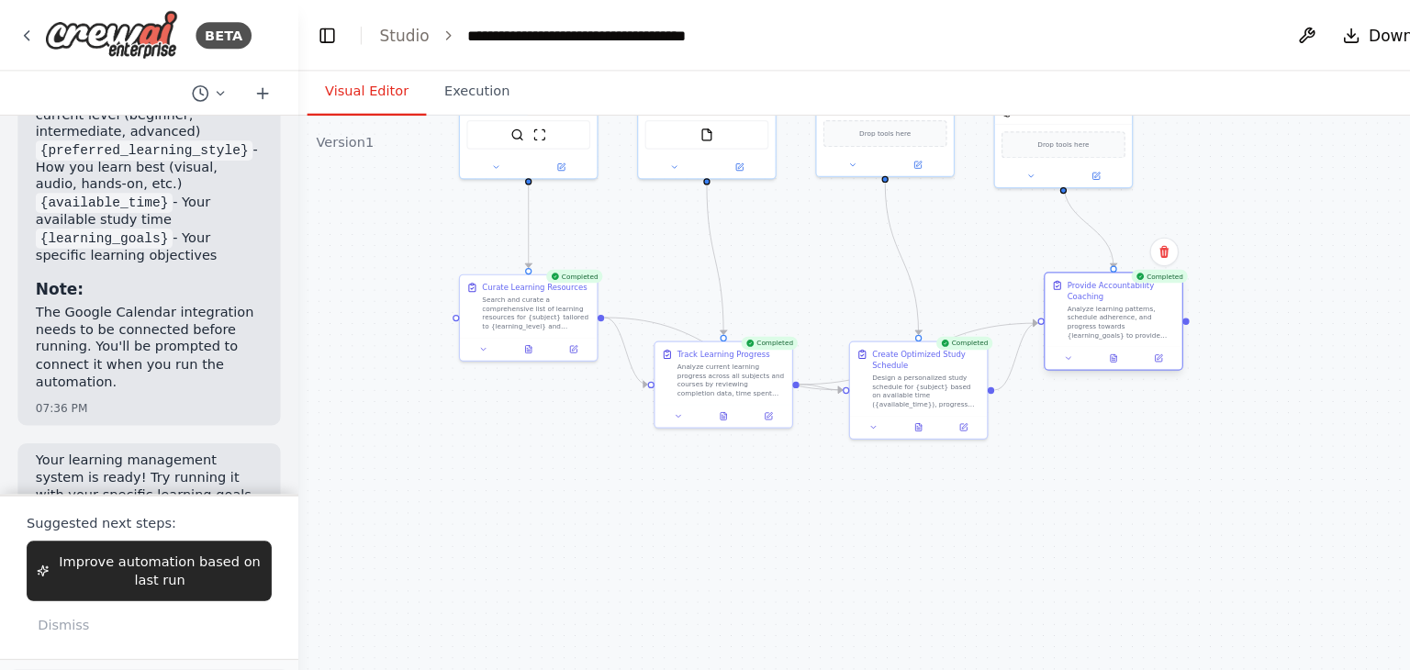
click at [924, 305] on div "Completed Provide Accountability Coaching Analyze learning patterns, schedule a…" at bounding box center [918, 267] width 115 height 82
click at [924, 296] on button at bounding box center [918, 295] width 39 height 11
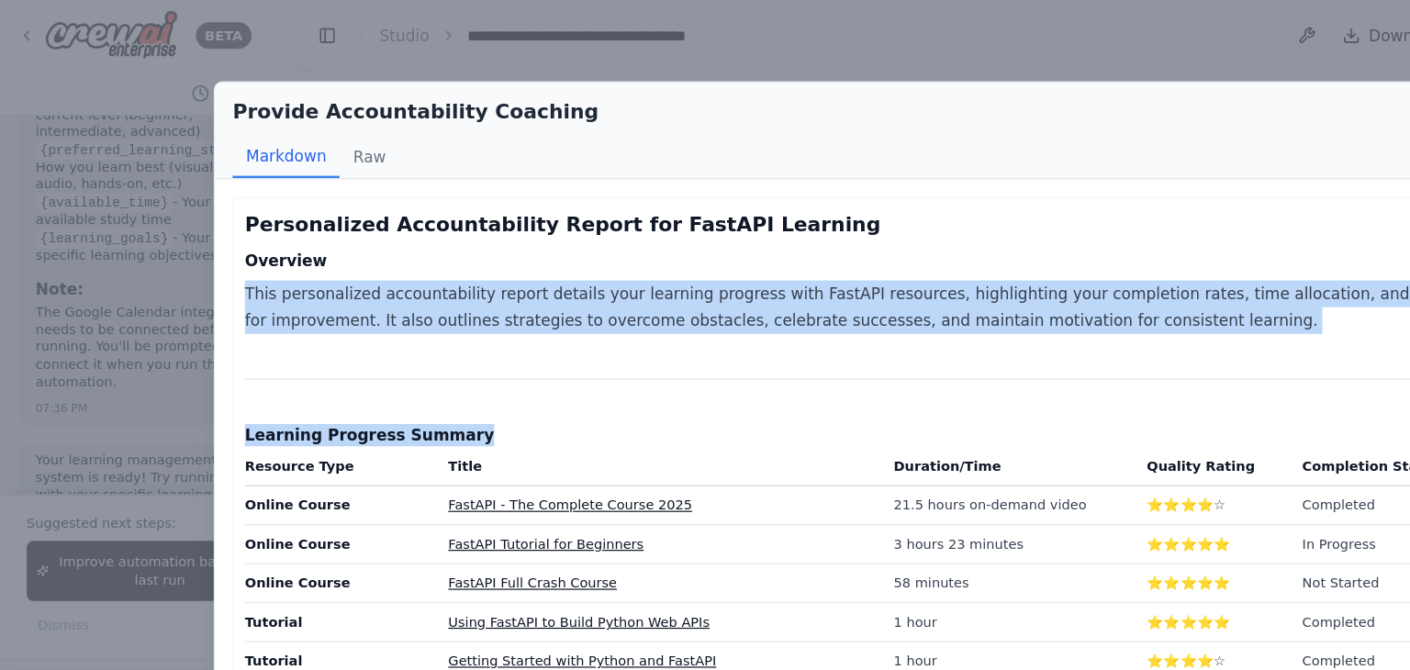
drag, startPoint x: 737, startPoint y: 333, endPoint x: 590, endPoint y: 210, distance: 192.4
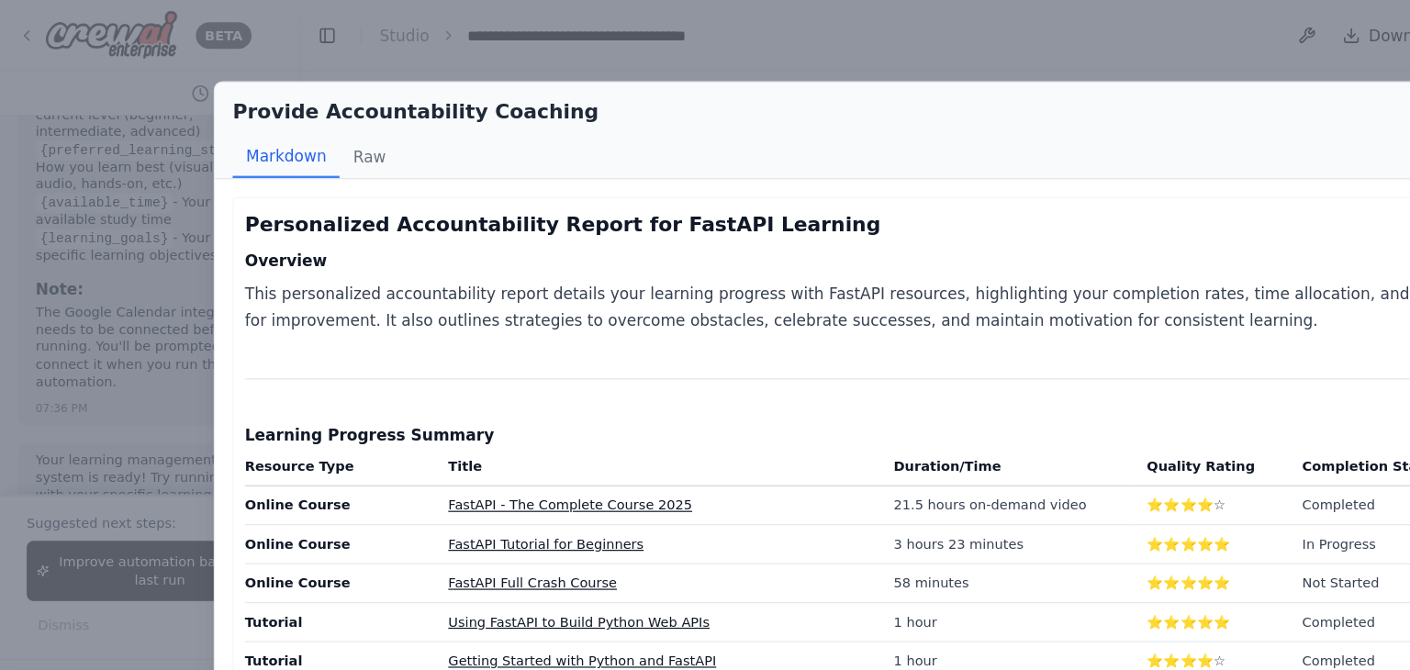
click at [680, 155] on div "Personalized Accountability Report for FastAPI Learning Overview This personali…" at bounding box center [705, 375] width 1056 height 455
drag, startPoint x: 680, startPoint y: 155, endPoint x: 635, endPoint y: 164, distance: 45.0
click at [635, 164] on div "Personalized Accountability Report for FastAPI Learning Overview This personali…" at bounding box center [705, 375] width 1056 height 455
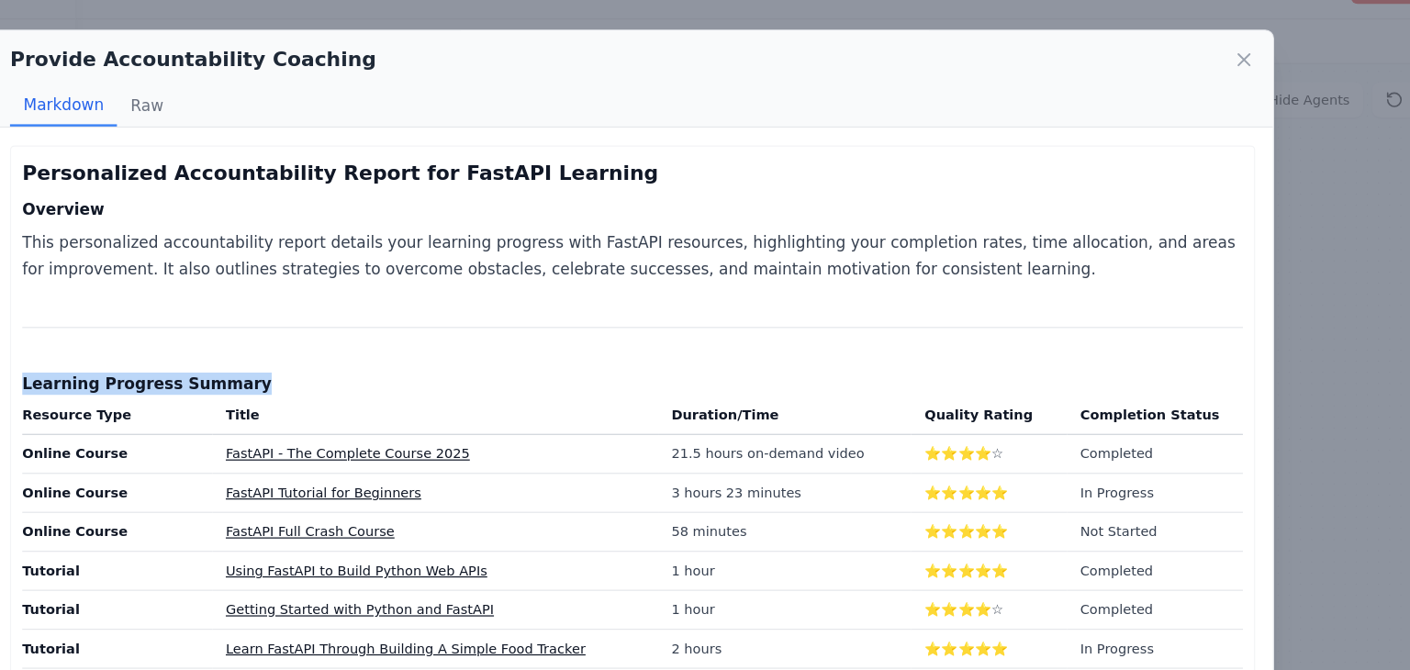
drag, startPoint x: 793, startPoint y: 320, endPoint x: 1024, endPoint y: 264, distance: 237.2
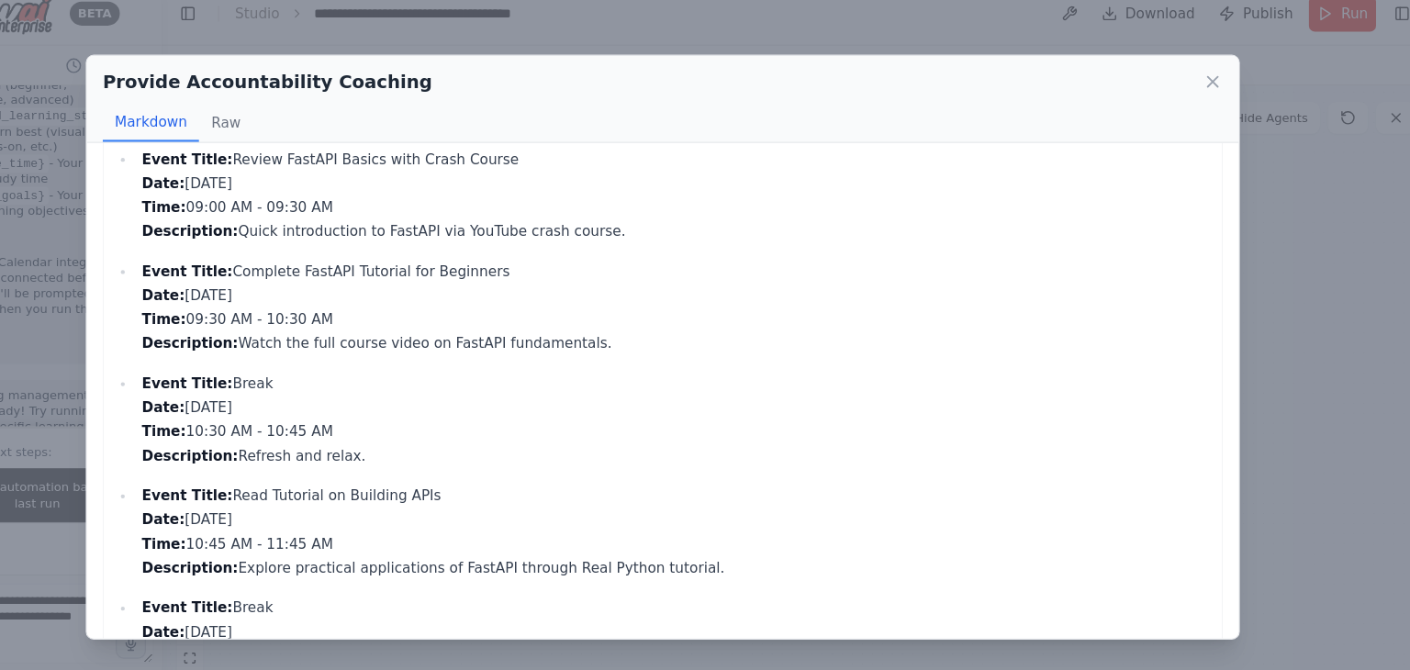
scroll to position [2658, 0]
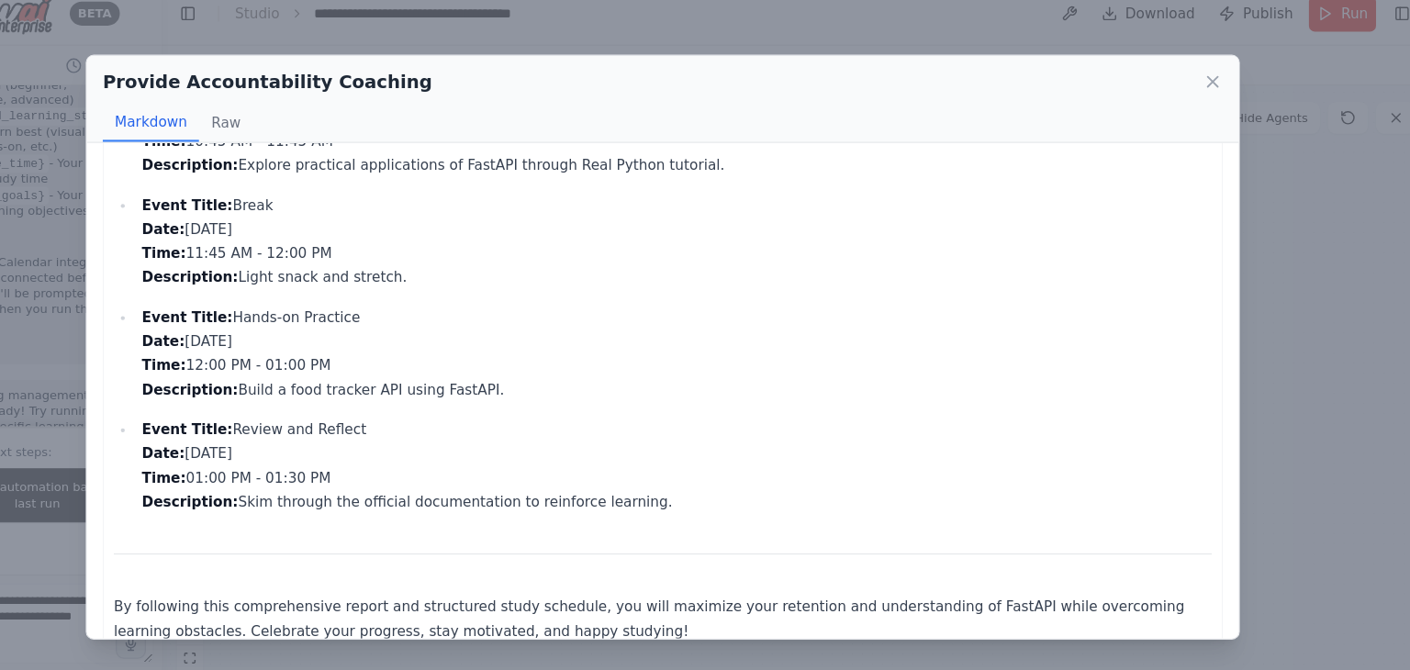
click at [1104, 399] on p "Event Title: Review and Reflect Date: 2025-09-13 Time: 01:00 PM - 01:30 PM Desc…" at bounding box center [718, 443] width 981 height 88
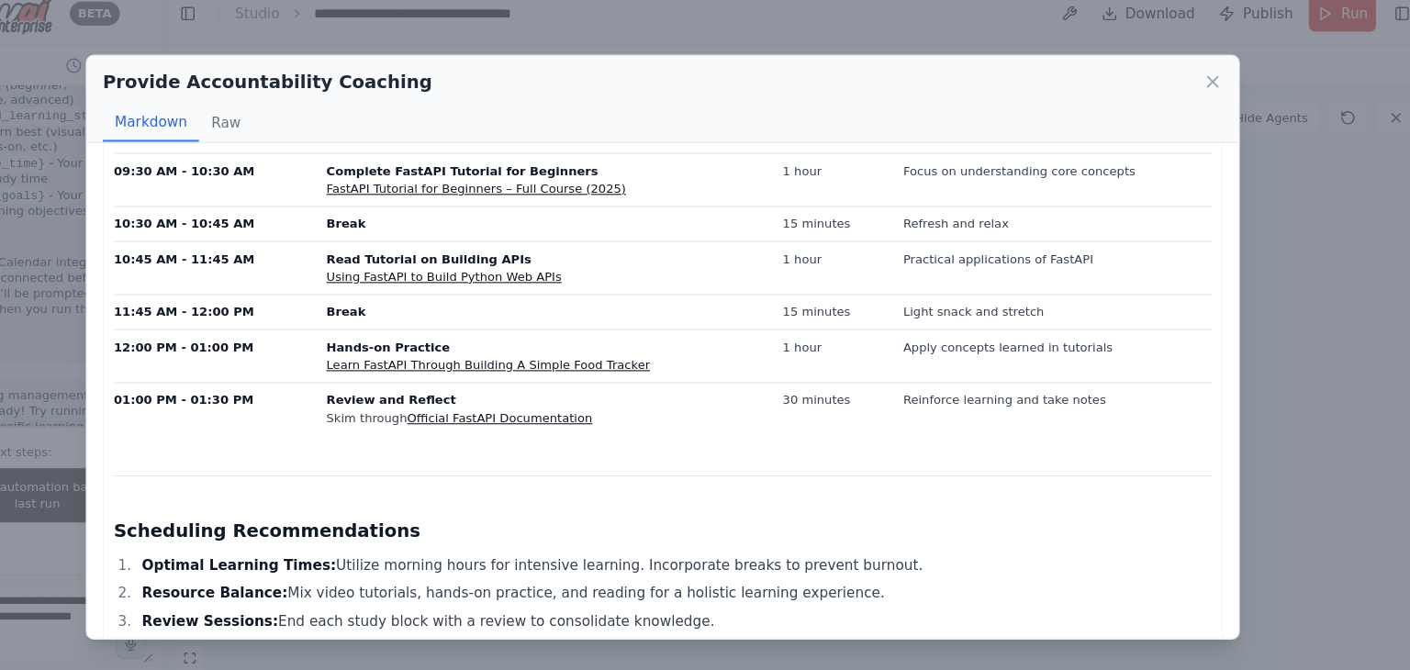
scroll to position [1572, 0]
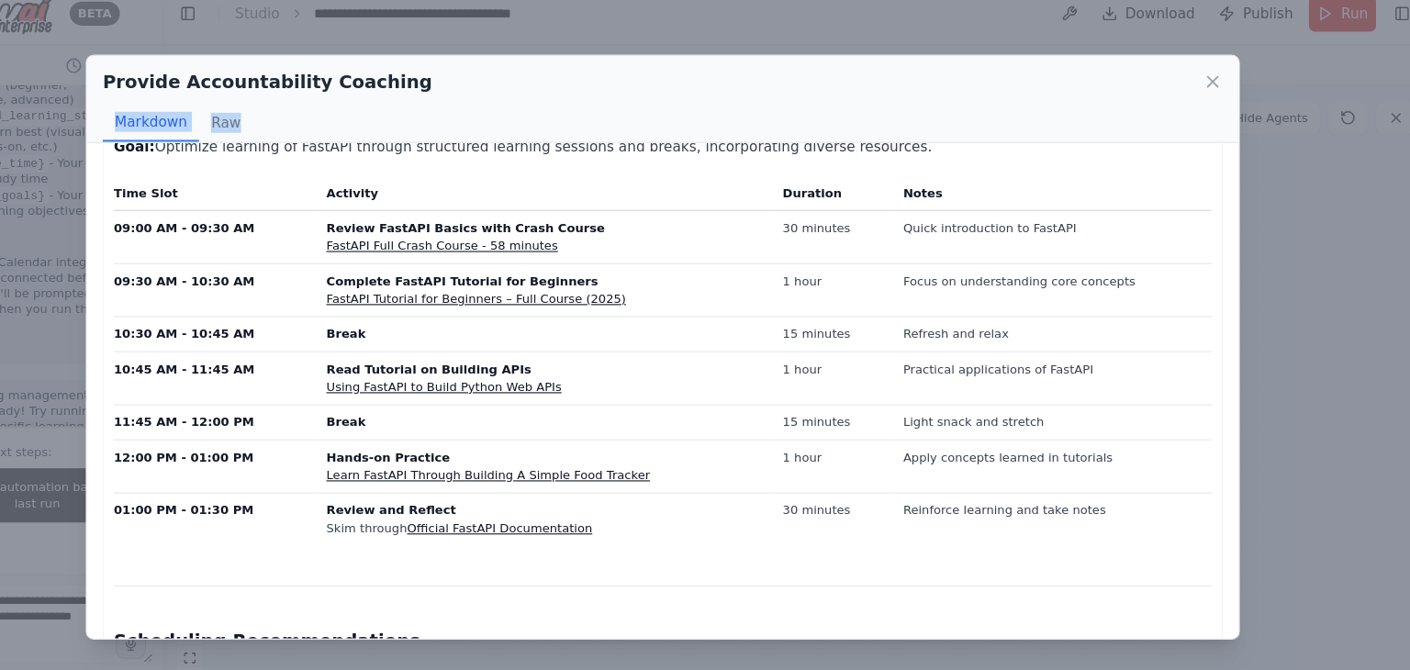
drag, startPoint x: 933, startPoint y: 62, endPoint x: 928, endPoint y: 134, distance: 72.7
click at [928, 134] on div "Provide Accountability Coaching Markdown Raw Personalized Accountability Report…" at bounding box center [705, 335] width 1410 height 670
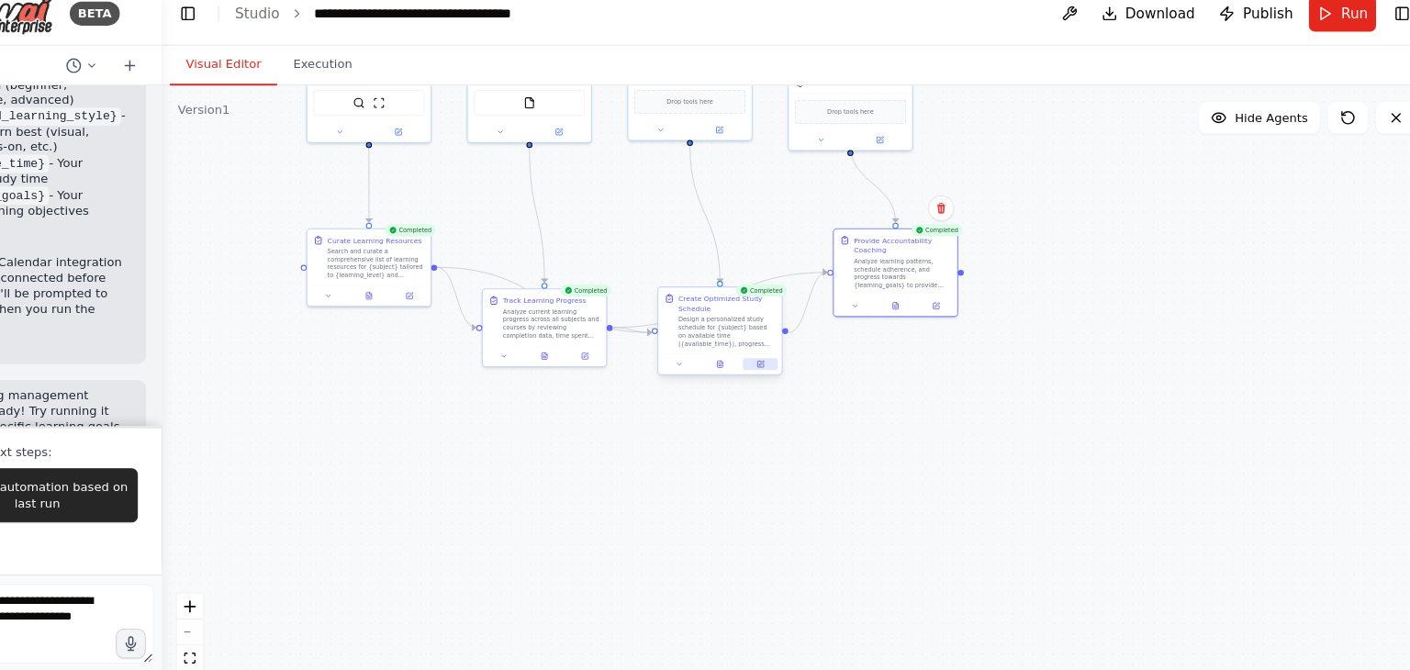
click at [799, 351] on button at bounding box center [794, 350] width 31 height 11
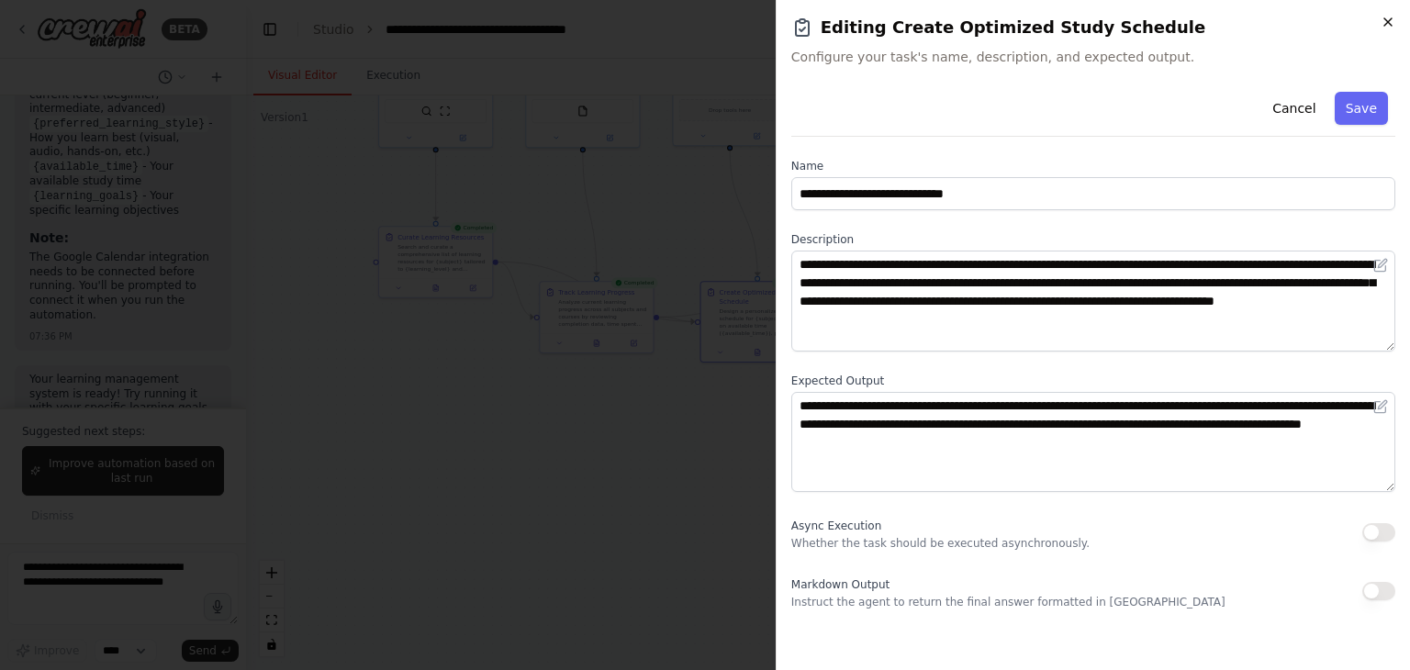
click at [1392, 25] on icon "button" at bounding box center [1388, 22] width 15 height 15
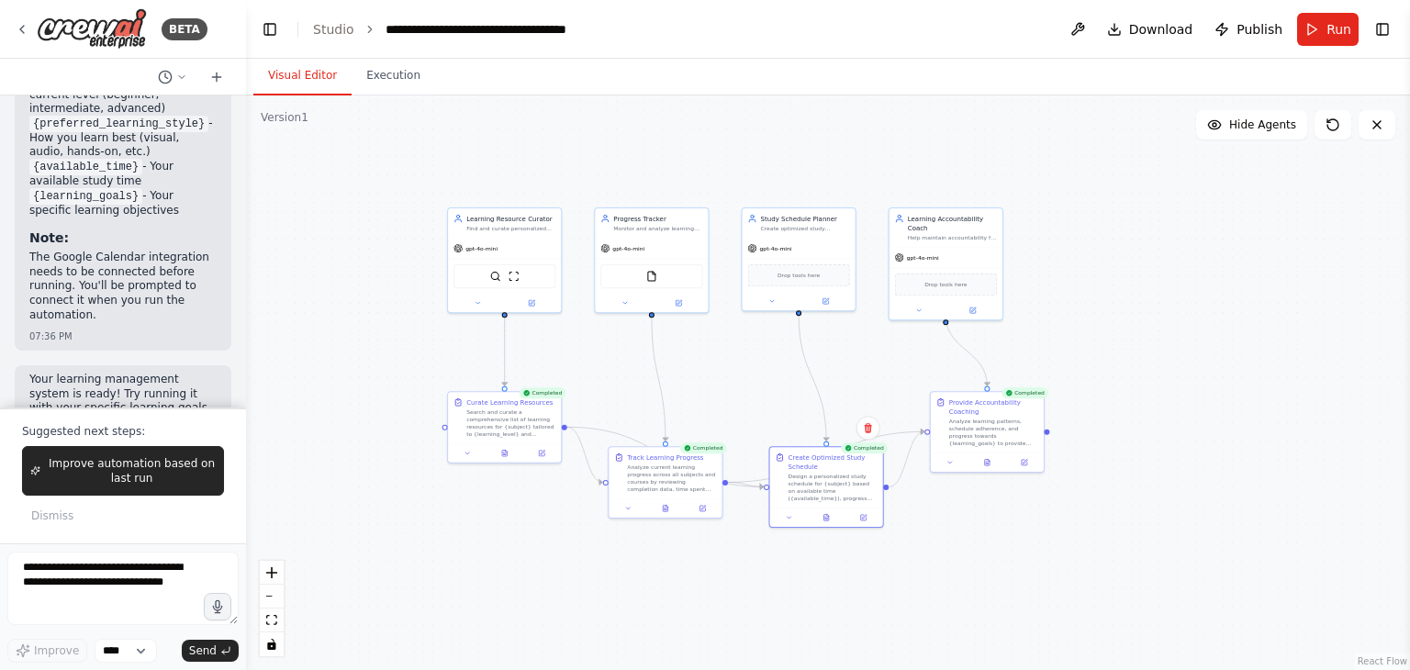
drag, startPoint x: 1163, startPoint y: 343, endPoint x: 1238, endPoint y: 491, distance: 166.7
click at [1238, 491] on div ".deletable-edge-delete-btn { width: 20px; height: 20px; border: 0px solid #ffff…" at bounding box center [828, 383] width 1164 height 575
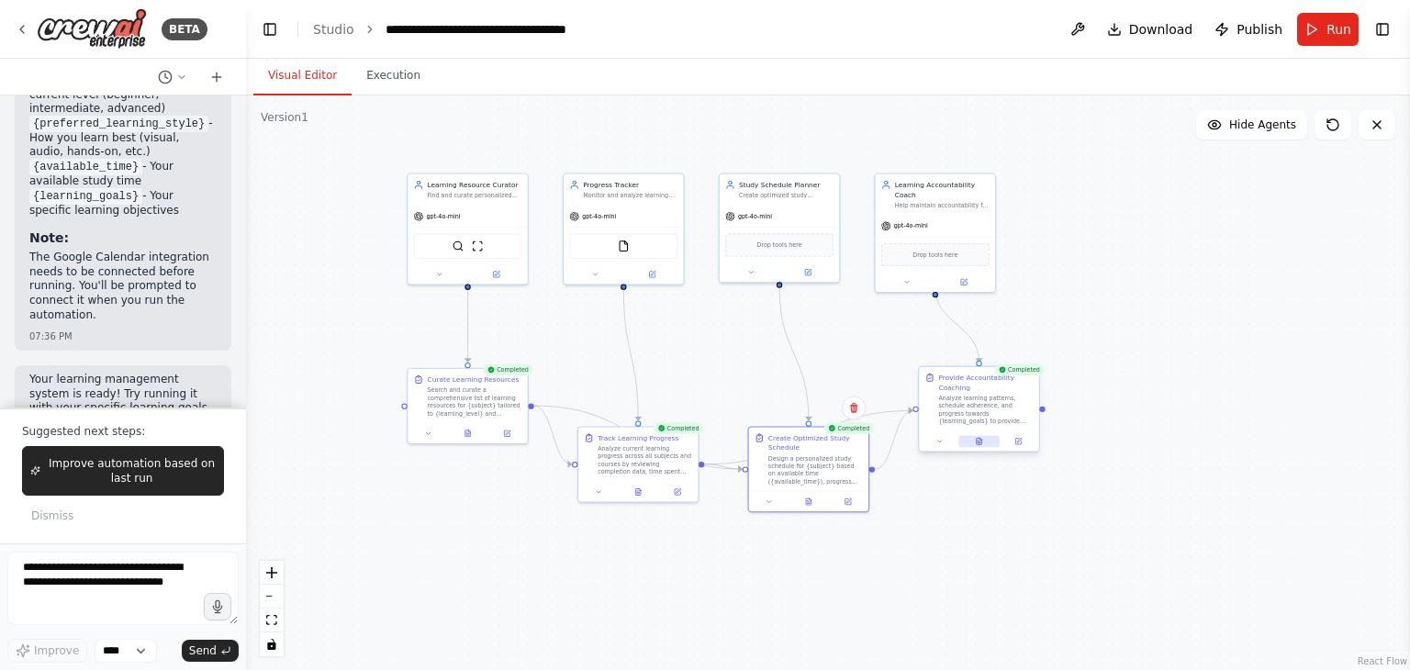
click at [981, 440] on icon at bounding box center [981, 439] width 2 height 2
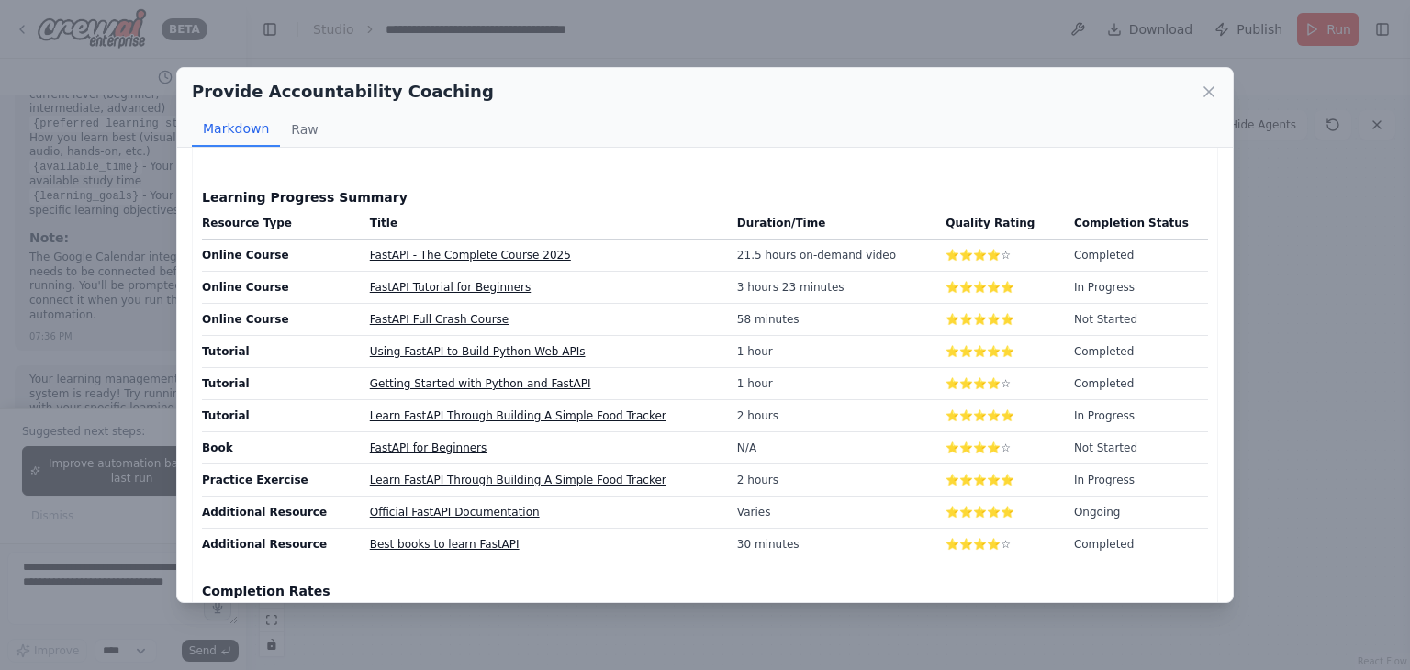
scroll to position [161, 0]
click at [1015, 346] on td "⭐⭐⭐⭐⭐" at bounding box center [999, 352] width 129 height 32
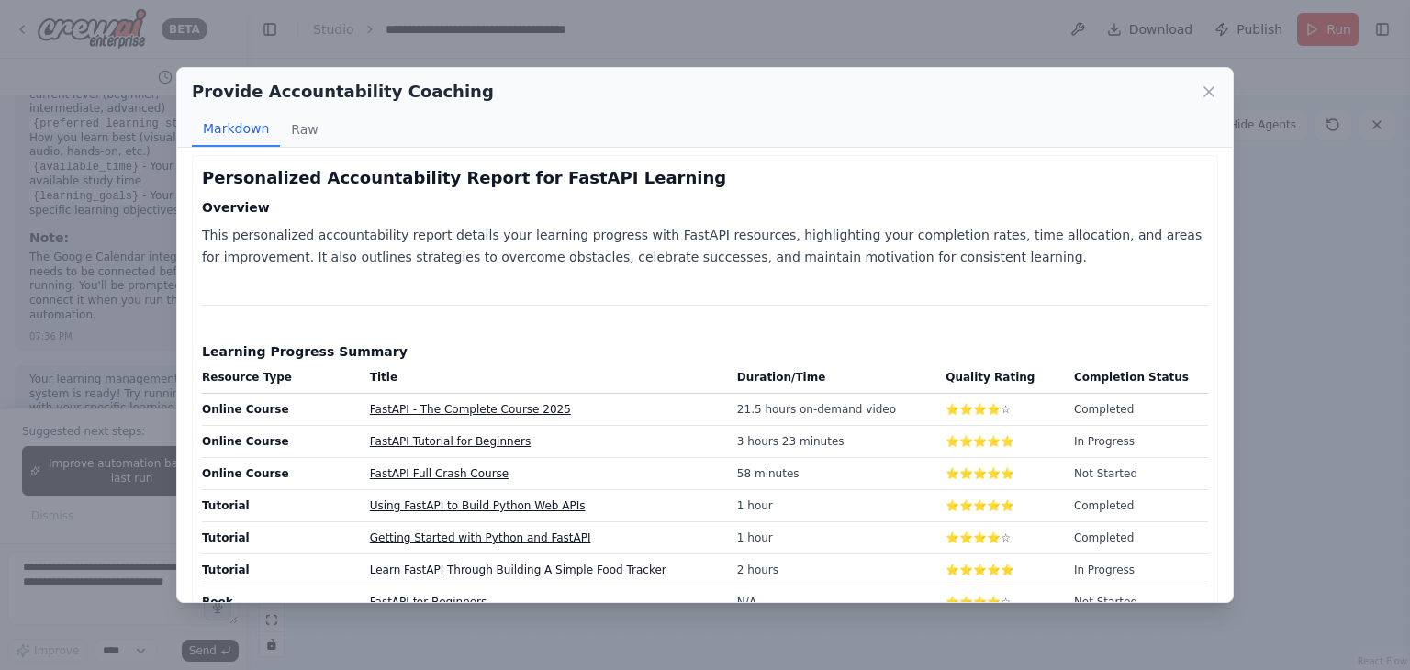
scroll to position [0, 0]
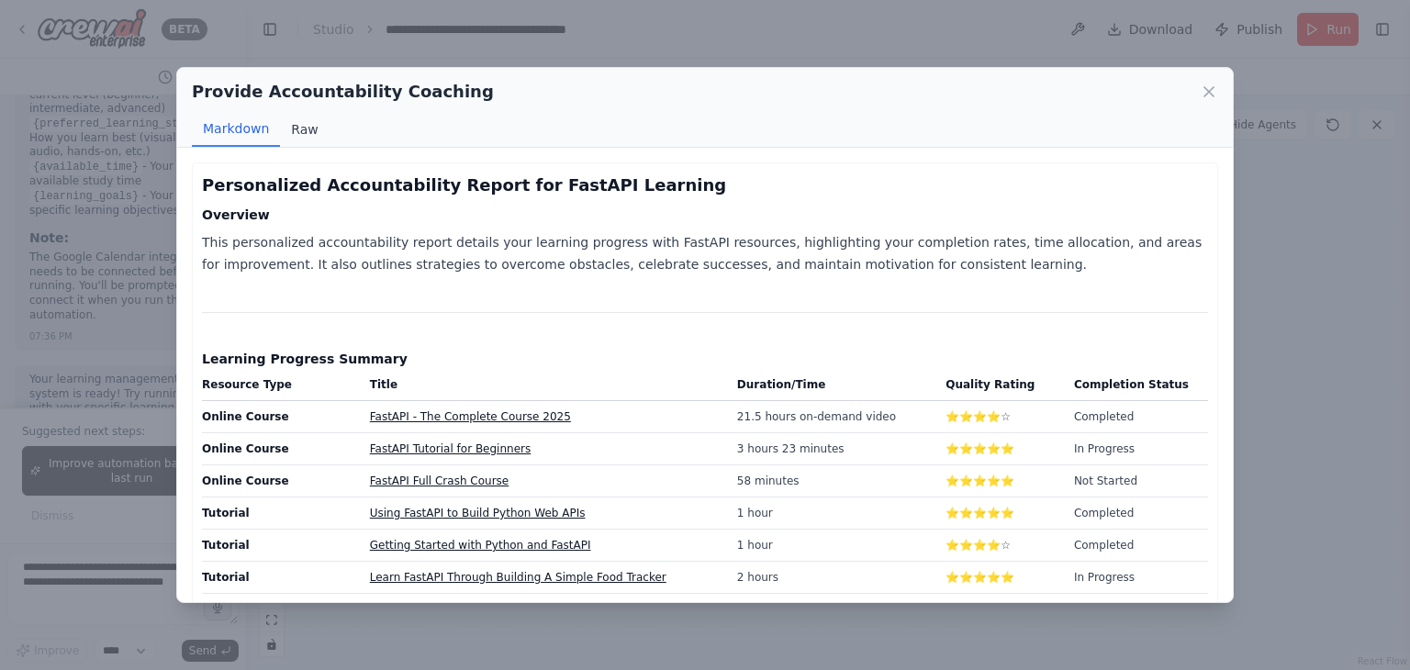
click at [294, 125] on button "Raw" at bounding box center [304, 129] width 49 height 35
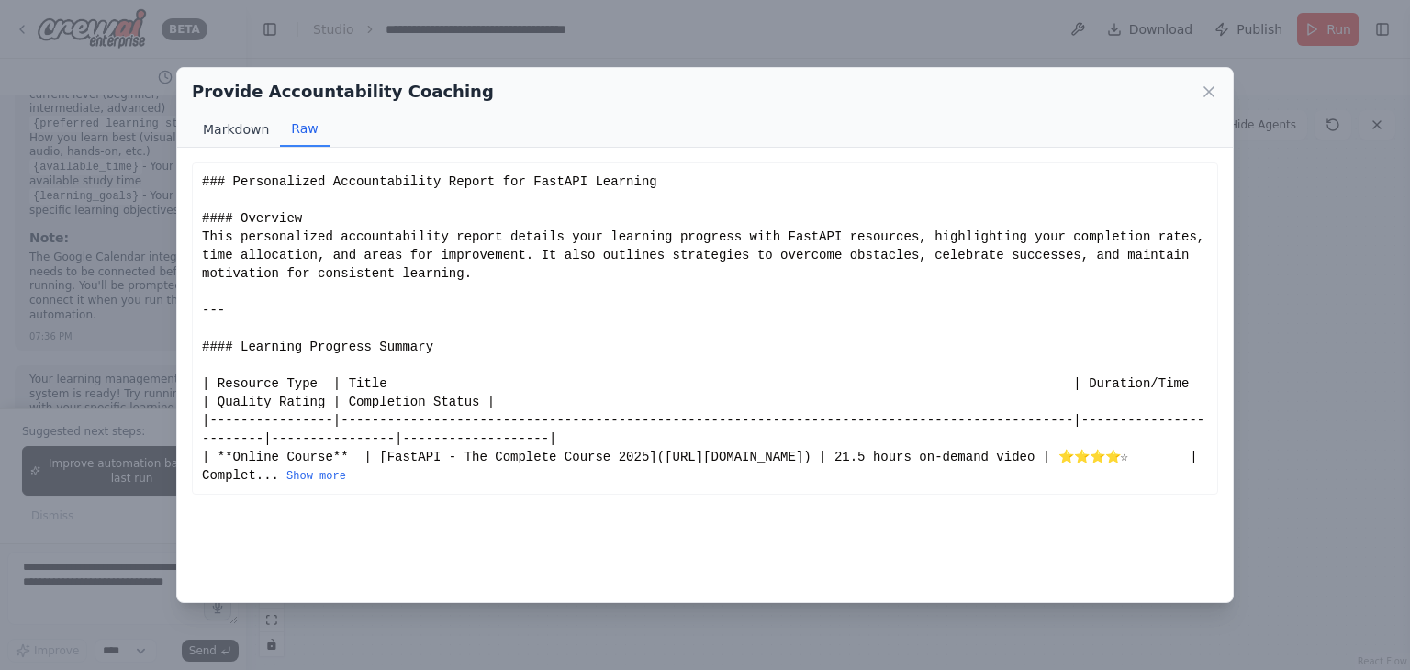
click at [209, 129] on button "Markdown" at bounding box center [236, 129] width 88 height 35
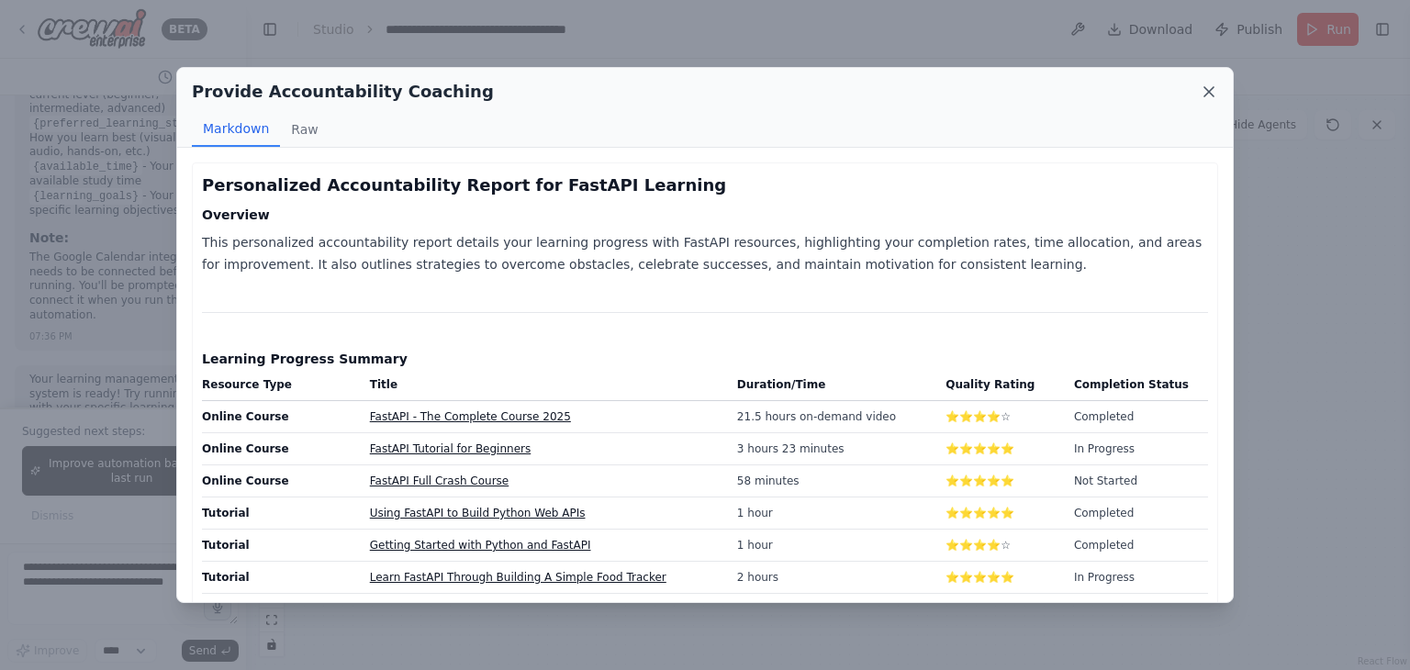
click at [1216, 88] on icon at bounding box center [1209, 92] width 18 height 18
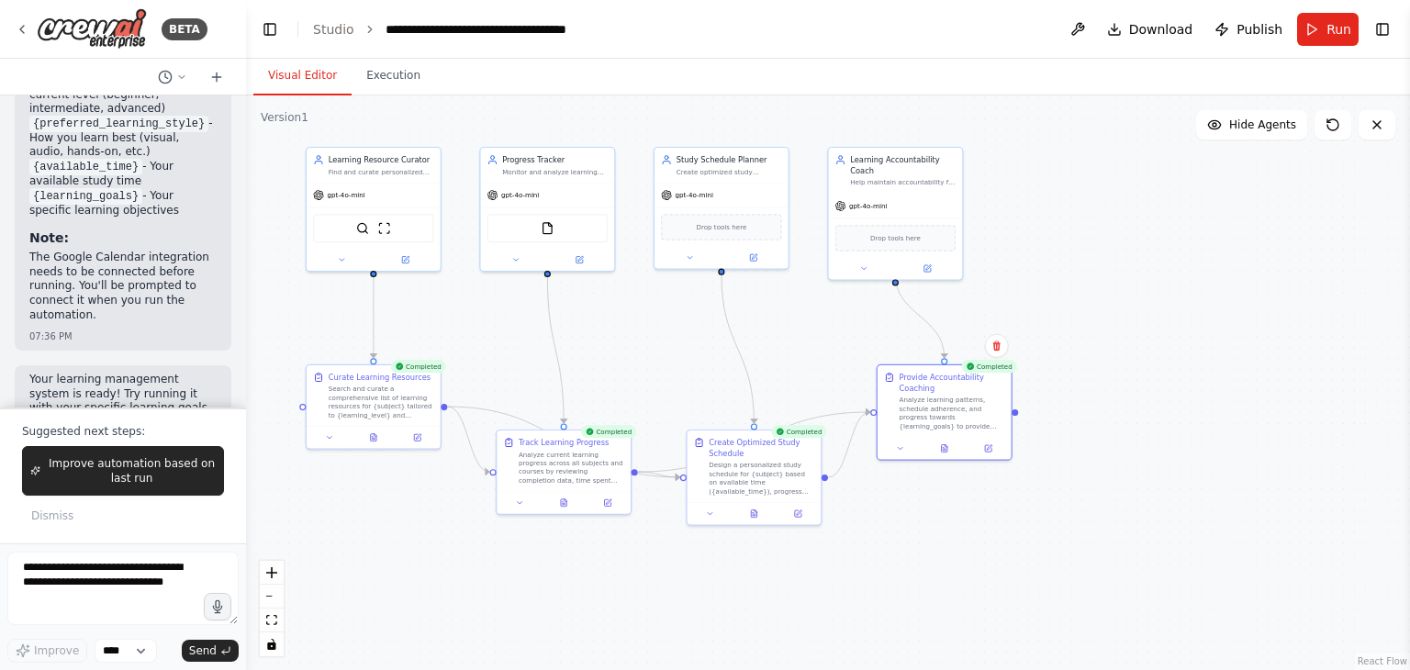
click at [421, 603] on div ".deletable-edge-delete-btn { width: 20px; height: 20px; border: 0px solid #ffff…" at bounding box center [828, 383] width 1164 height 575
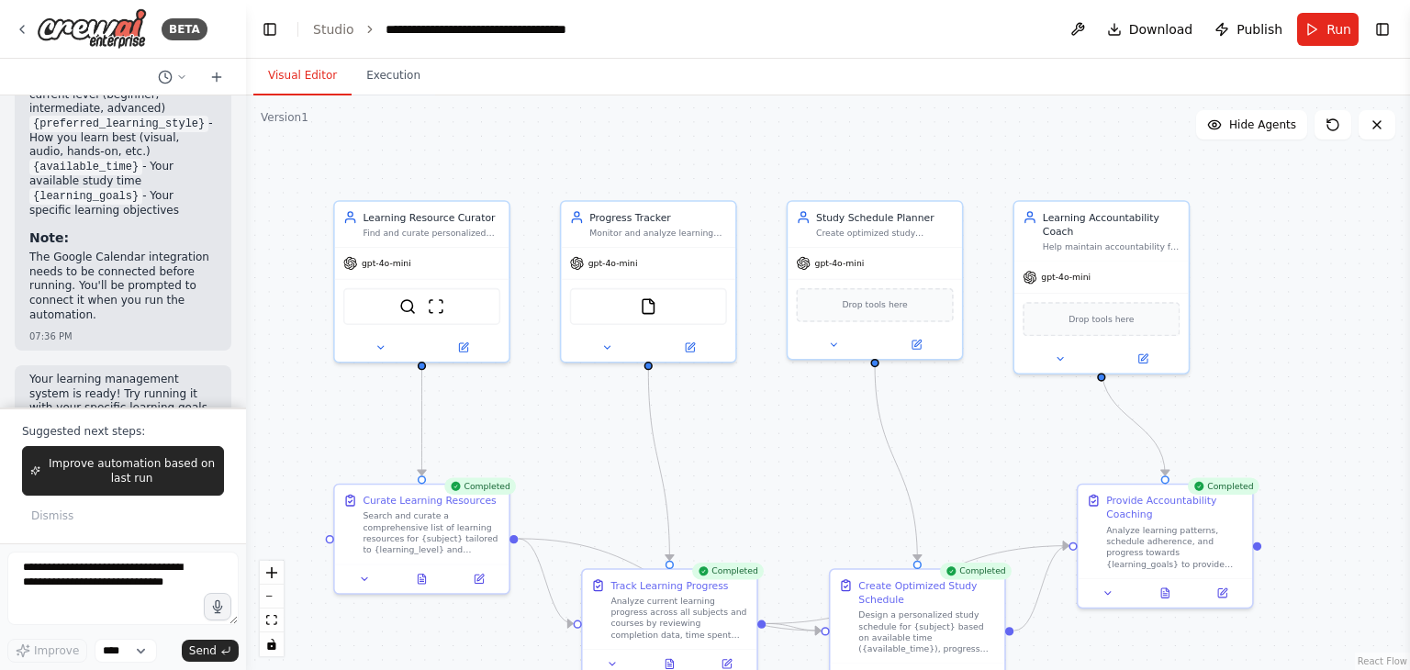
drag, startPoint x: 492, startPoint y: 174, endPoint x: 557, endPoint y: 359, distance: 195.8
click at [557, 359] on div ".deletable-edge-delete-btn { width: 20px; height: 20px; border: 0px solid #ffff…" at bounding box center [828, 383] width 1164 height 575
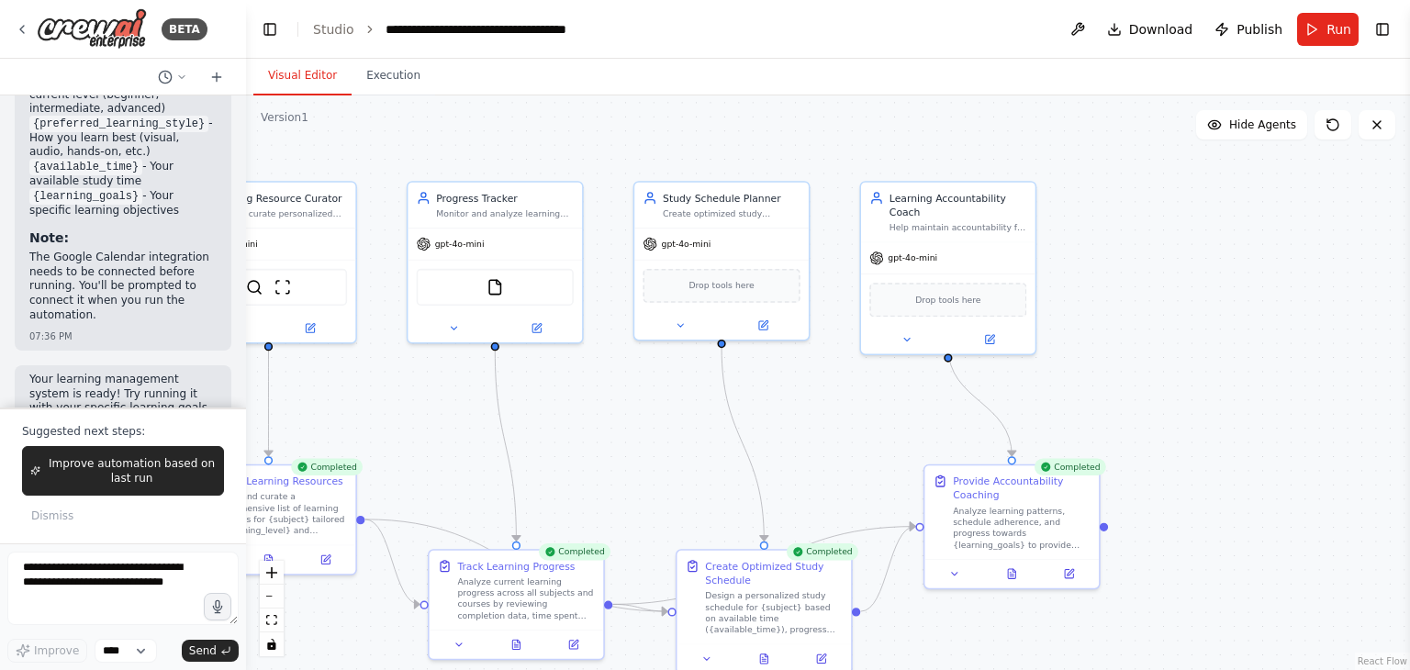
drag, startPoint x: 740, startPoint y: 432, endPoint x: 587, endPoint y: 412, distance: 154.6
click at [587, 412] on div ".deletable-edge-delete-btn { width: 20px; height: 20px; border: 0px solid #ffff…" at bounding box center [828, 383] width 1164 height 575
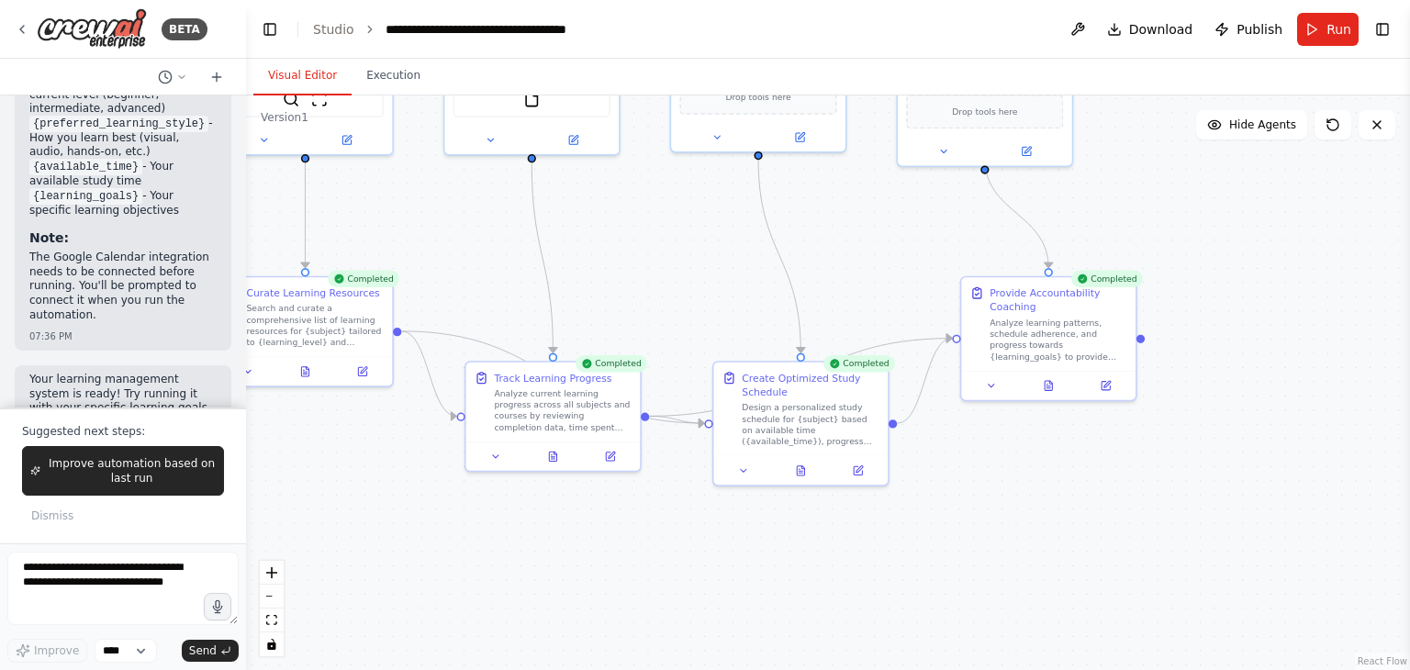
drag, startPoint x: 826, startPoint y: 401, endPoint x: 864, endPoint y: 214, distance: 191.1
click at [864, 214] on div ".deletable-edge-delete-btn { width: 20px; height: 20px; border: 0px solid #ffff…" at bounding box center [828, 383] width 1164 height 575
click at [804, 466] on icon at bounding box center [804, 466] width 3 height 3
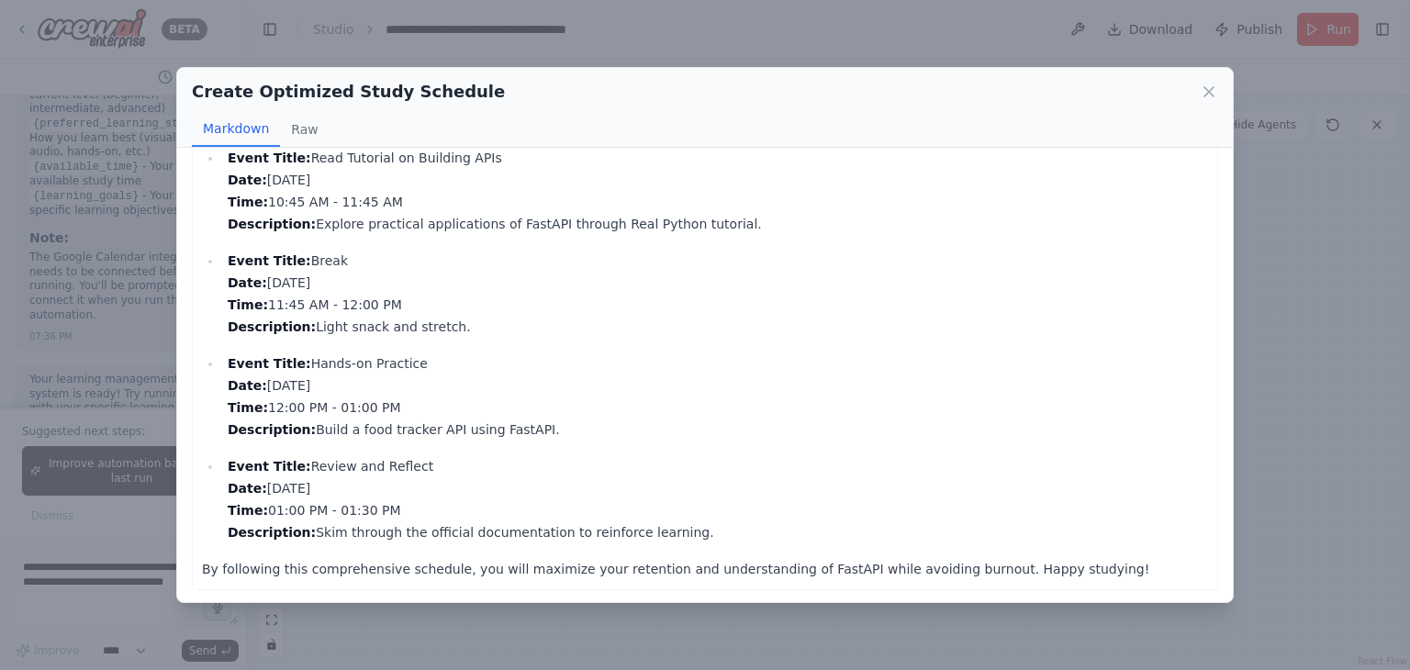
scroll to position [1375, 0]
click at [1209, 94] on icon at bounding box center [1209, 92] width 18 height 18
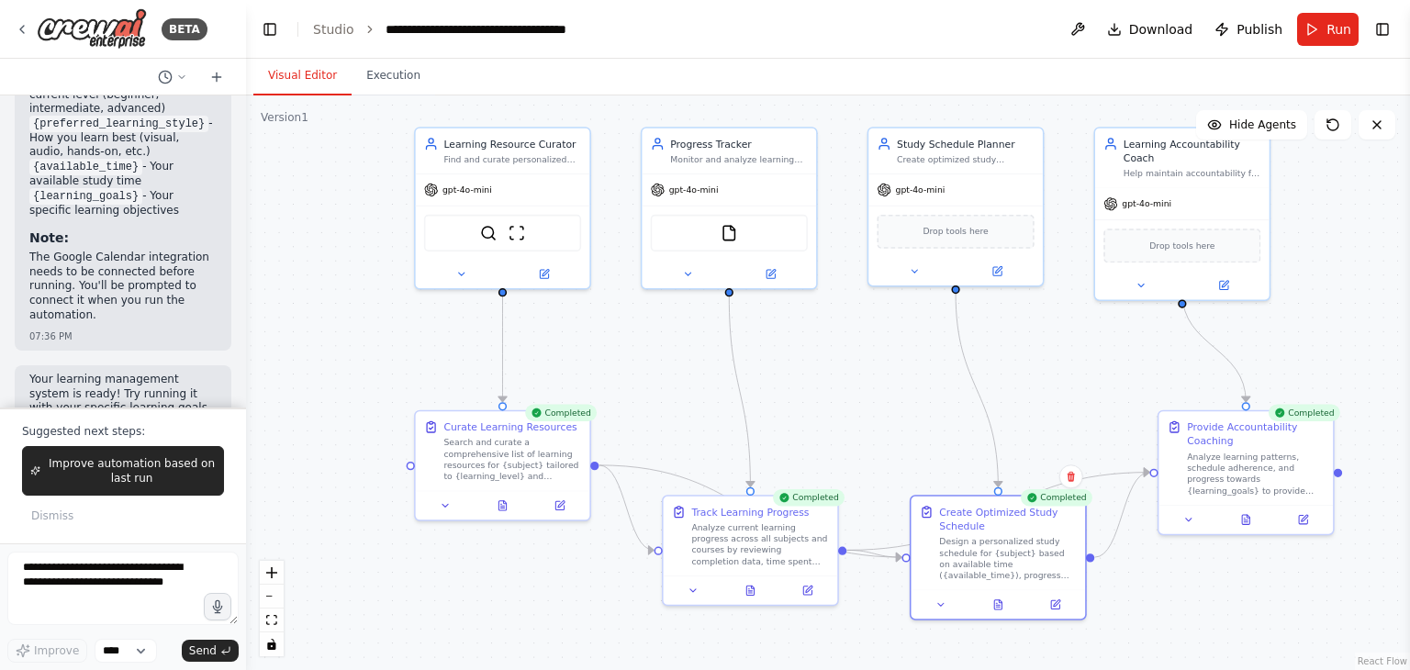
drag, startPoint x: 1083, startPoint y: 210, endPoint x: 1290, endPoint y: 354, distance: 252.2
click at [1290, 354] on div ".deletable-edge-delete-btn { width: 20px; height: 20px; border: 0px solid #ffff…" at bounding box center [828, 383] width 1164 height 575
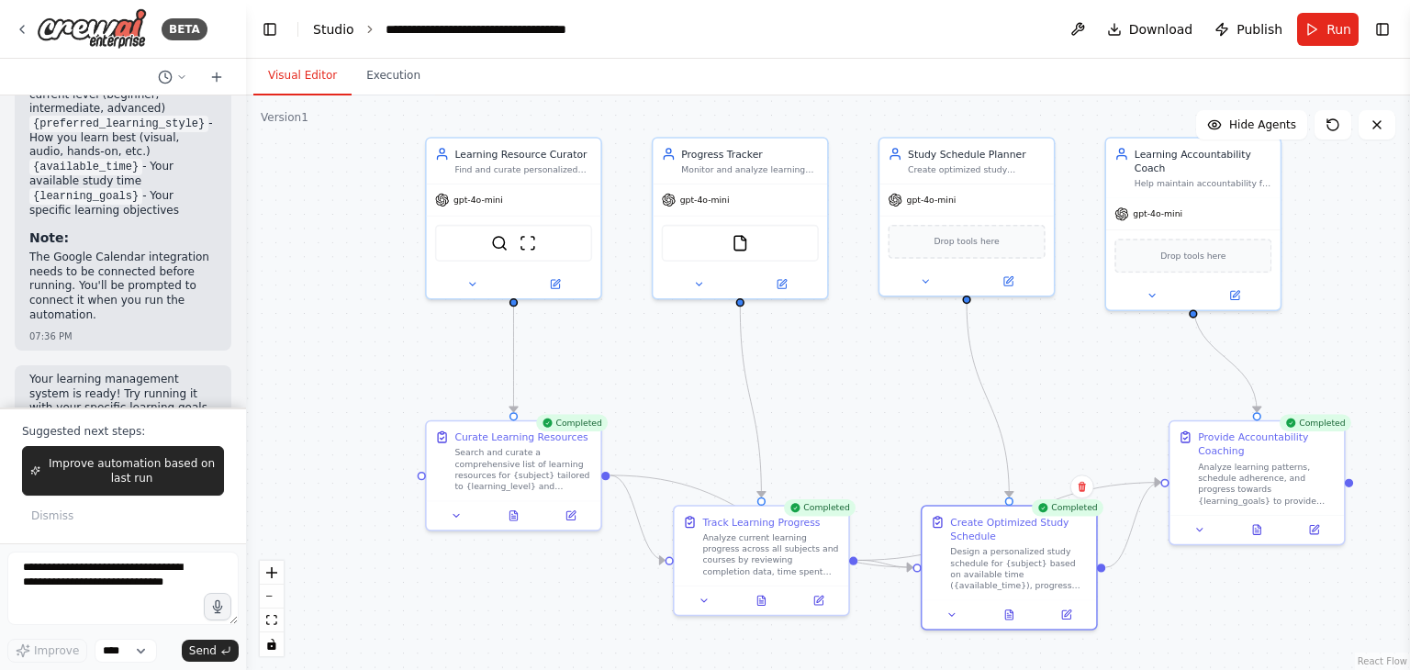
click at [340, 28] on link "Studio" at bounding box center [333, 29] width 41 height 15
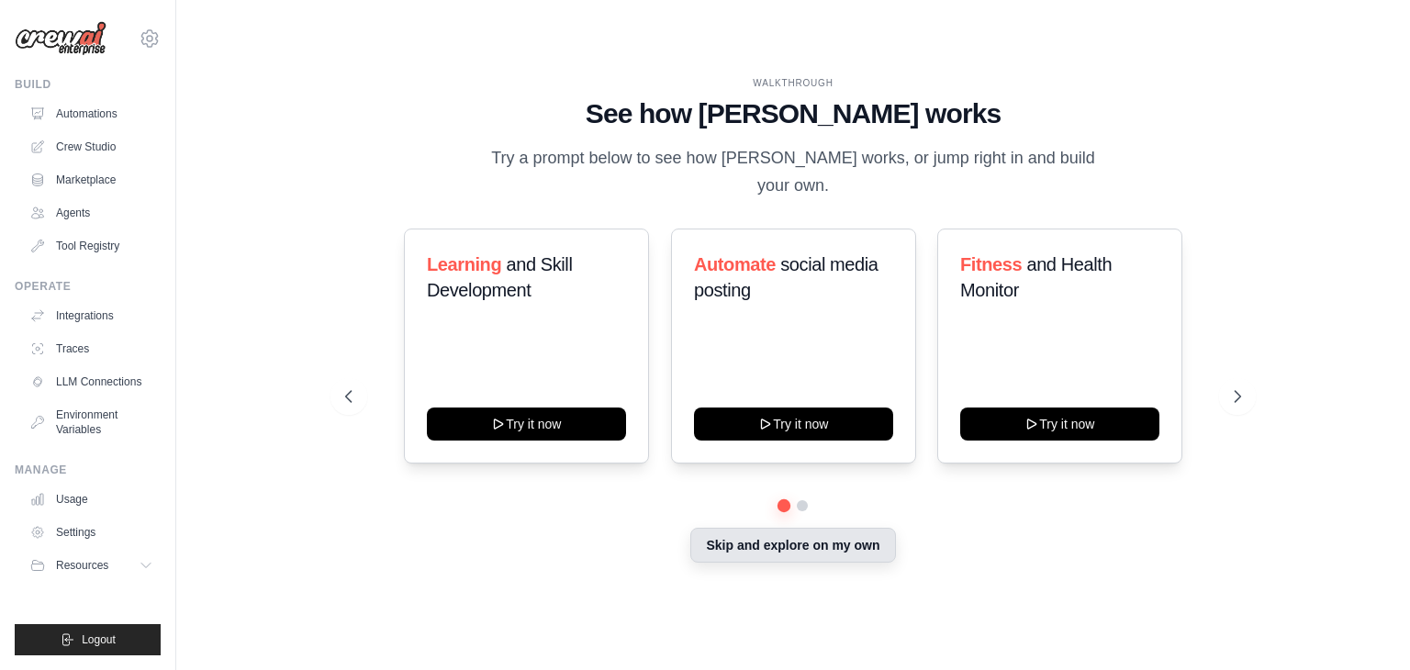
click at [761, 540] on button "Skip and explore on my own" at bounding box center [793, 545] width 205 height 35
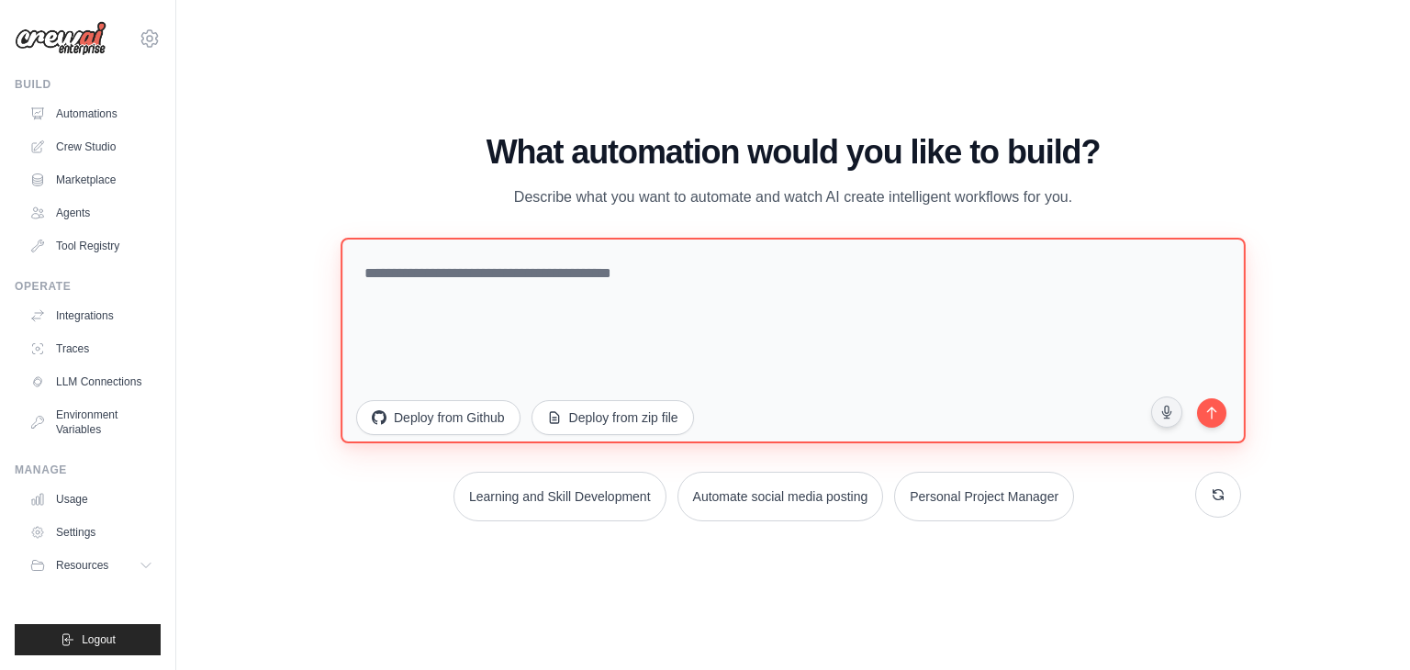
click at [579, 265] on textarea at bounding box center [793, 341] width 905 height 206
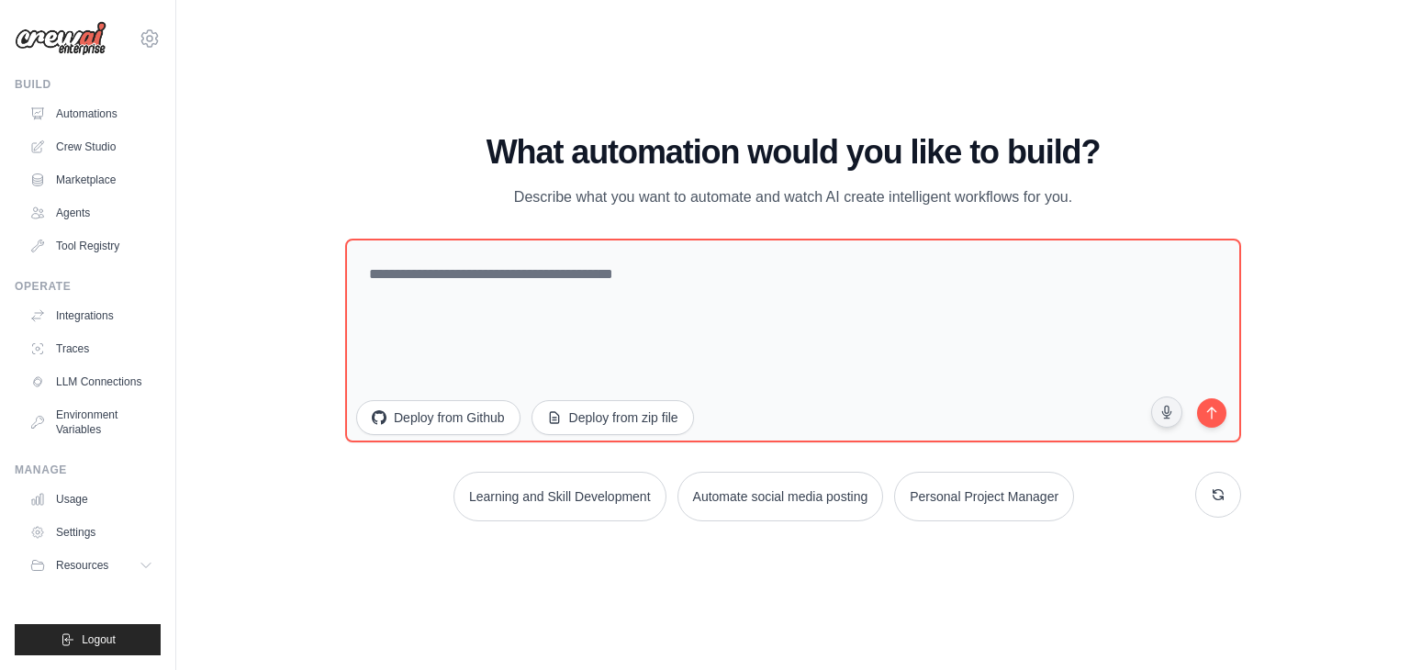
drag, startPoint x: 472, startPoint y: 109, endPoint x: 1227, endPoint y: 179, distance: 758.1
click at [1227, 179] on div "WALKTHROUGH See how CrewAI works Try a prompt below to see how CrewAI works, or…" at bounding box center [793, 335] width 1175 height 634
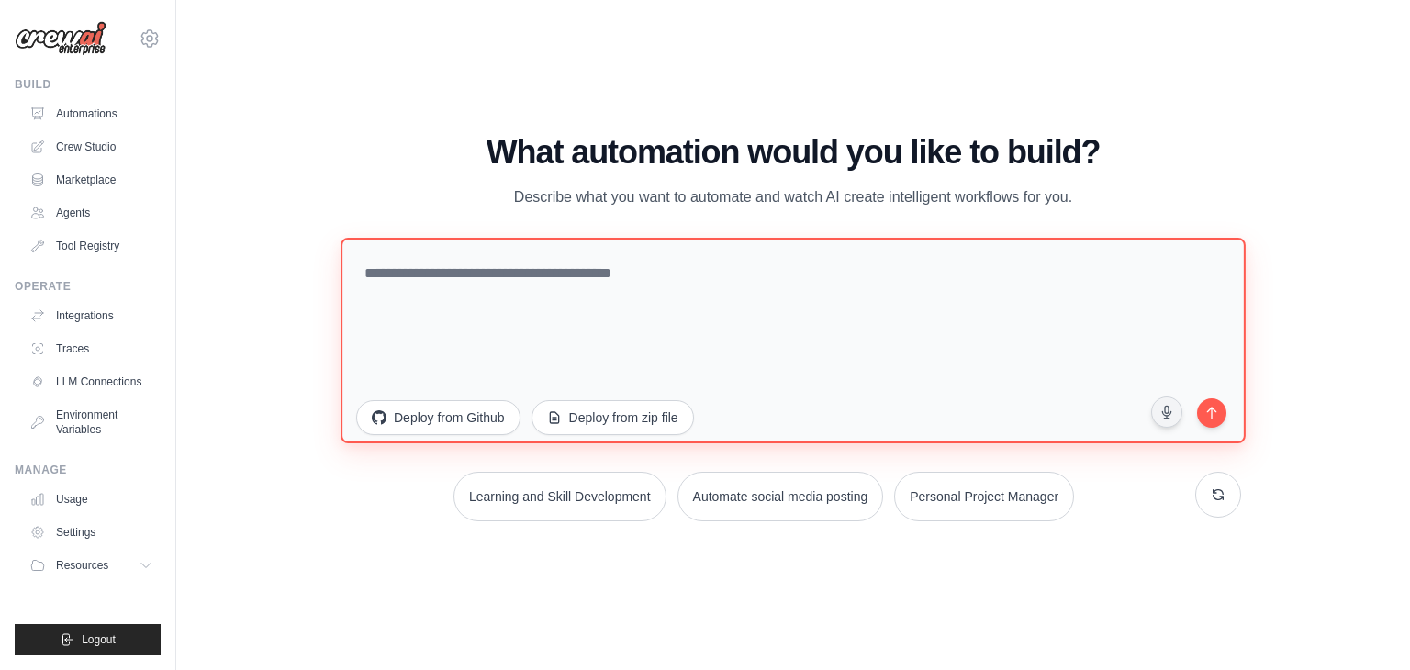
click at [630, 254] on textarea at bounding box center [793, 341] width 905 height 206
paste textarea "**********"
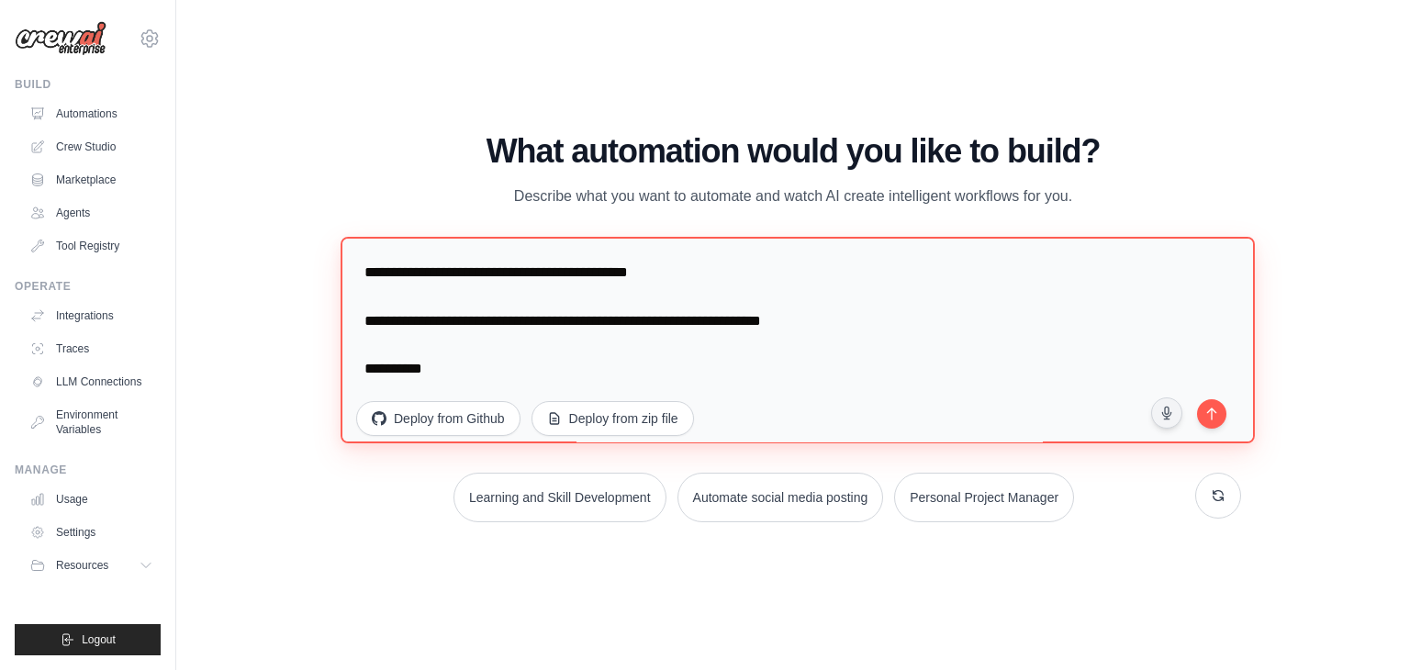
scroll to position [239, 0]
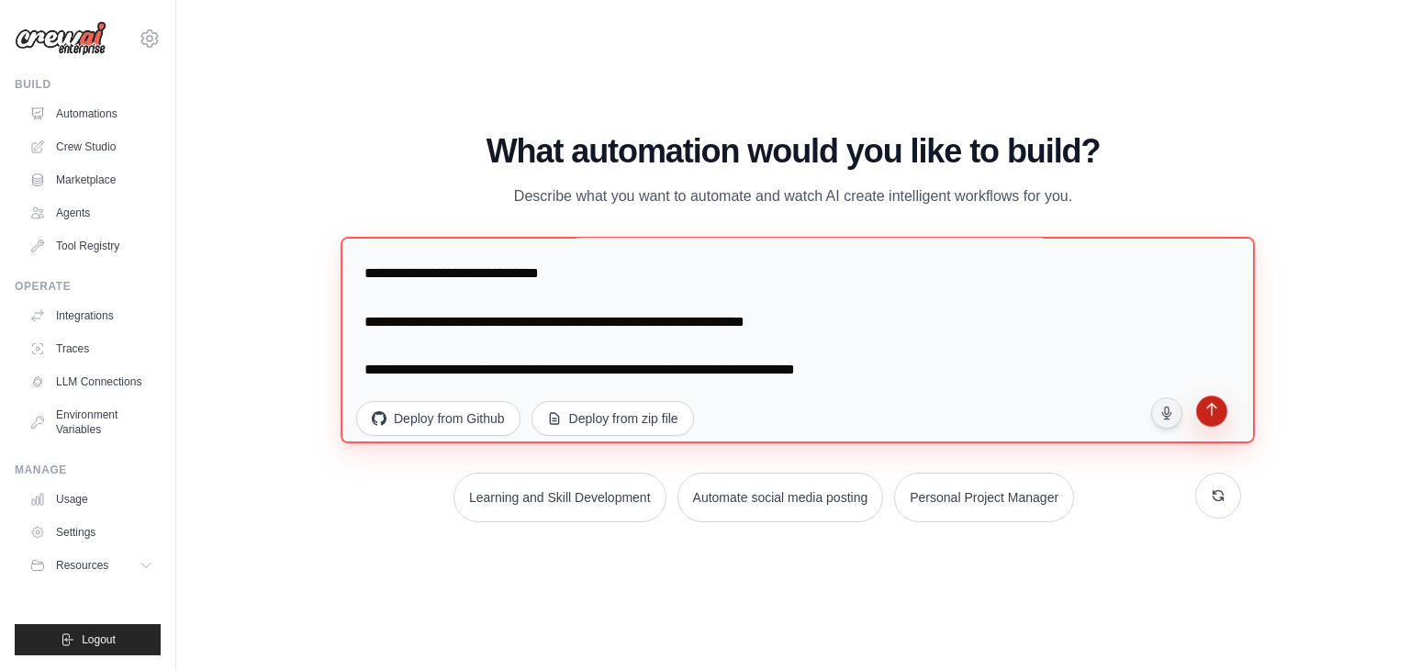
type textarea "**********"
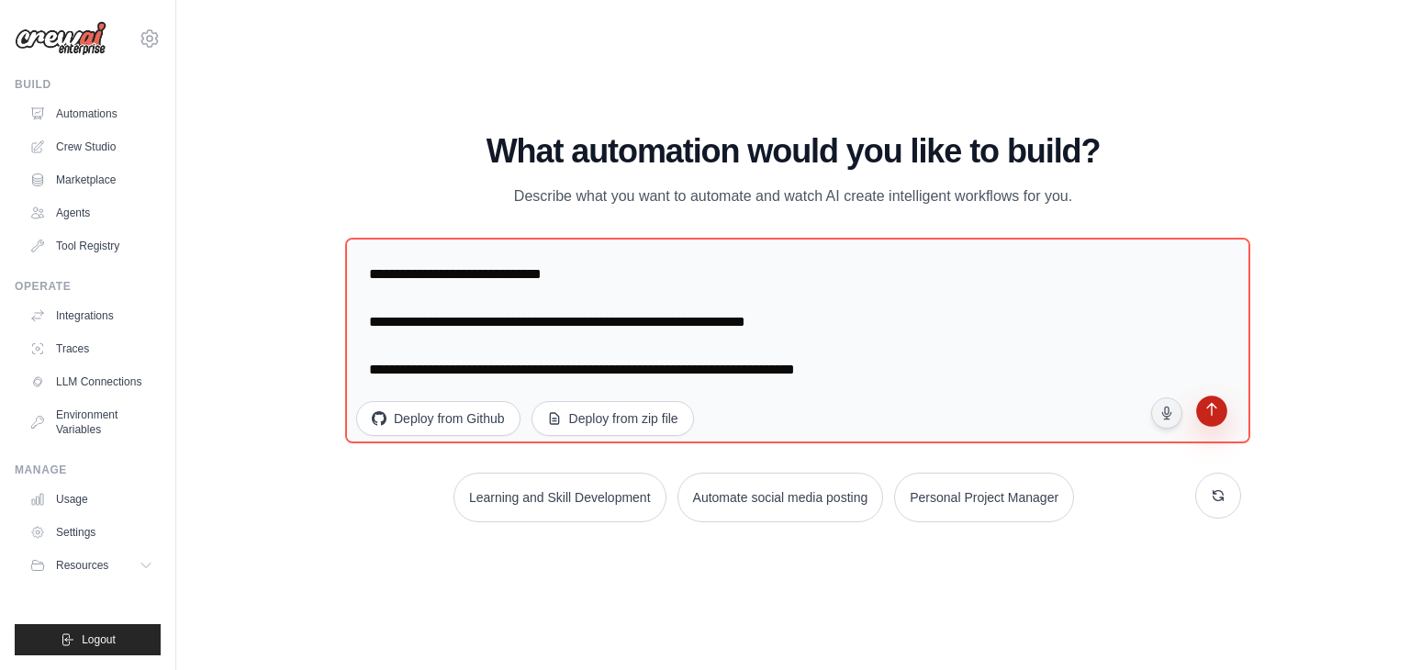
click at [1196, 409] on button "submit" at bounding box center [1212, 413] width 35 height 35
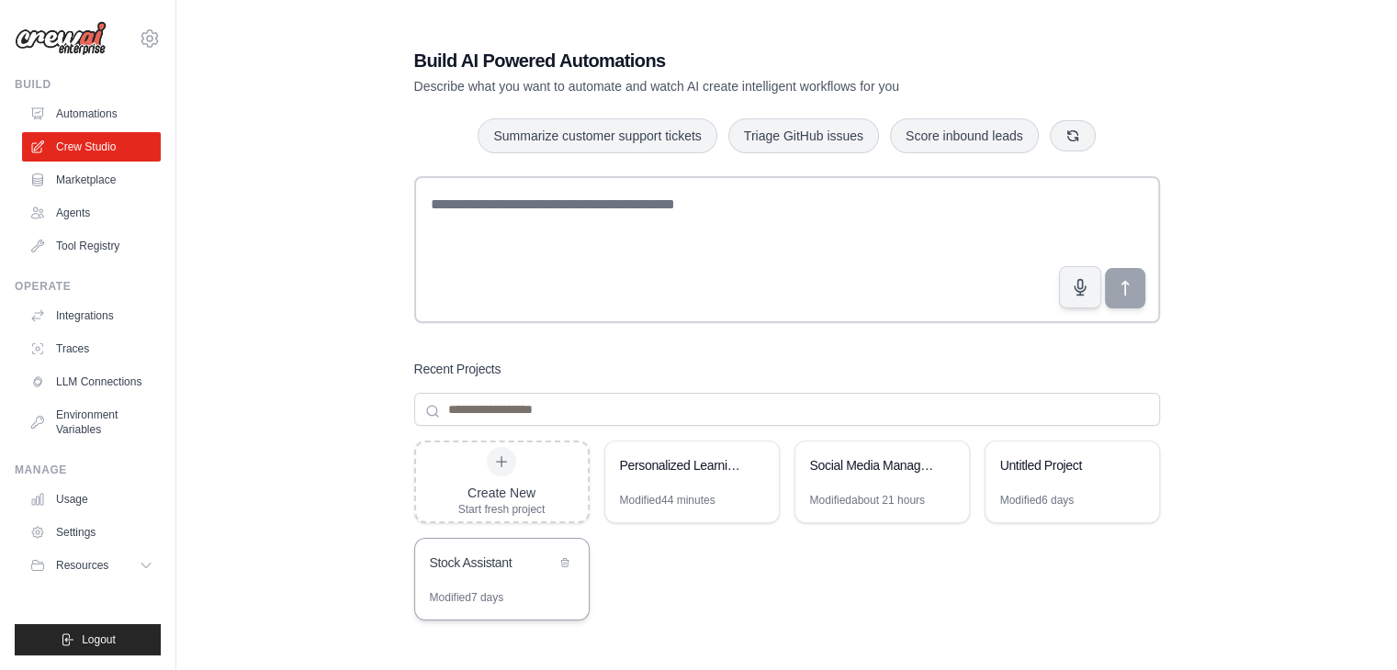
click at [502, 594] on div "Modified 7 days" at bounding box center [467, 597] width 74 height 15
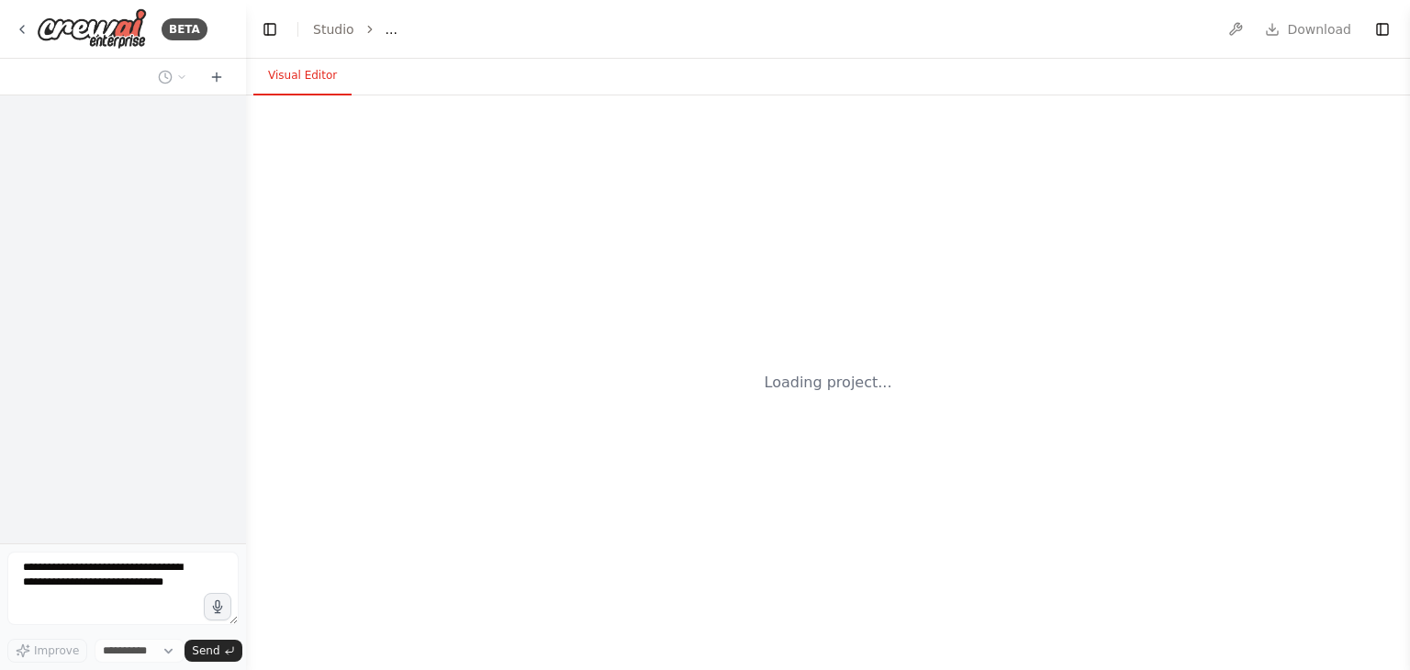
select select "****"
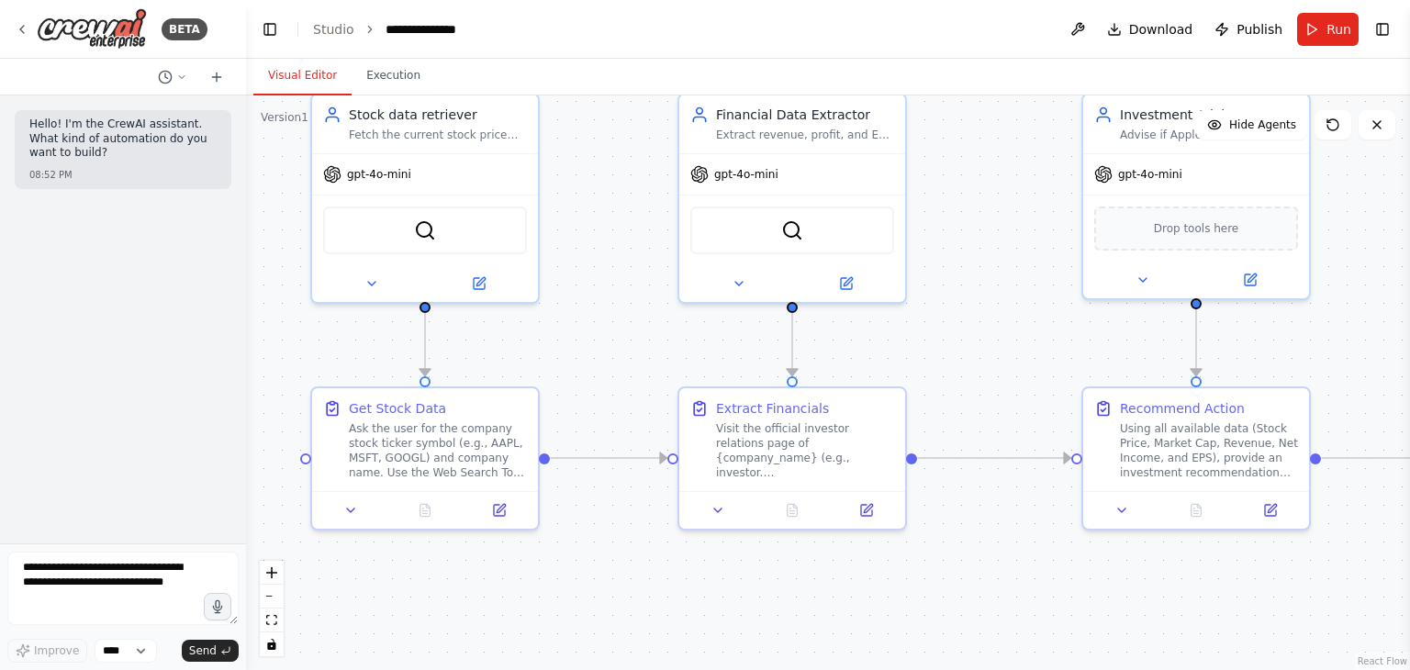
drag, startPoint x: 841, startPoint y: 421, endPoint x: 762, endPoint y: 713, distance: 301.6
click at [762, 669] on html "**********" at bounding box center [705, 335] width 1410 height 670
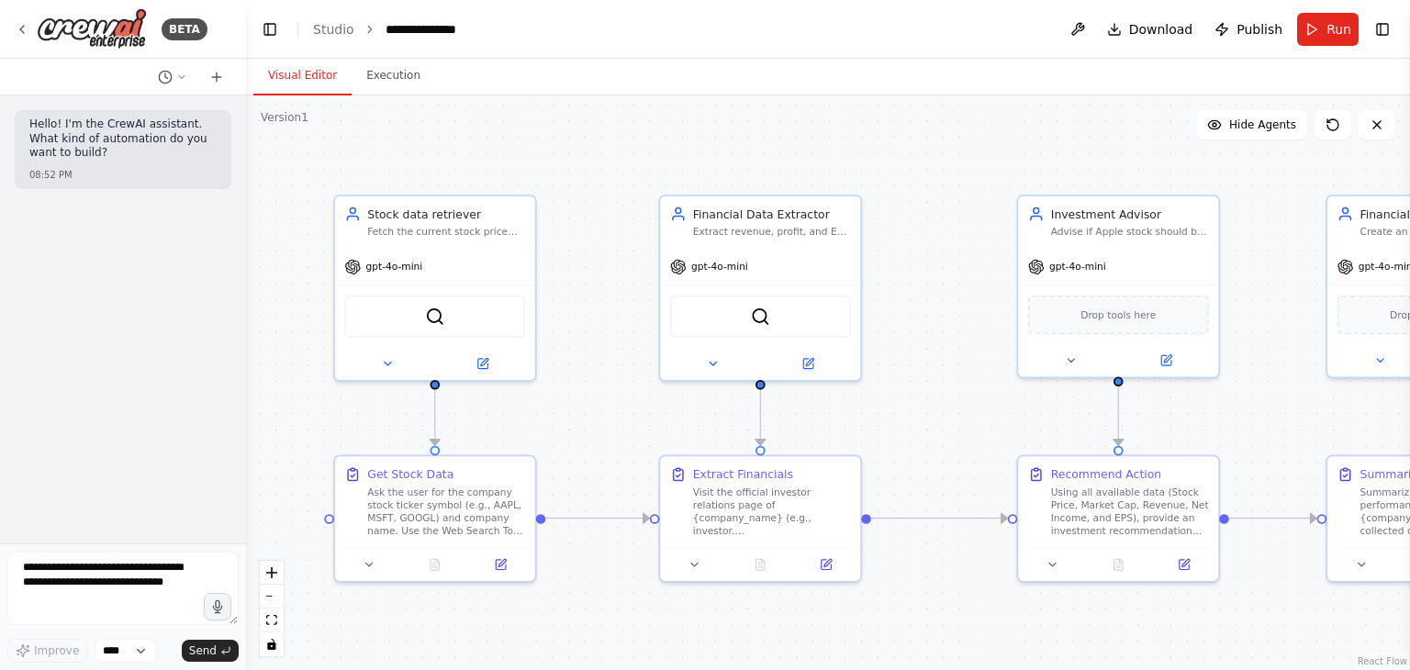
drag, startPoint x: 595, startPoint y: 351, endPoint x: 591, endPoint y: 416, distance: 65.3
click at [591, 416] on div ".deletable-edge-delete-btn { width: 20px; height: 20px; border: 0px solid #ffff…" at bounding box center [828, 383] width 1164 height 575
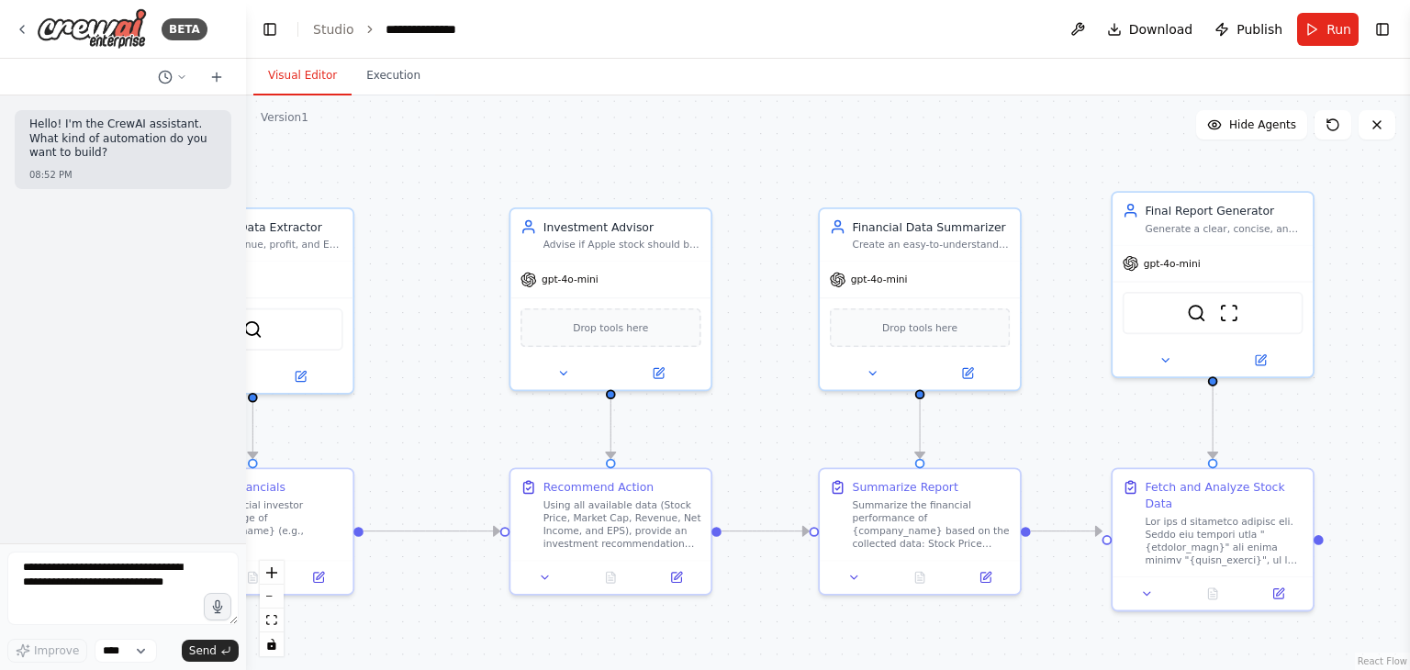
drag, startPoint x: 591, startPoint y: 416, endPoint x: 84, endPoint y: 429, distance: 508.0
click at [84, 429] on div "**********" at bounding box center [705, 335] width 1410 height 670
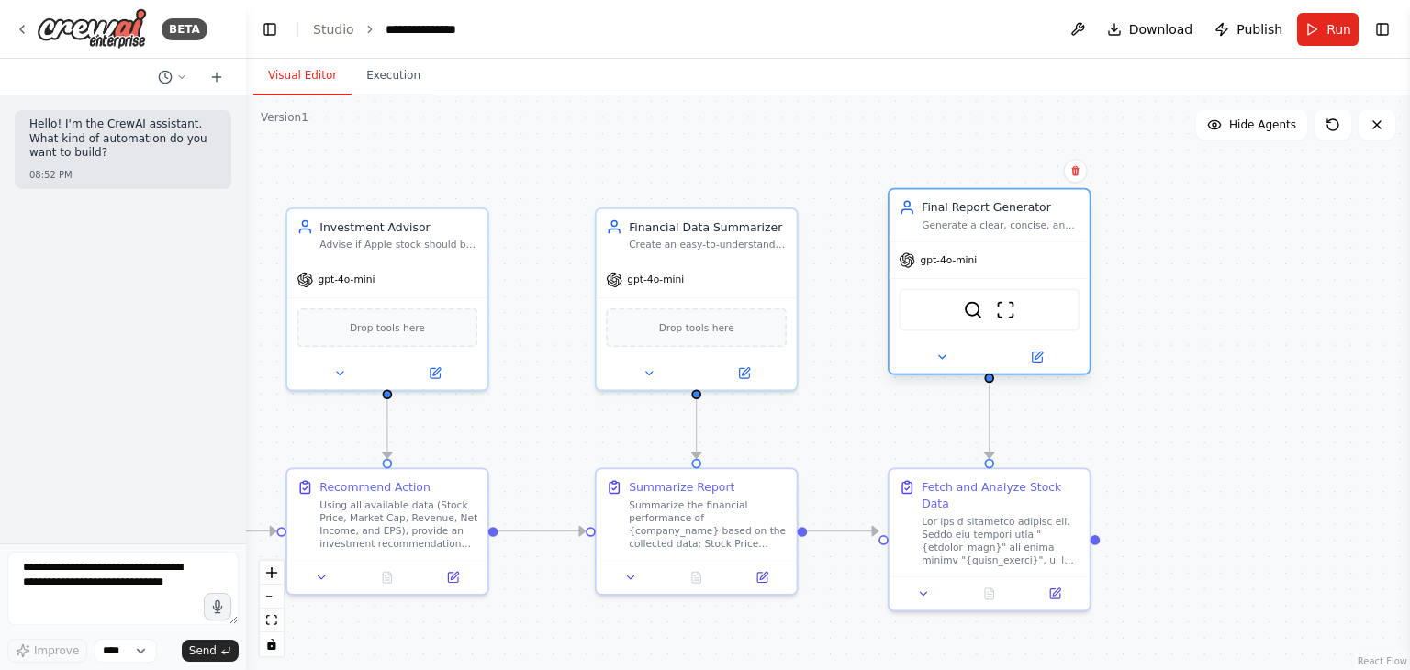
drag, startPoint x: 1114, startPoint y: 286, endPoint x: 904, endPoint y: 278, distance: 210.4
click at [904, 278] on div "SerpApiGoogleSearchTool ScrapeWebsiteTool" at bounding box center [990, 309] width 200 height 62
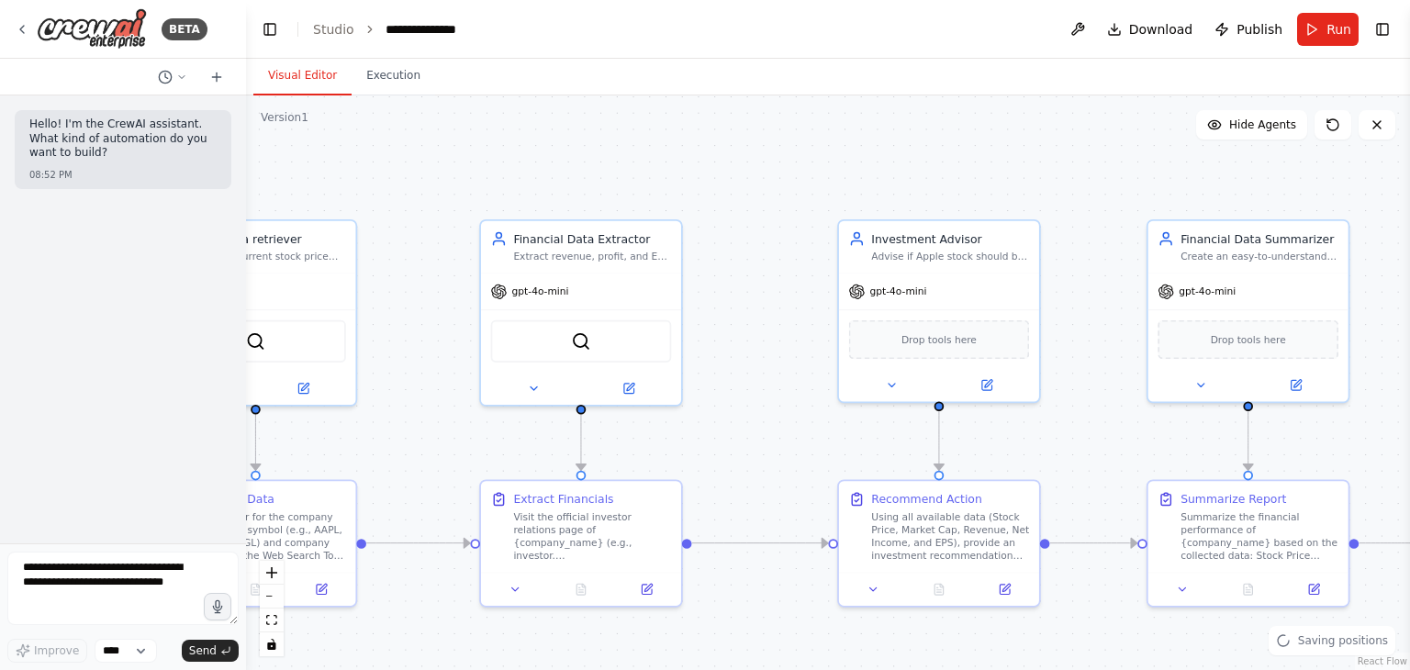
drag, startPoint x: 858, startPoint y: 379, endPoint x: 1410, endPoint y: 389, distance: 552.0
click at [1410, 389] on div "**********" at bounding box center [705, 335] width 1410 height 670
click at [1327, 21] on button "Run" at bounding box center [1329, 29] width 62 height 33
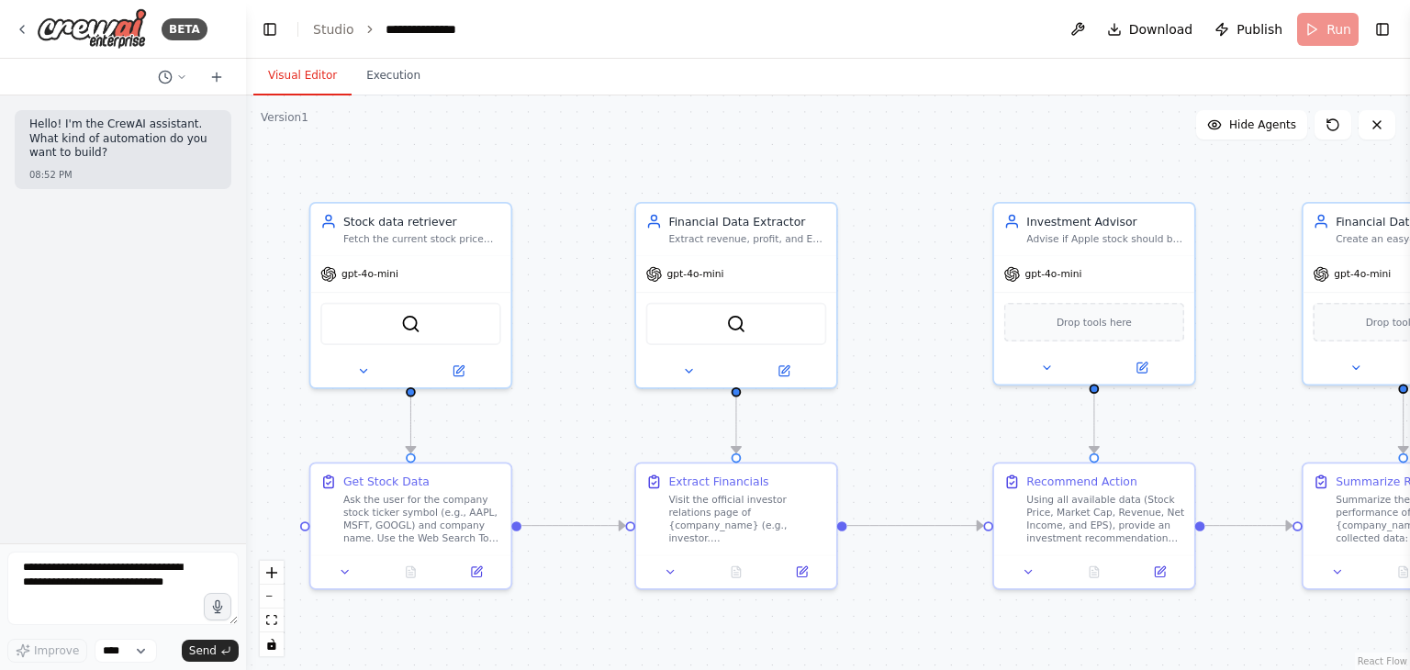
drag, startPoint x: 796, startPoint y: 164, endPoint x: 958, endPoint y: 149, distance: 162.4
click at [958, 149] on div ".deletable-edge-delete-btn { width: 20px; height: 20px; border: 0px solid #ffff…" at bounding box center [828, 383] width 1164 height 575
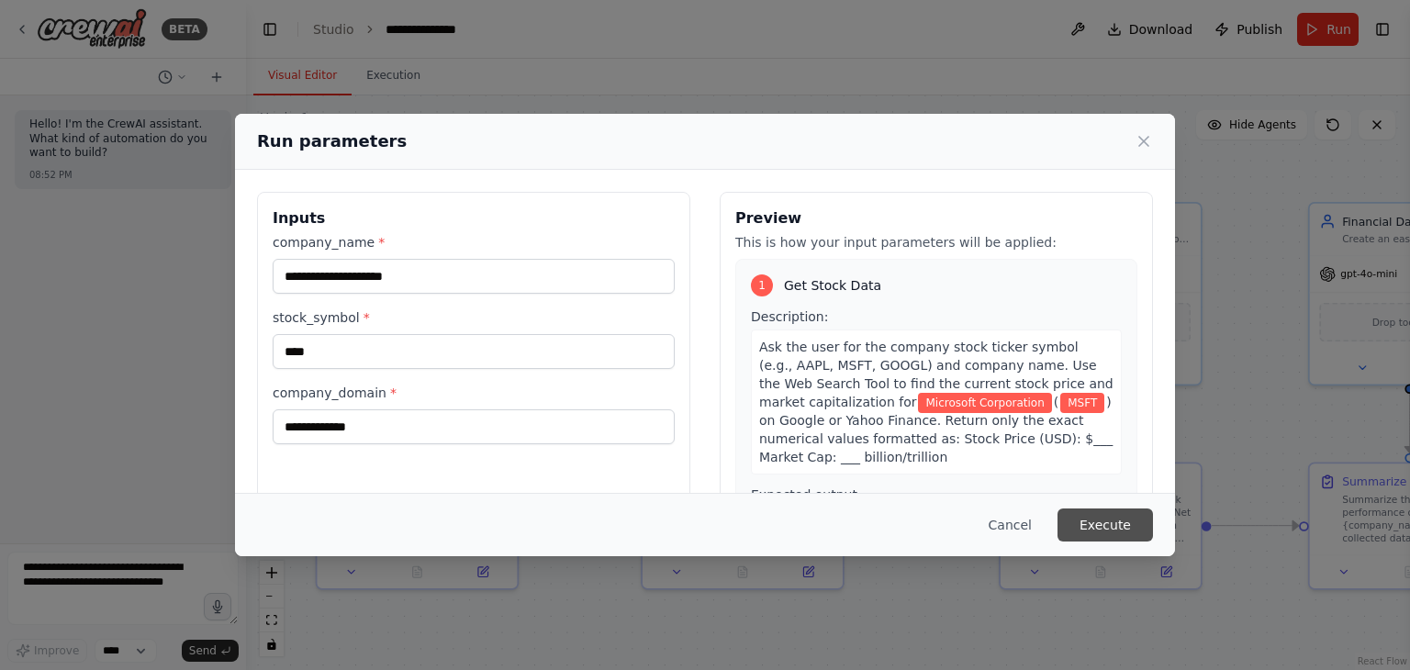
click at [1120, 525] on button "Execute" at bounding box center [1106, 525] width 96 height 33
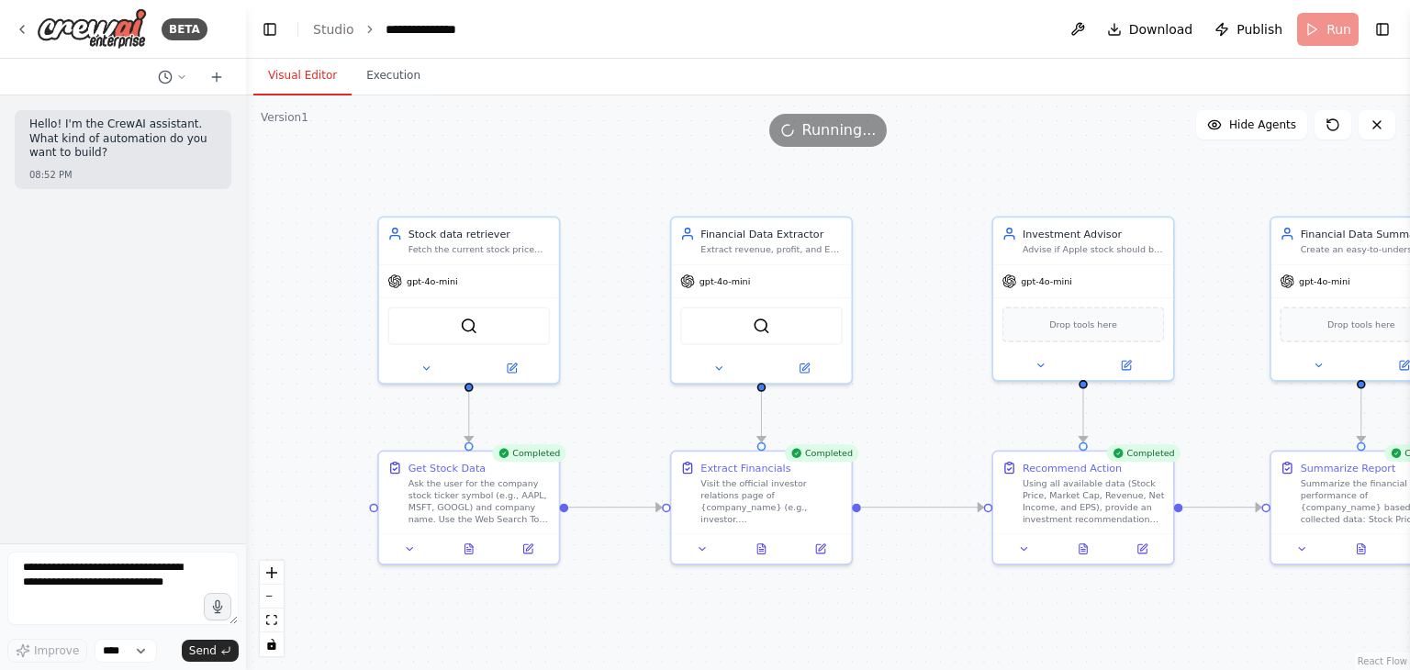
click at [966, 305] on div ".deletable-edge-delete-btn { width: 20px; height: 20px; border: 0px solid #ffff…" at bounding box center [828, 383] width 1164 height 575
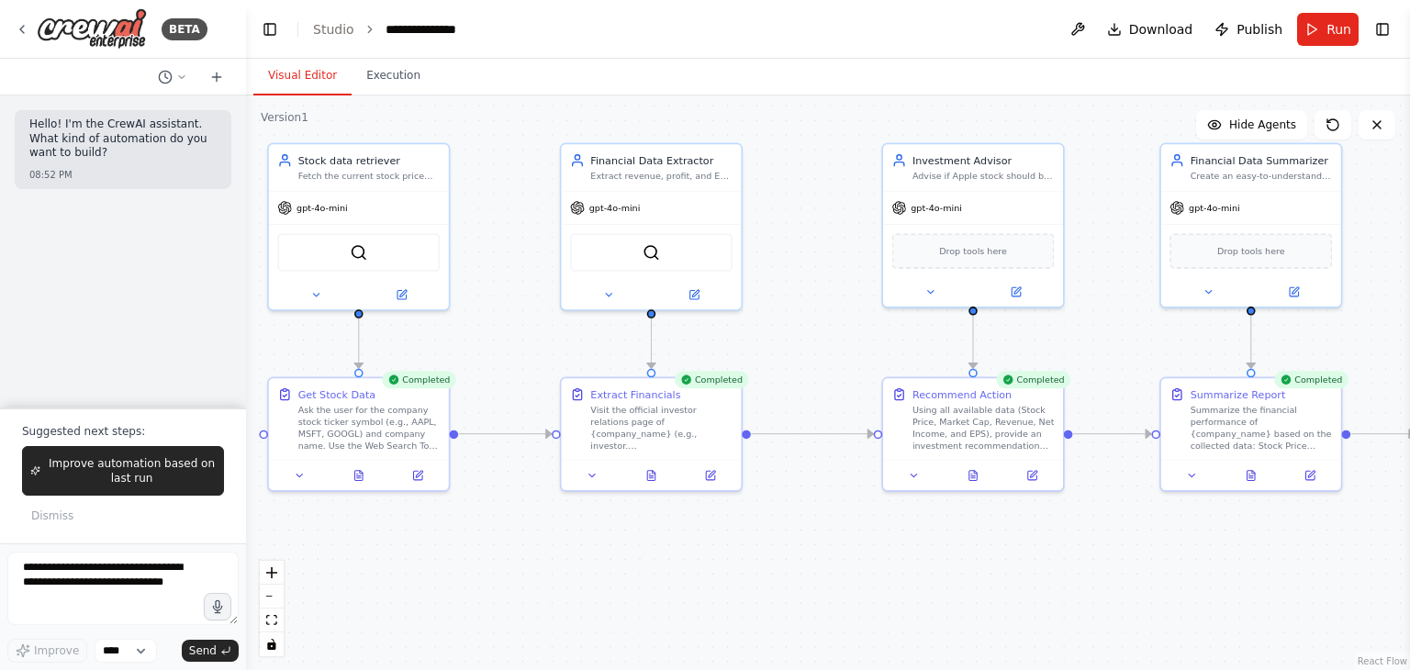
drag, startPoint x: 1204, startPoint y: 218, endPoint x: 1112, endPoint y: 141, distance: 119.3
click at [1112, 141] on div ".deletable-edge-delete-btn { width: 20px; height: 20px; border: 0px solid #ffff…" at bounding box center [828, 383] width 1164 height 575
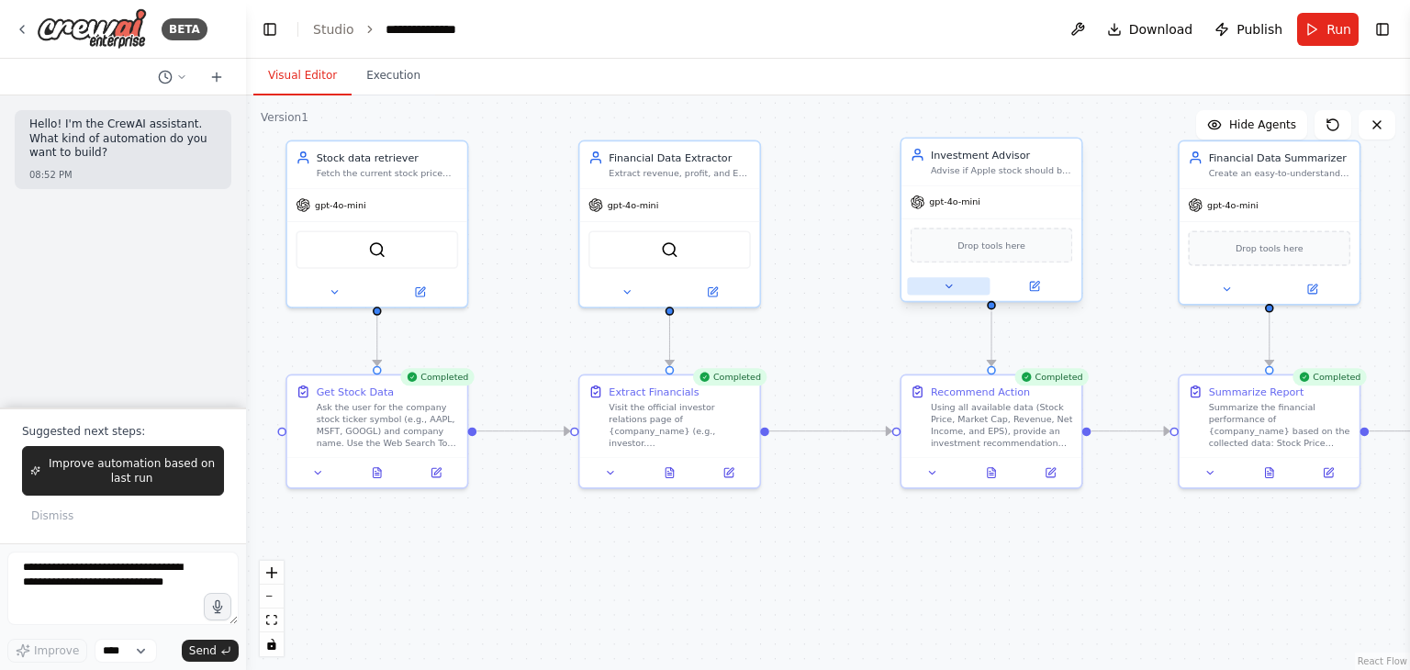
click at [943, 285] on icon at bounding box center [949, 287] width 12 height 12
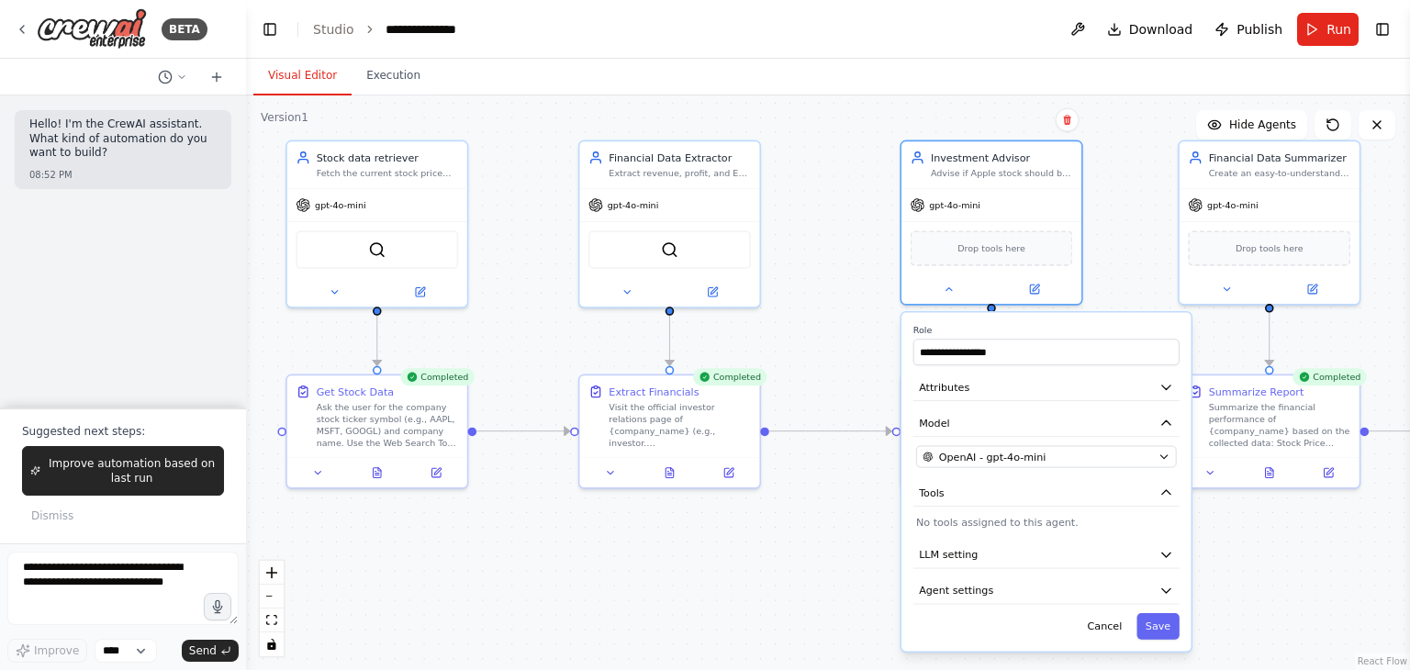
click at [1007, 368] on div "**********" at bounding box center [1047, 482] width 290 height 339
click at [1159, 393] on button "Attributes" at bounding box center [1047, 388] width 266 height 27
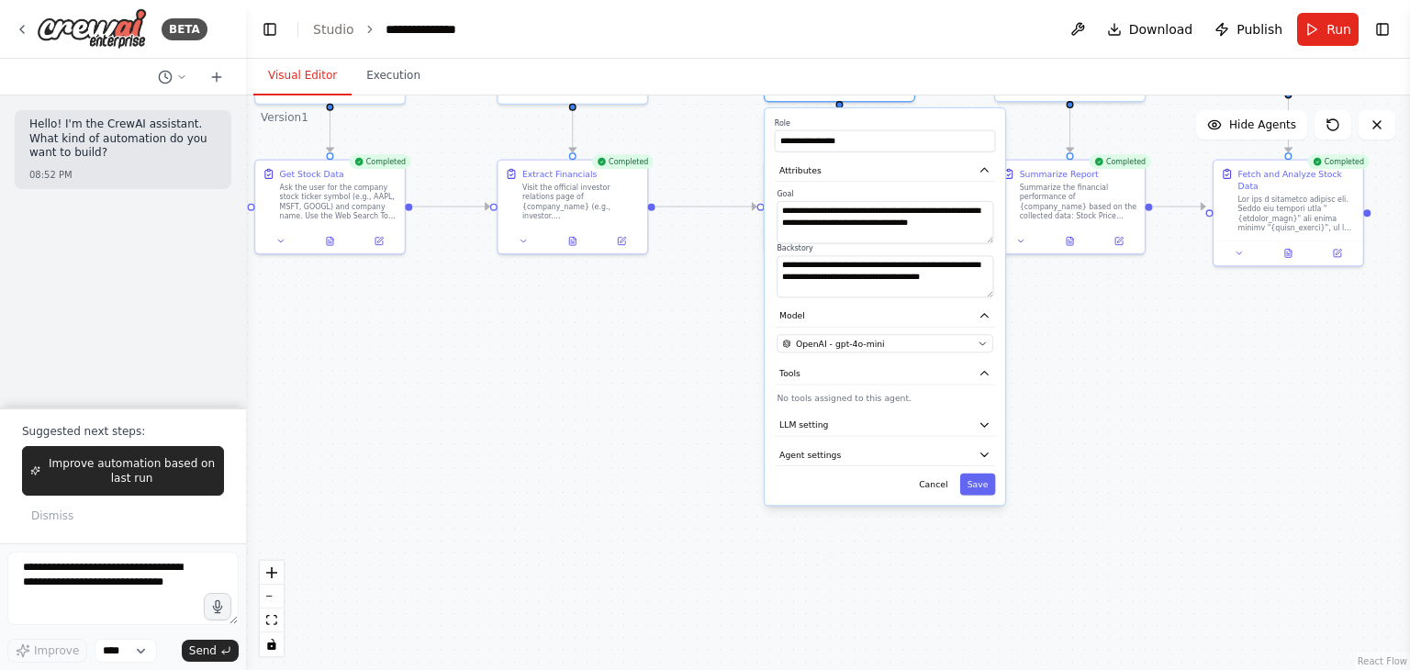
drag, startPoint x: 818, startPoint y: 626, endPoint x: 653, endPoint y: 374, distance: 301.8
click at [653, 374] on div ".deletable-edge-delete-btn { width: 20px; height: 20px; border: 0px solid #ffff…" at bounding box center [828, 383] width 1164 height 575
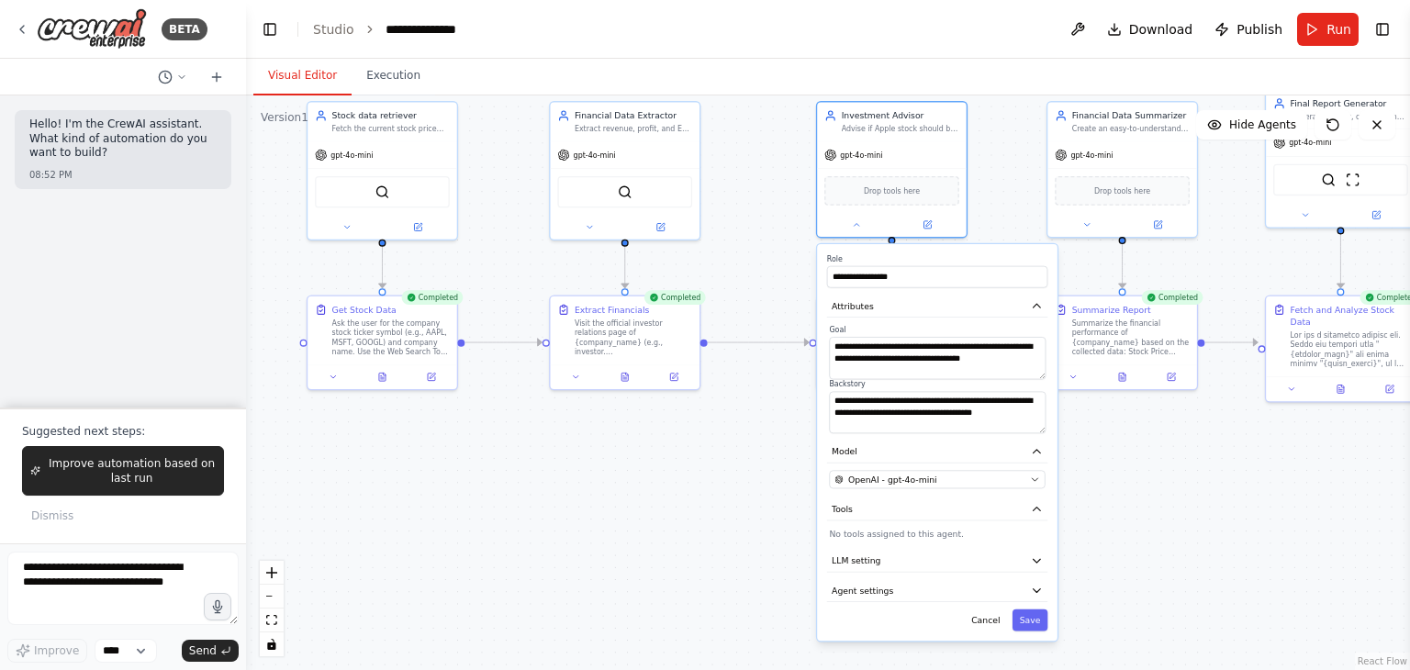
drag, startPoint x: 555, startPoint y: 333, endPoint x: 615, endPoint y: 480, distance: 158.9
click at [615, 480] on div ".deletable-edge-delete-btn { width: 20px; height: 20px; border: 0px solid #ffff…" at bounding box center [828, 383] width 1164 height 575
click at [590, 226] on icon at bounding box center [589, 227] width 5 height 3
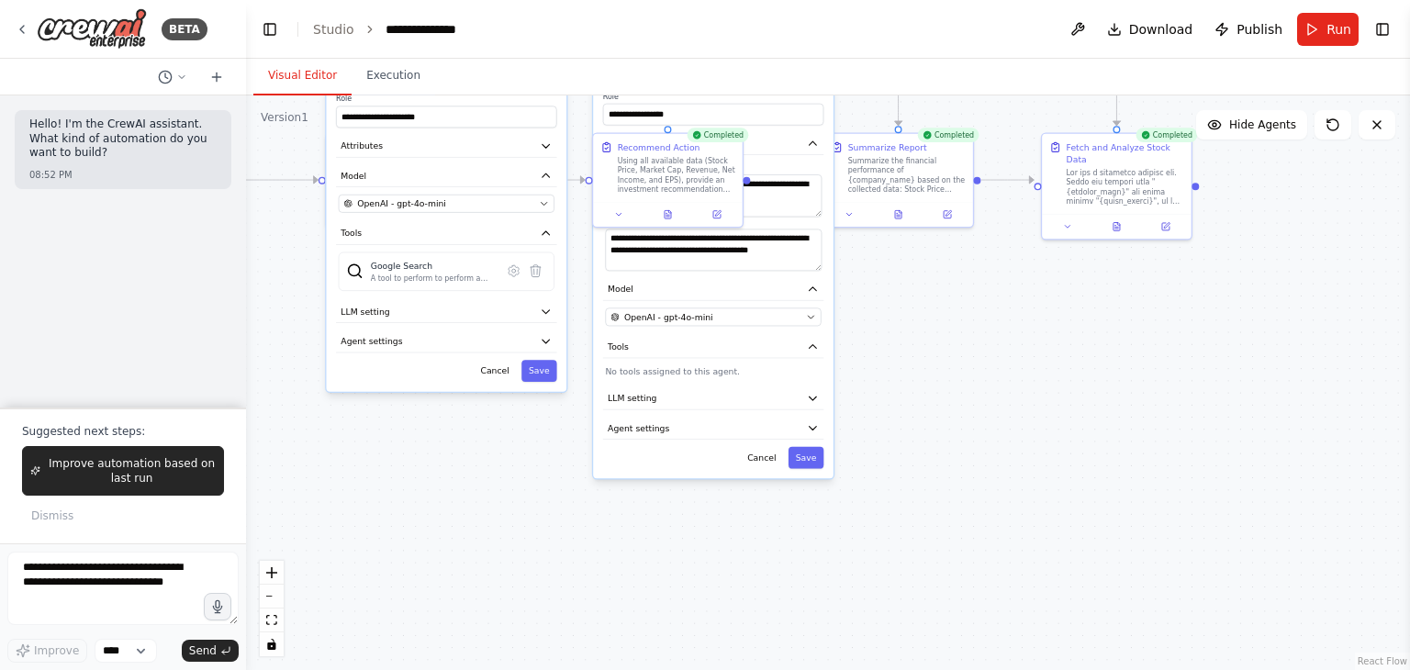
drag, startPoint x: 625, startPoint y: 584, endPoint x: 374, endPoint y: 423, distance: 298.6
click at [374, 423] on div ".deletable-edge-delete-btn { width: 20px; height: 20px; border: 0px solid #ffff…" at bounding box center [828, 383] width 1164 height 575
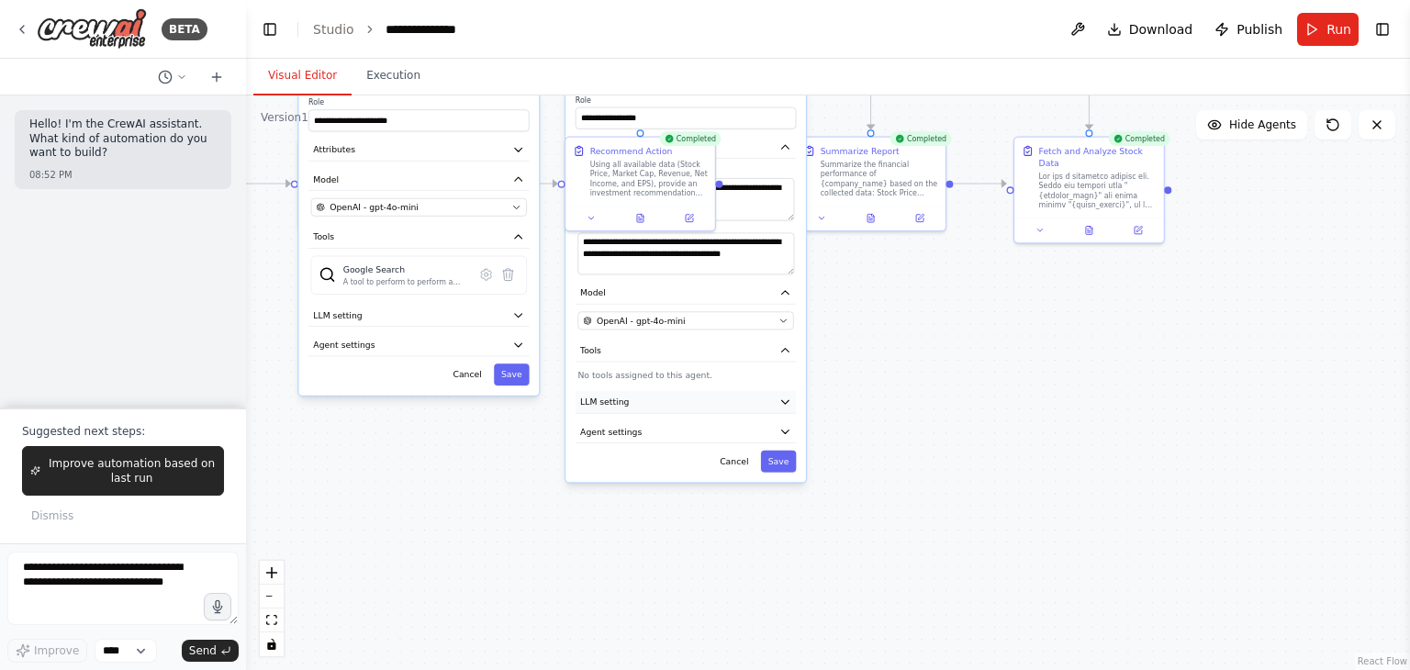
click at [784, 406] on button "LLM setting" at bounding box center [686, 402] width 221 height 22
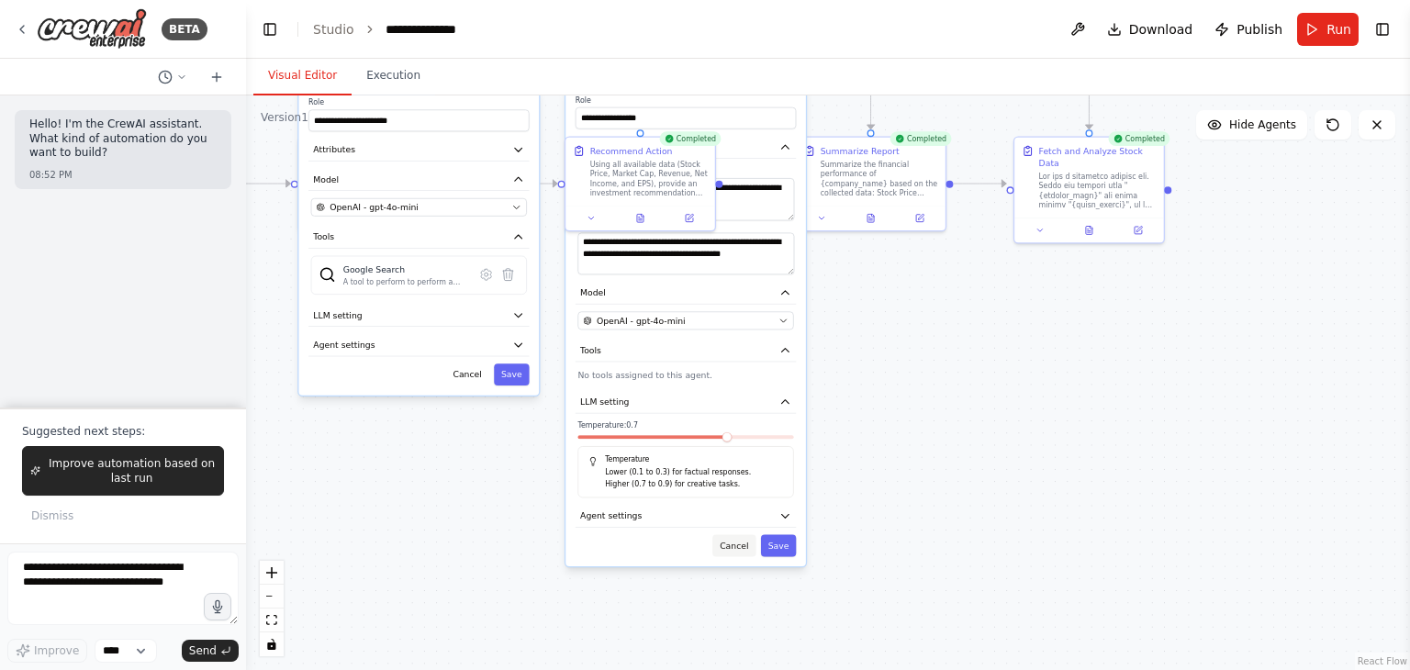
click at [734, 540] on button "Cancel" at bounding box center [734, 546] width 43 height 22
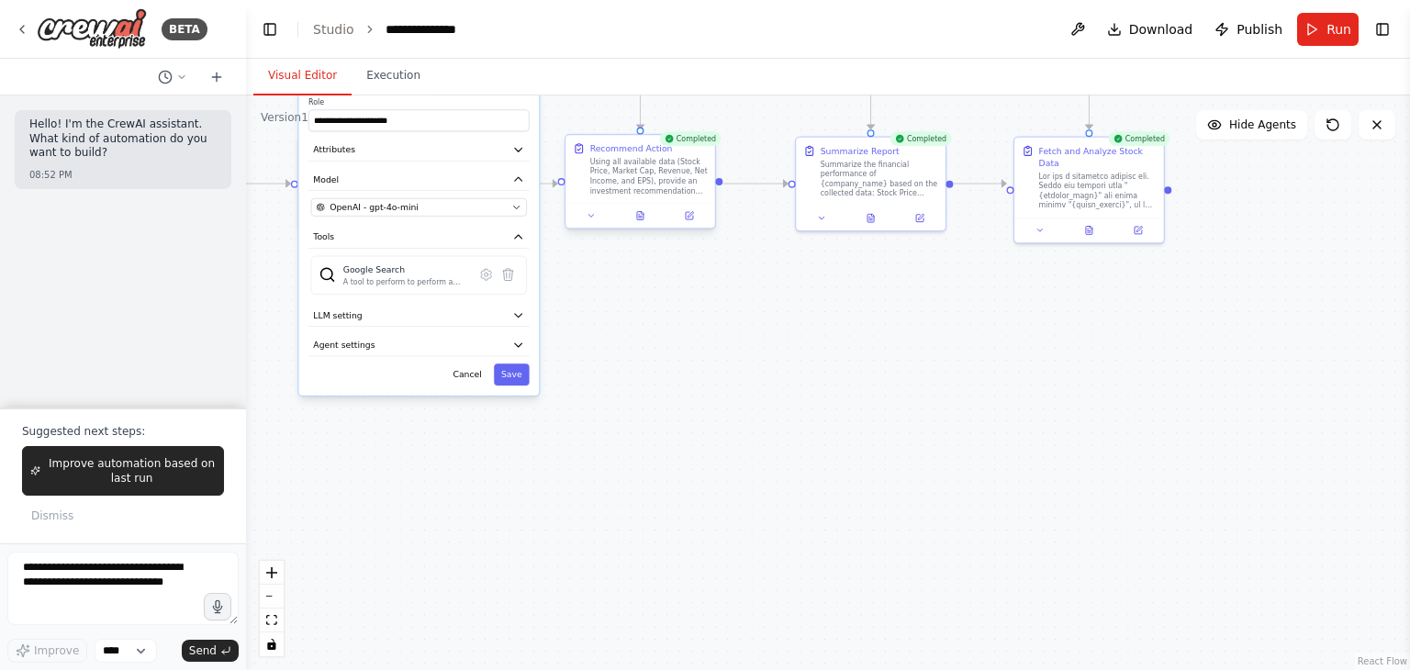
click at [601, 225] on div at bounding box center [641, 215] width 150 height 25
click at [590, 218] on icon at bounding box center [592, 216] width 10 height 10
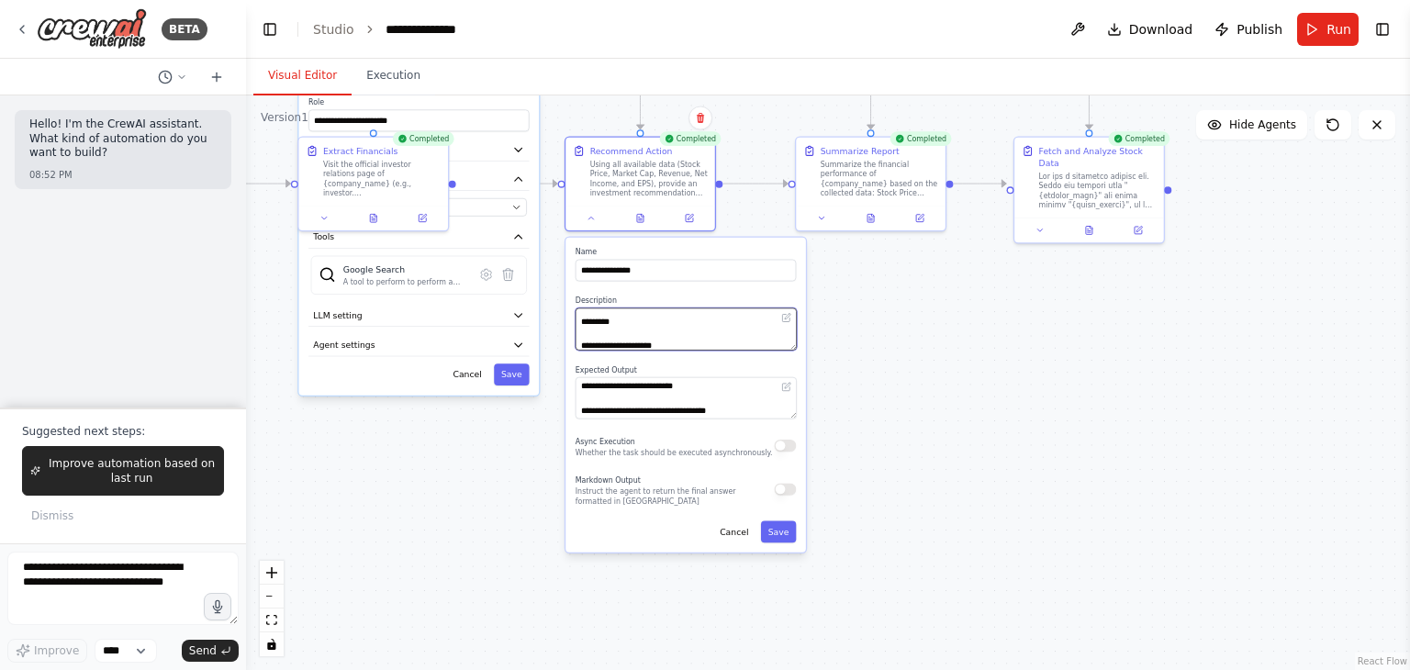
scroll to position [312, 0]
drag, startPoint x: 584, startPoint y: 317, endPoint x: 728, endPoint y: 347, distance: 147.3
click at [728, 347] on textarea "**********" at bounding box center [686, 330] width 221 height 42
click at [722, 335] on textarea "**********" at bounding box center [686, 330] width 221 height 42
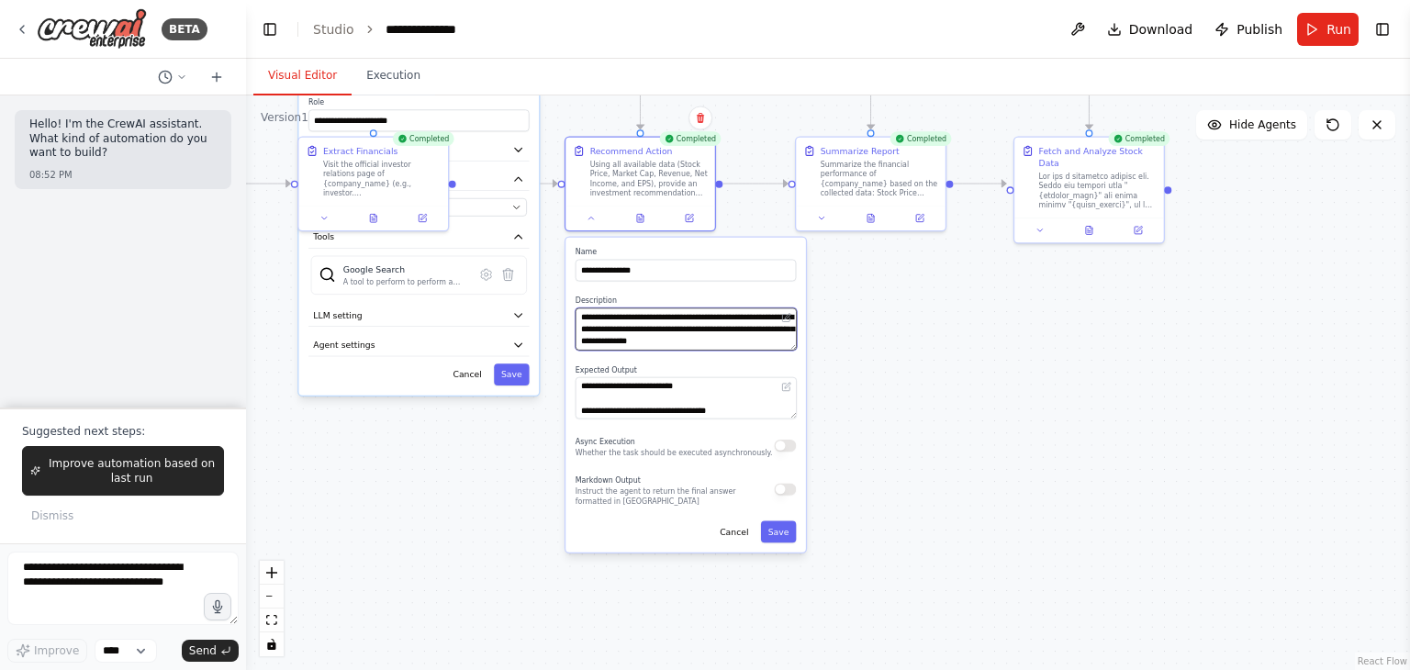
drag, startPoint x: 771, startPoint y: 340, endPoint x: 519, endPoint y: 297, distance: 256.2
click at [519, 297] on div "**********" at bounding box center [355, 327] width 770 height 380
click at [920, 375] on div ".deletable-edge-delete-btn { width: 20px; height: 20px; border: 0px solid #ffff…" at bounding box center [828, 383] width 1164 height 575
click at [746, 534] on button "Cancel" at bounding box center [734, 532] width 43 height 22
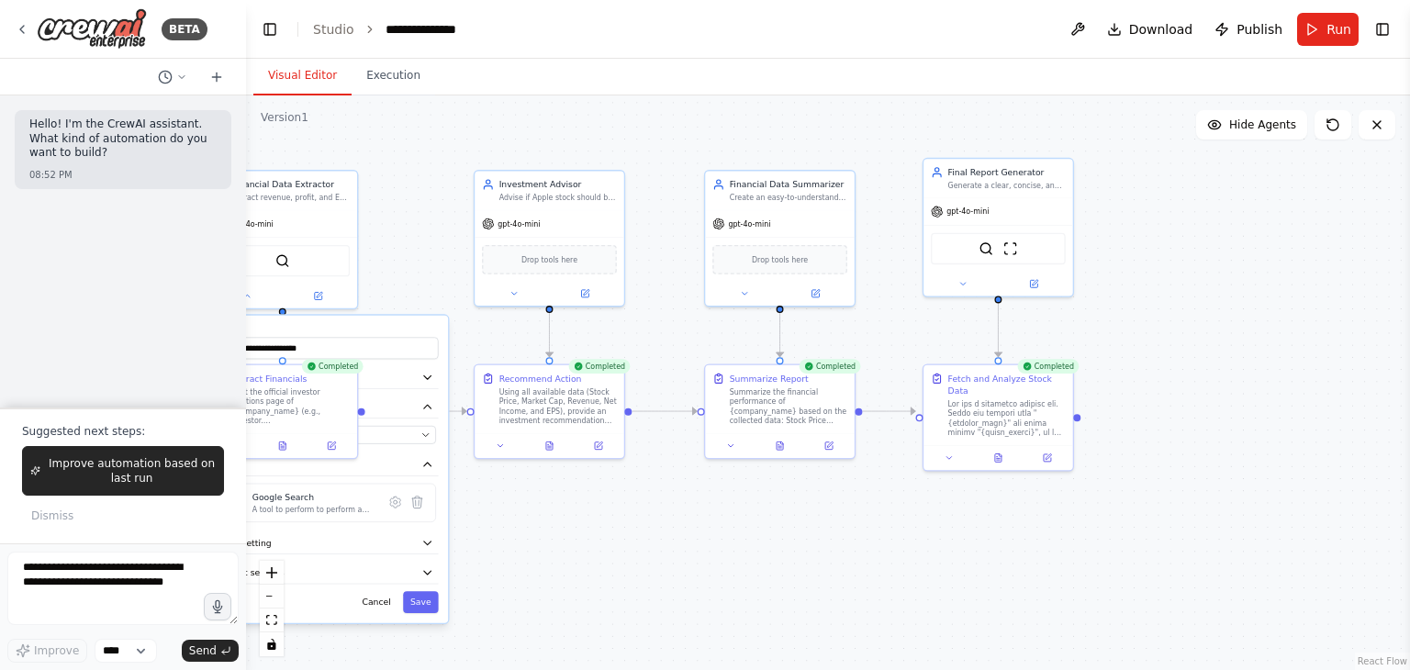
drag, startPoint x: 882, startPoint y: 485, endPoint x: 769, endPoint y: 712, distance: 253.4
click at [769, 669] on html "**********" at bounding box center [705, 335] width 1410 height 670
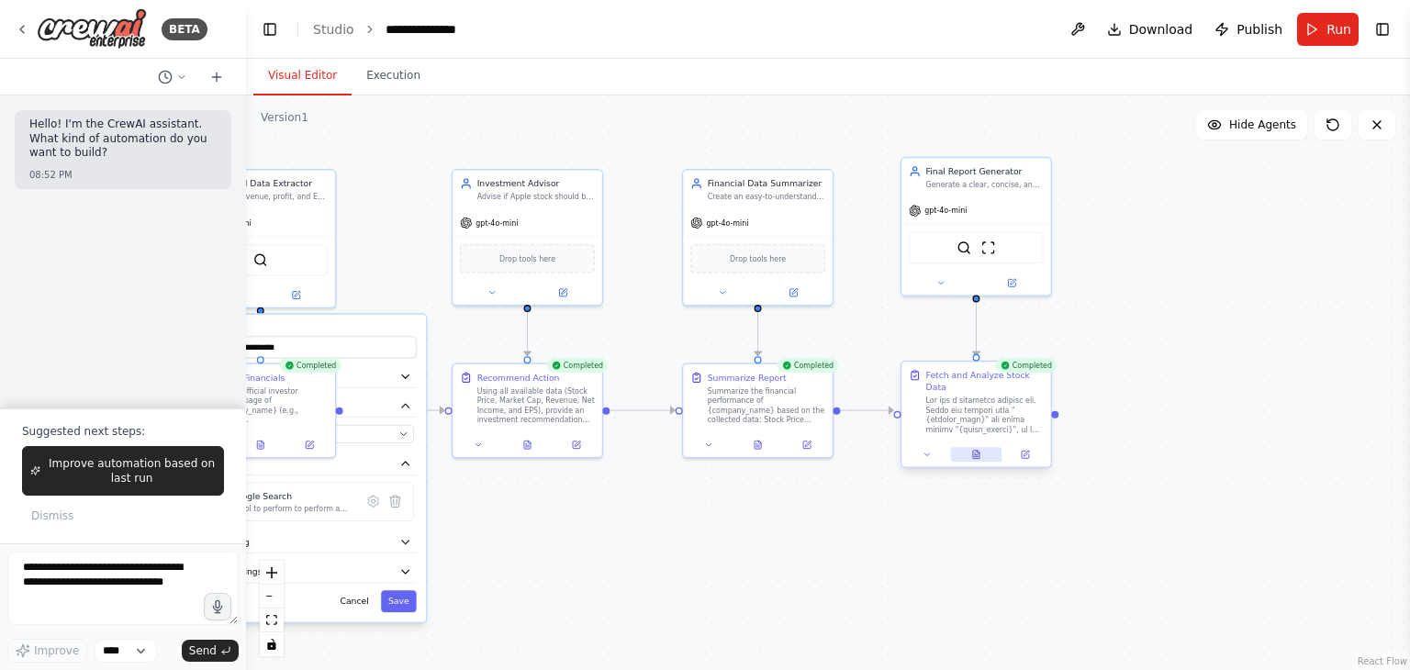
click at [962, 447] on button at bounding box center [975, 454] width 51 height 15
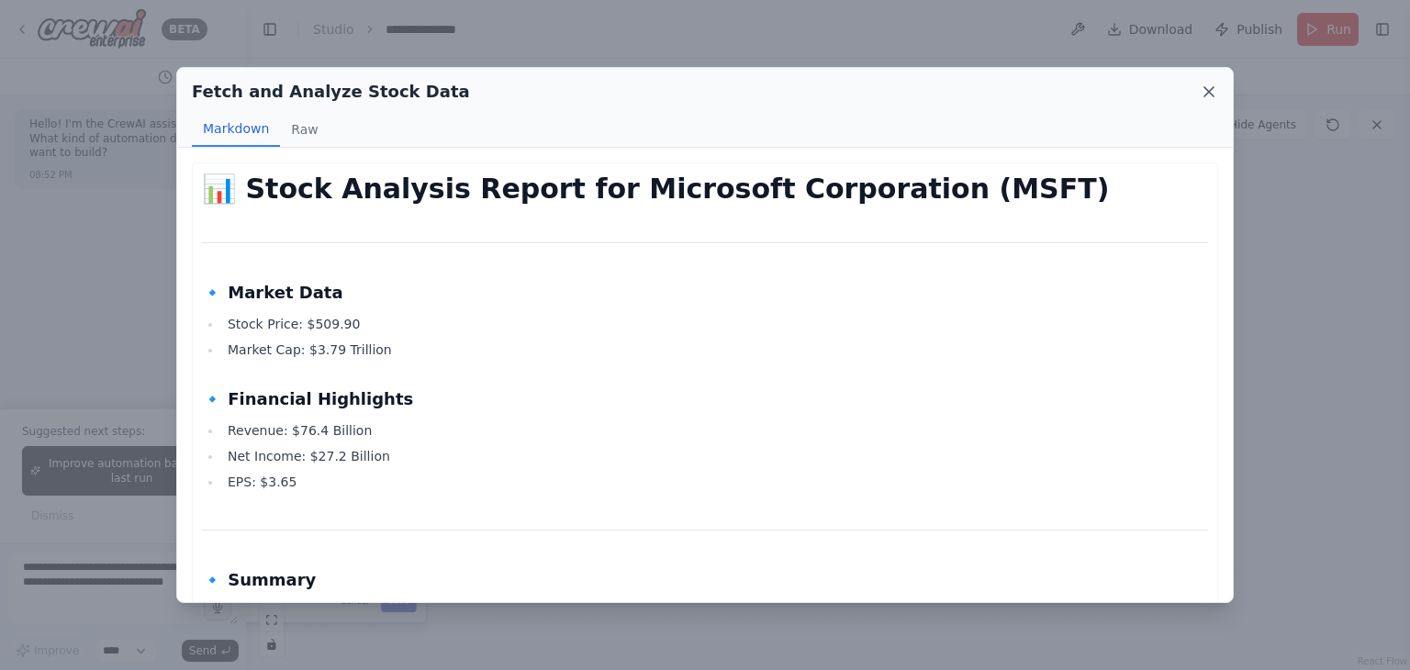
click at [1212, 93] on icon at bounding box center [1209, 91] width 9 height 9
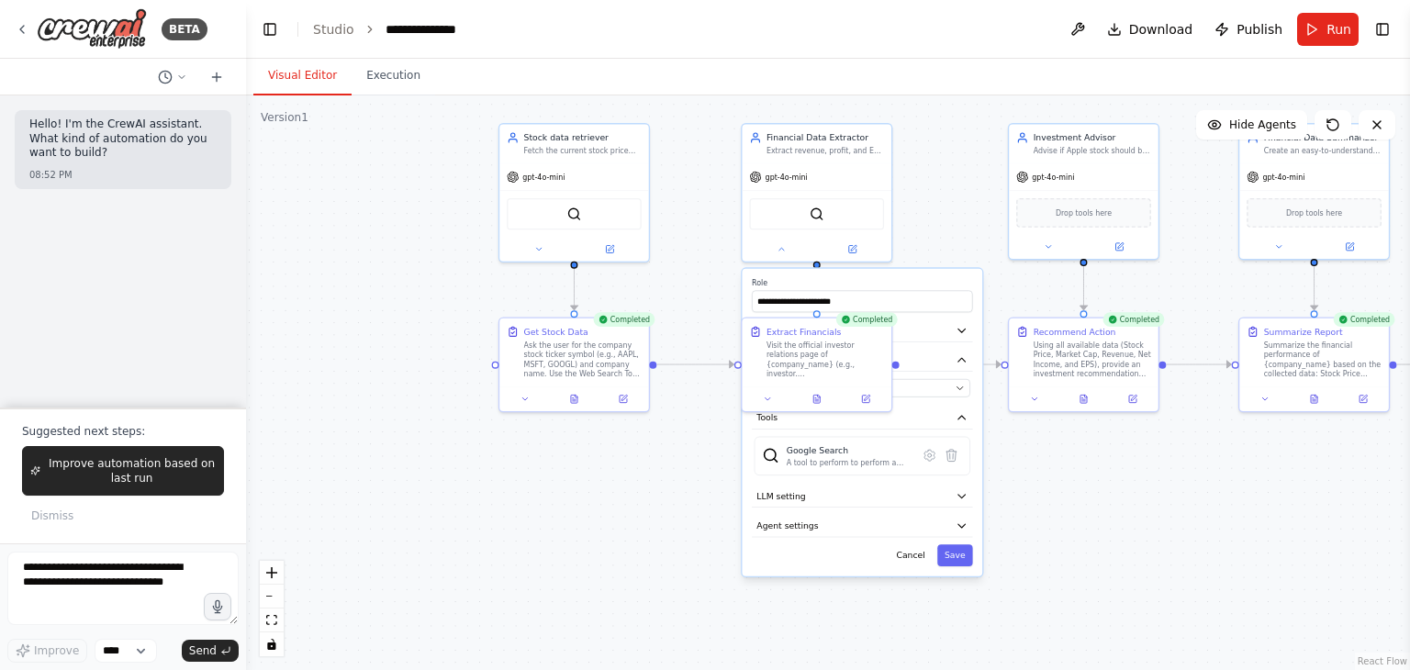
drag, startPoint x: 751, startPoint y: 580, endPoint x: 1308, endPoint y: 534, distance: 558.4
click at [1308, 534] on div ".deletable-edge-delete-btn { width: 20px; height: 20px; border: 0px solid #ffff…" at bounding box center [828, 383] width 1164 height 575
click at [575, 398] on icon at bounding box center [575, 398] width 4 height 0
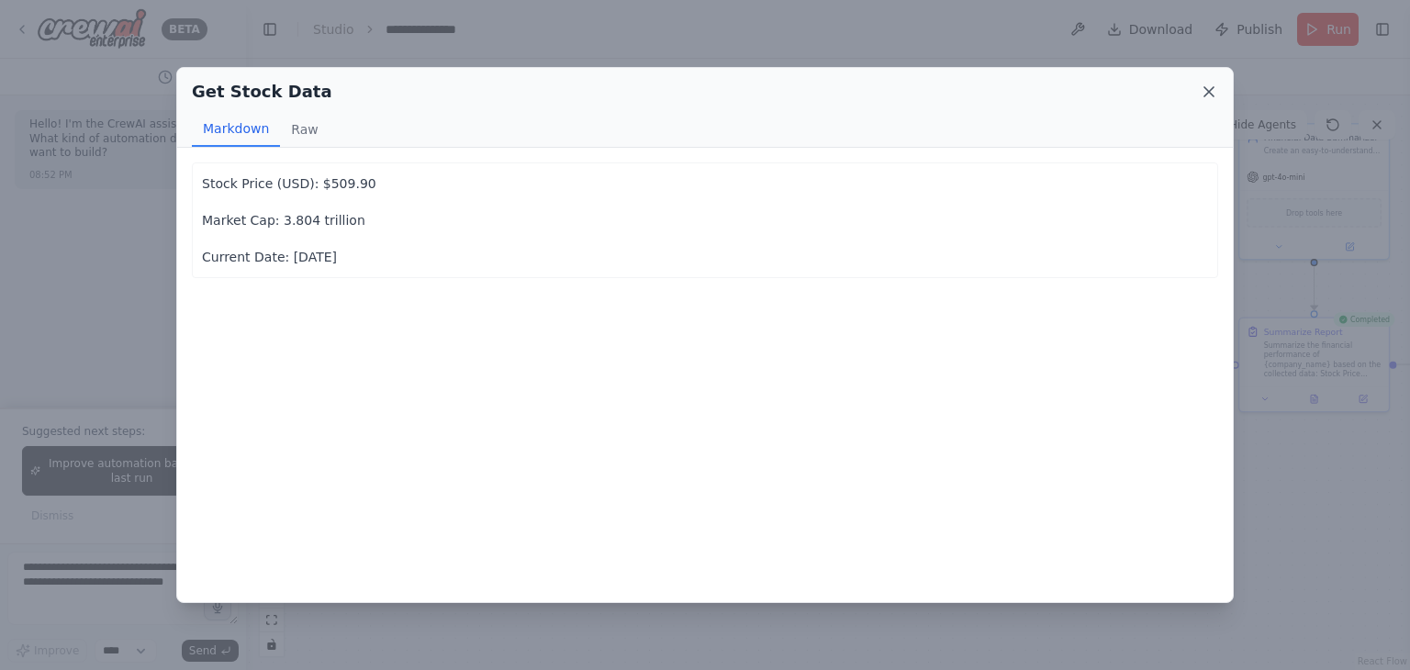
click at [1208, 97] on icon at bounding box center [1209, 92] width 18 height 18
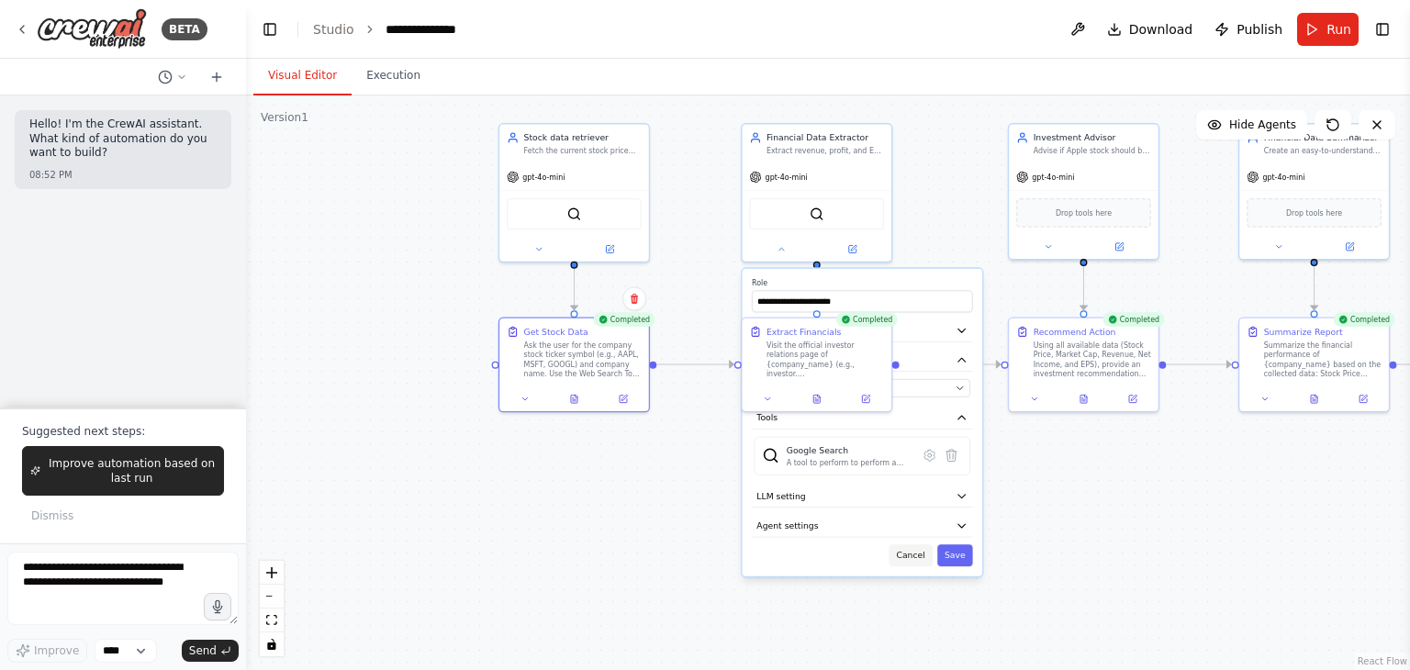
click at [917, 548] on button "Cancel" at bounding box center [911, 556] width 43 height 22
click at [826, 401] on button at bounding box center [817, 396] width 51 height 15
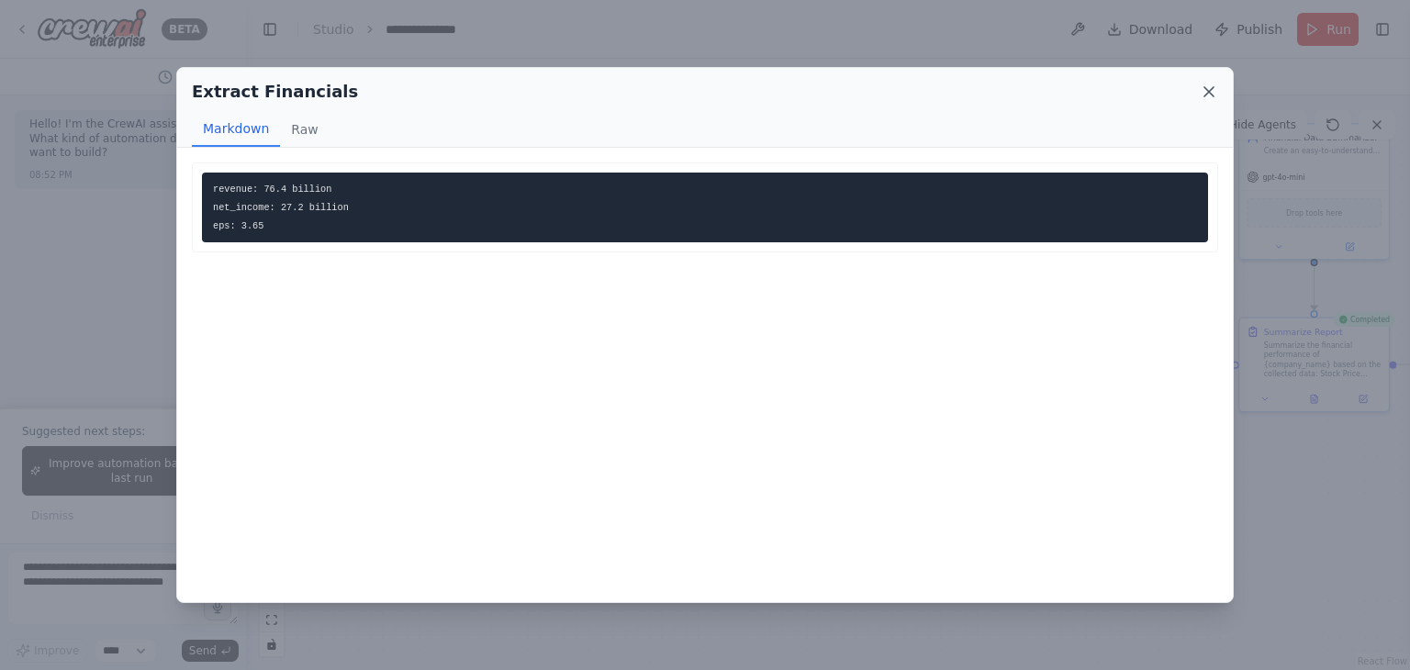
click at [1212, 93] on icon at bounding box center [1209, 92] width 18 height 18
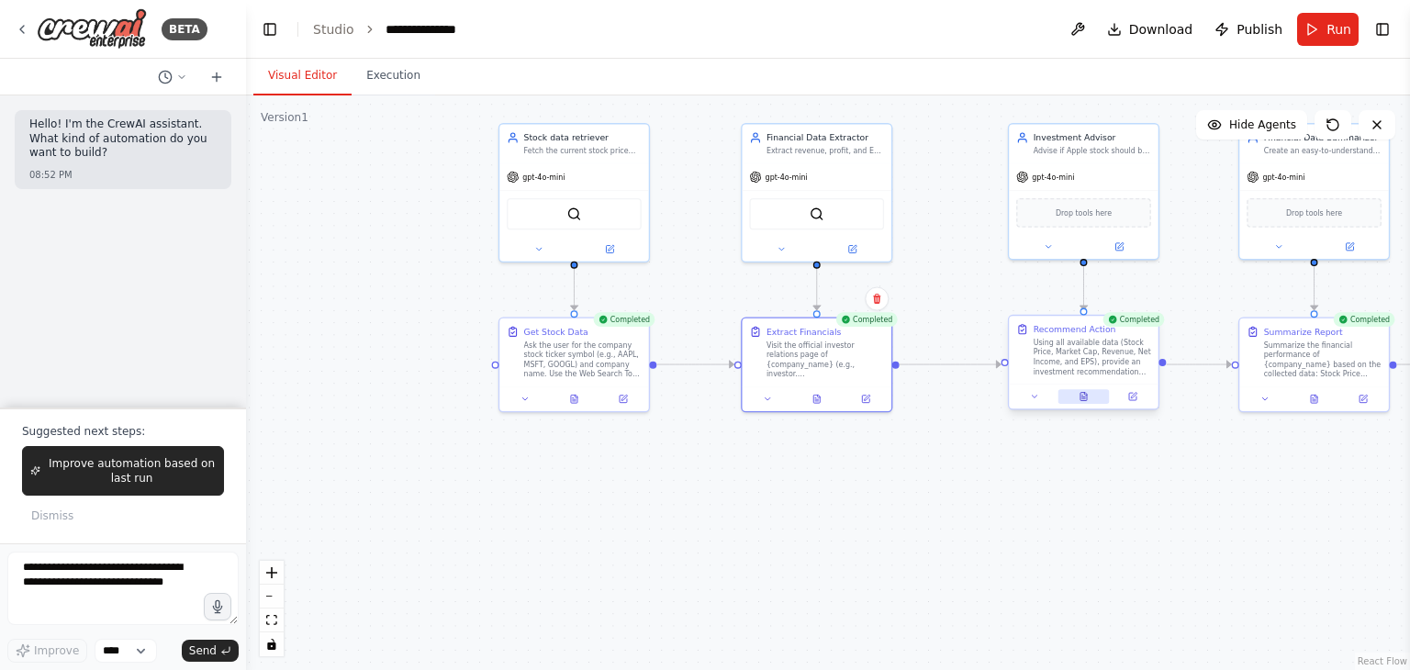
click at [1078, 390] on button at bounding box center [1084, 396] width 51 height 15
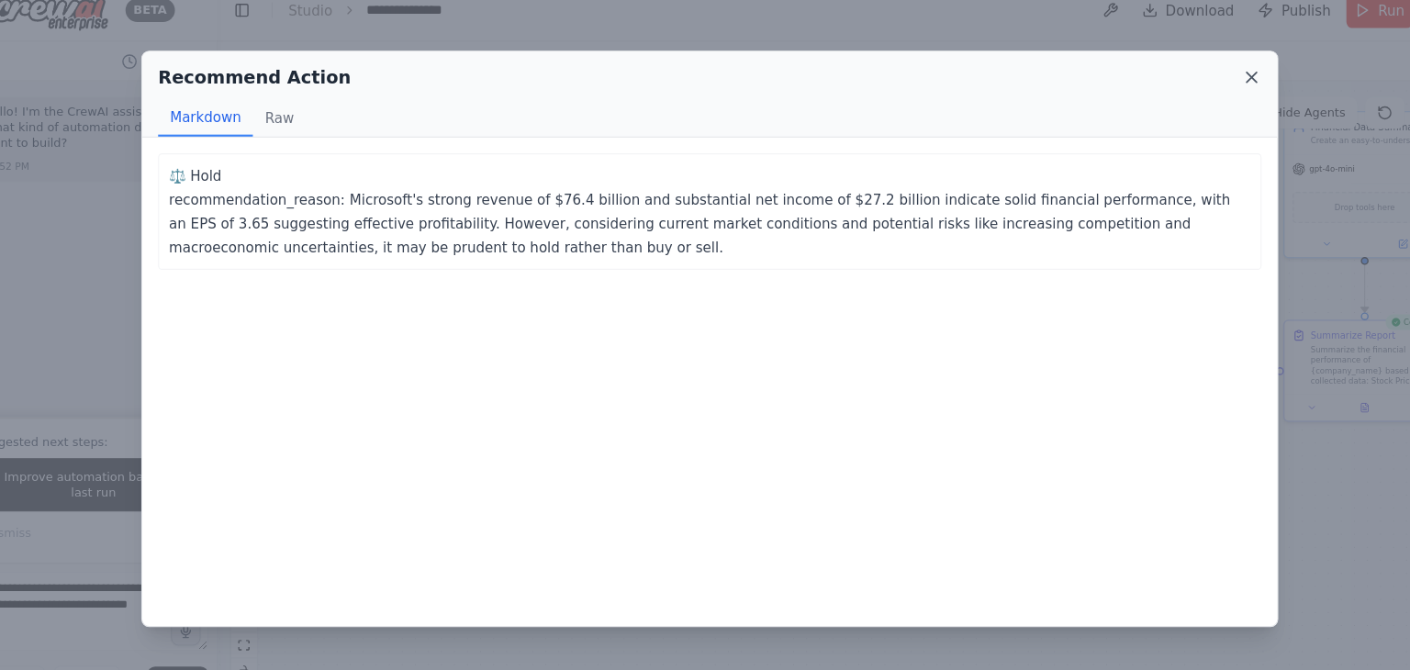
click at [1204, 87] on icon at bounding box center [1209, 92] width 18 height 18
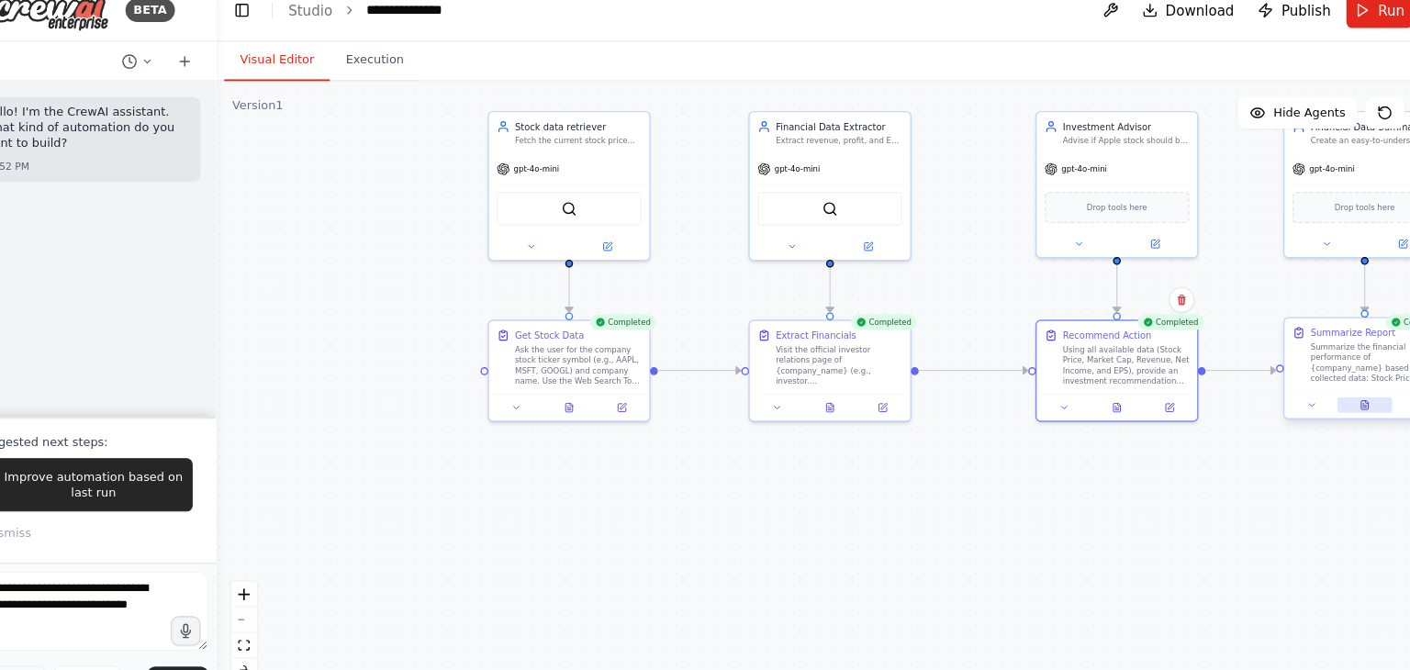
click at [1305, 396] on button at bounding box center [1314, 396] width 51 height 15
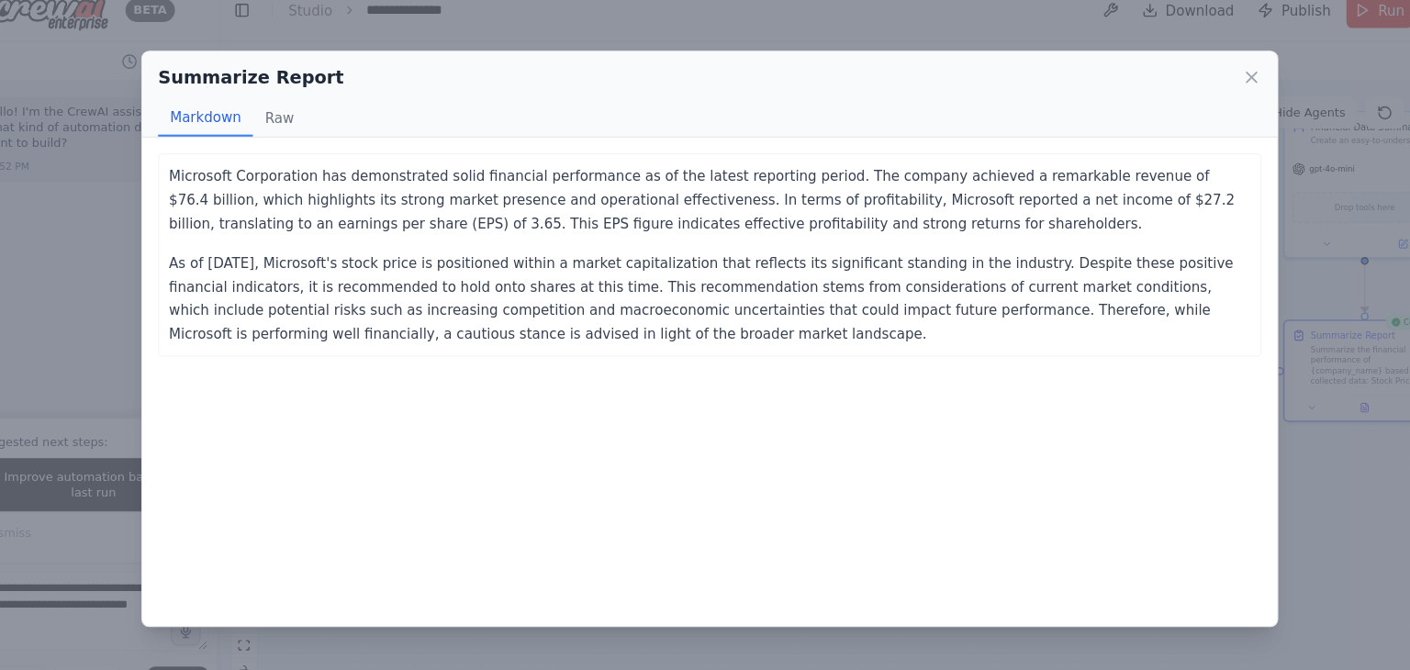
click at [1219, 89] on div "Summarize Report Markdown Raw" at bounding box center [705, 108] width 1056 height 80
click at [1199, 89] on div "Summarize Report" at bounding box center [705, 92] width 1027 height 26
click at [1208, 91] on icon at bounding box center [1209, 92] width 18 height 18
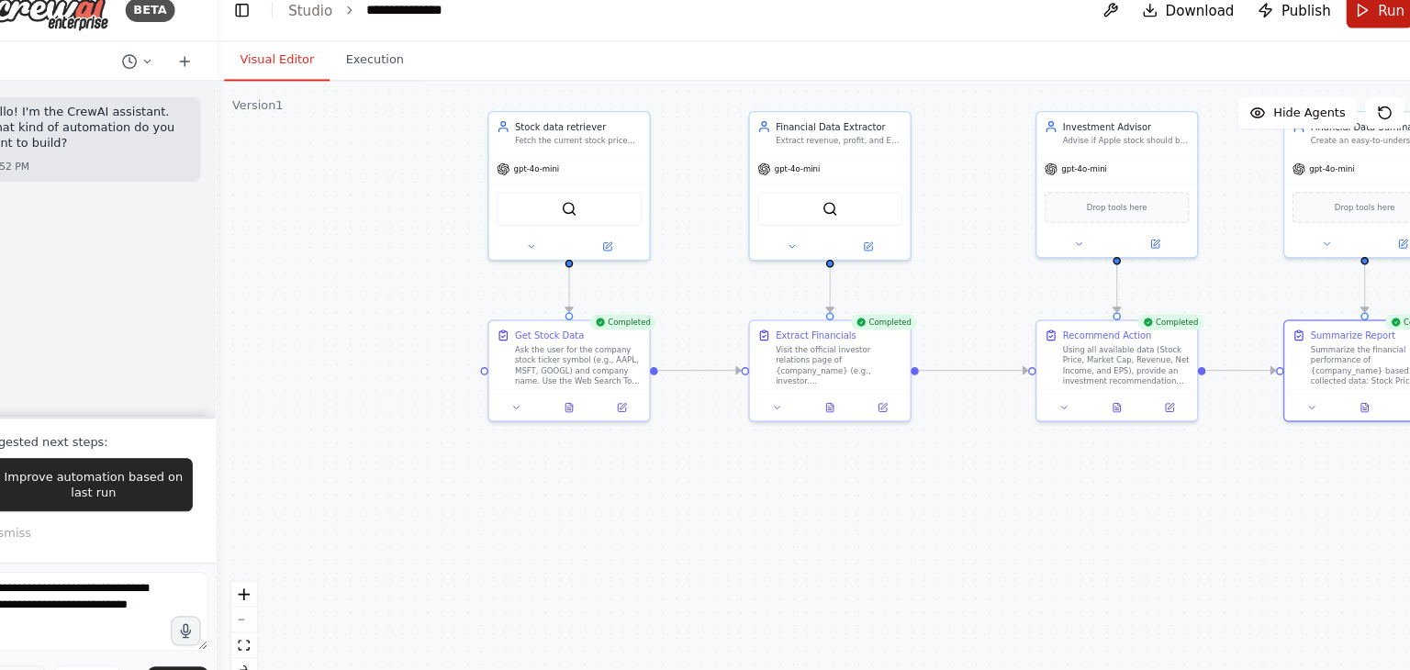
click at [1322, 41] on button "Run" at bounding box center [1329, 29] width 62 height 33
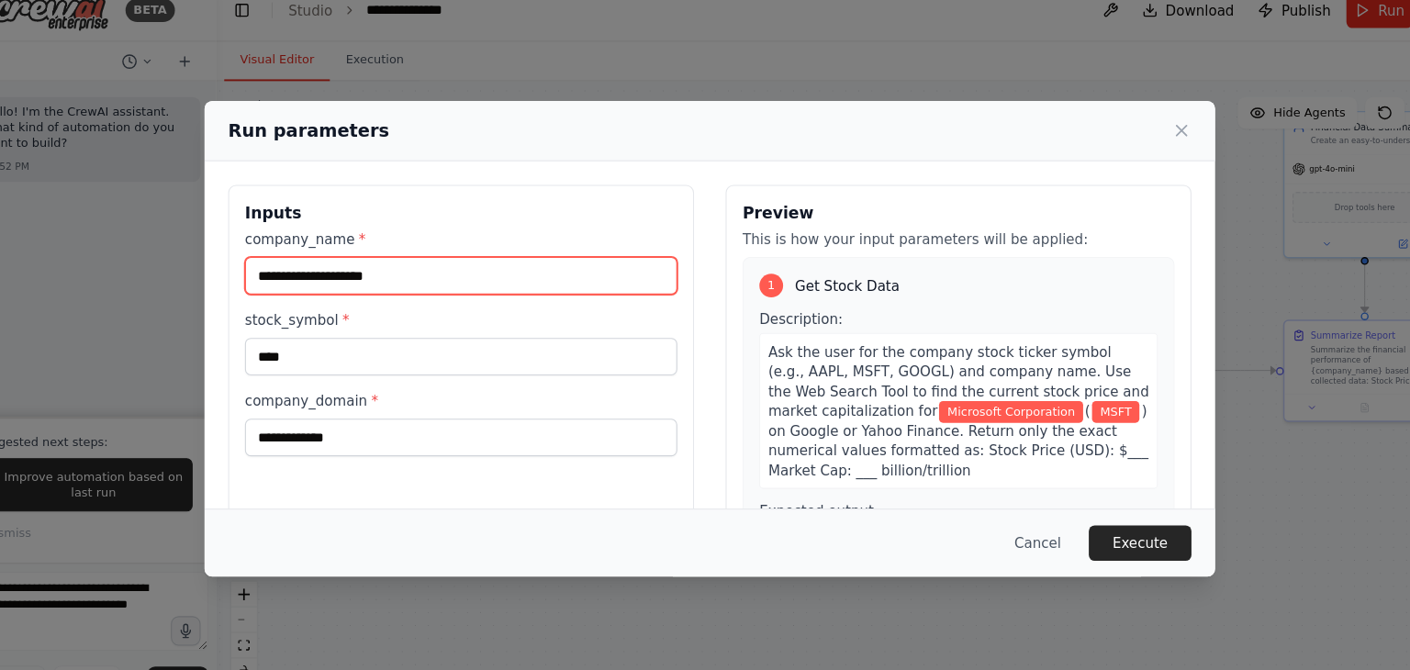
click at [433, 287] on input "**********" at bounding box center [474, 276] width 402 height 35
type input "*"
type input "********"
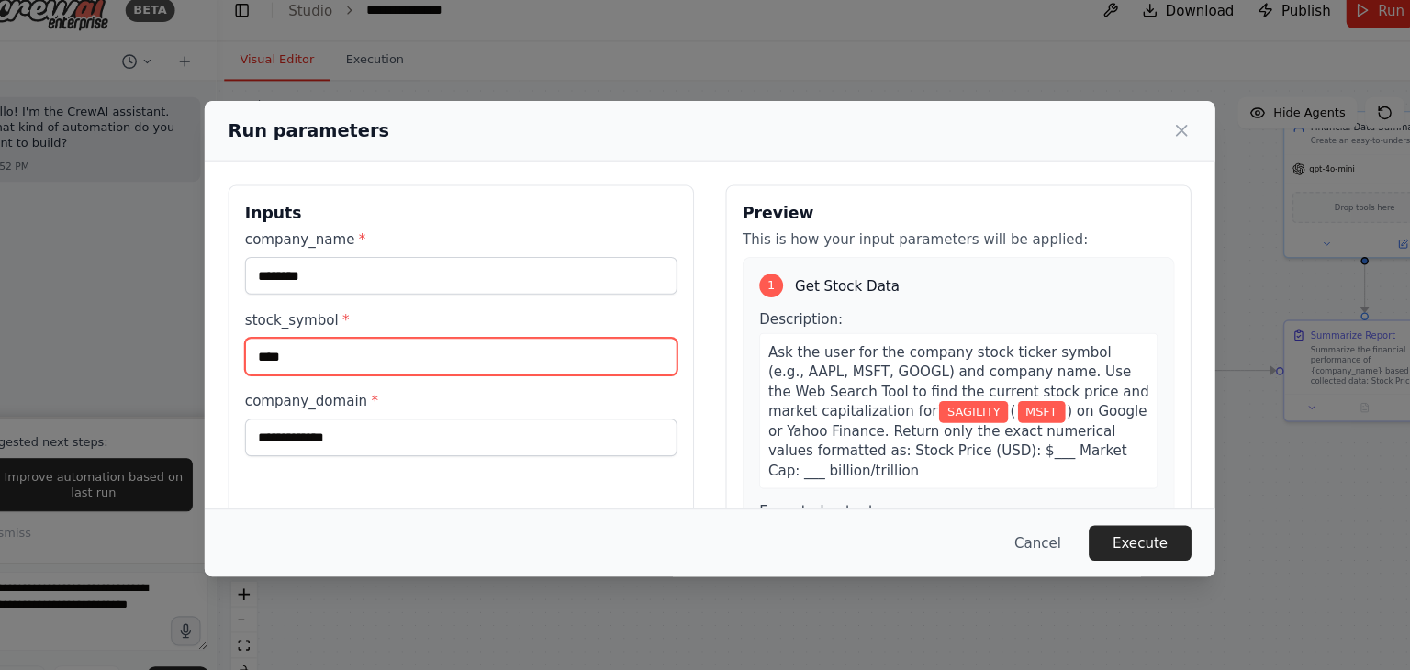
click at [380, 352] on input "****" at bounding box center [474, 351] width 402 height 35
type input "*"
type input "********"
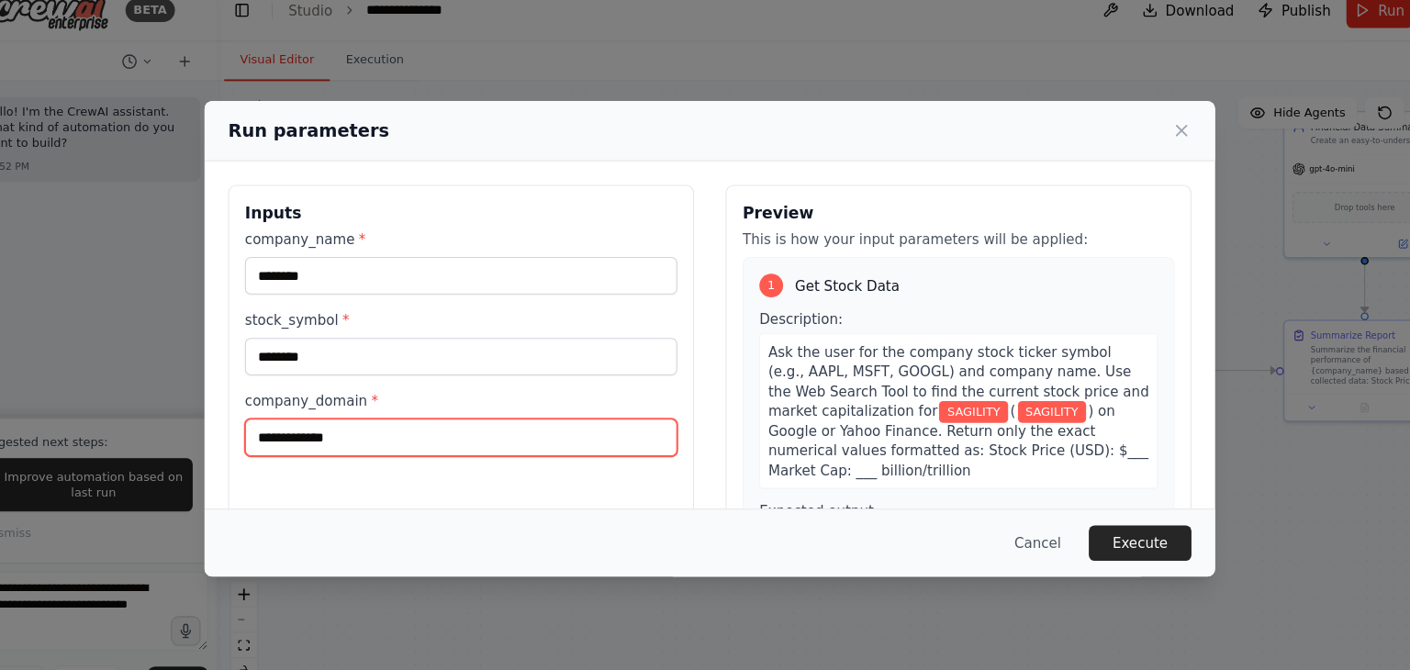
click at [335, 422] on input "**********" at bounding box center [474, 427] width 402 height 35
type input "**********"
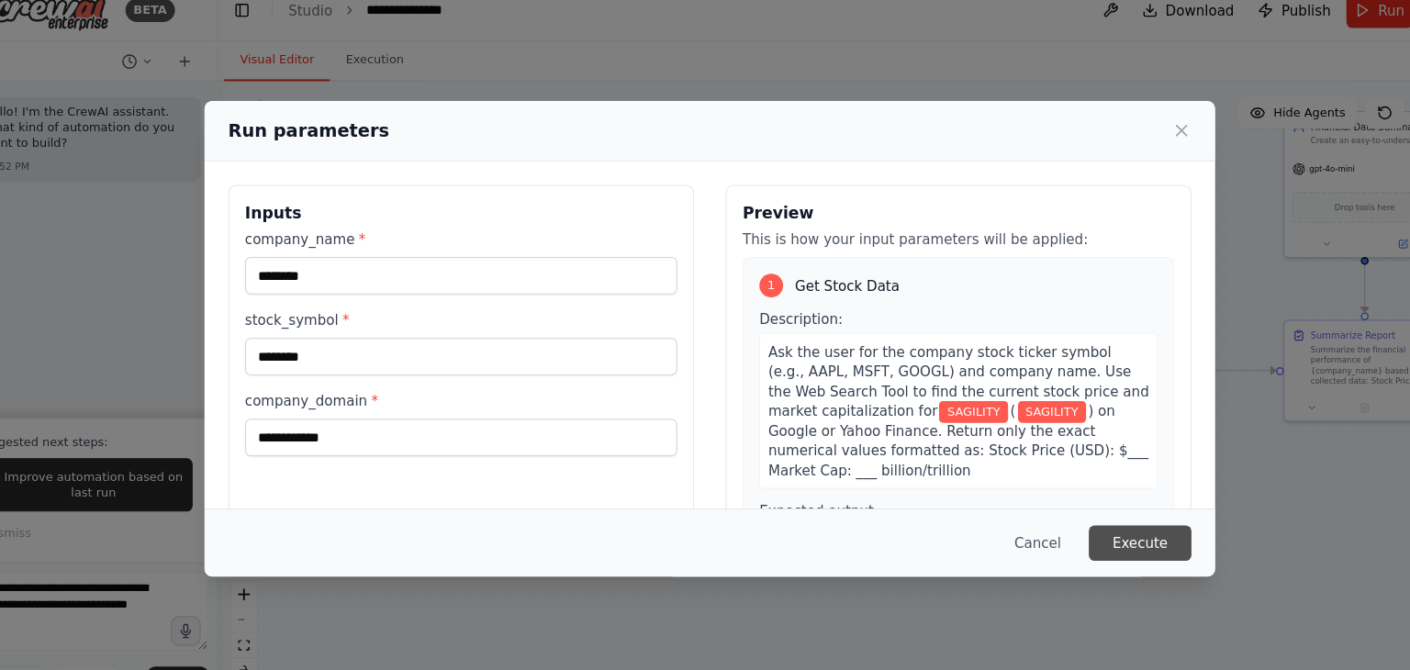
click at [1110, 520] on button "Execute" at bounding box center [1106, 525] width 96 height 33
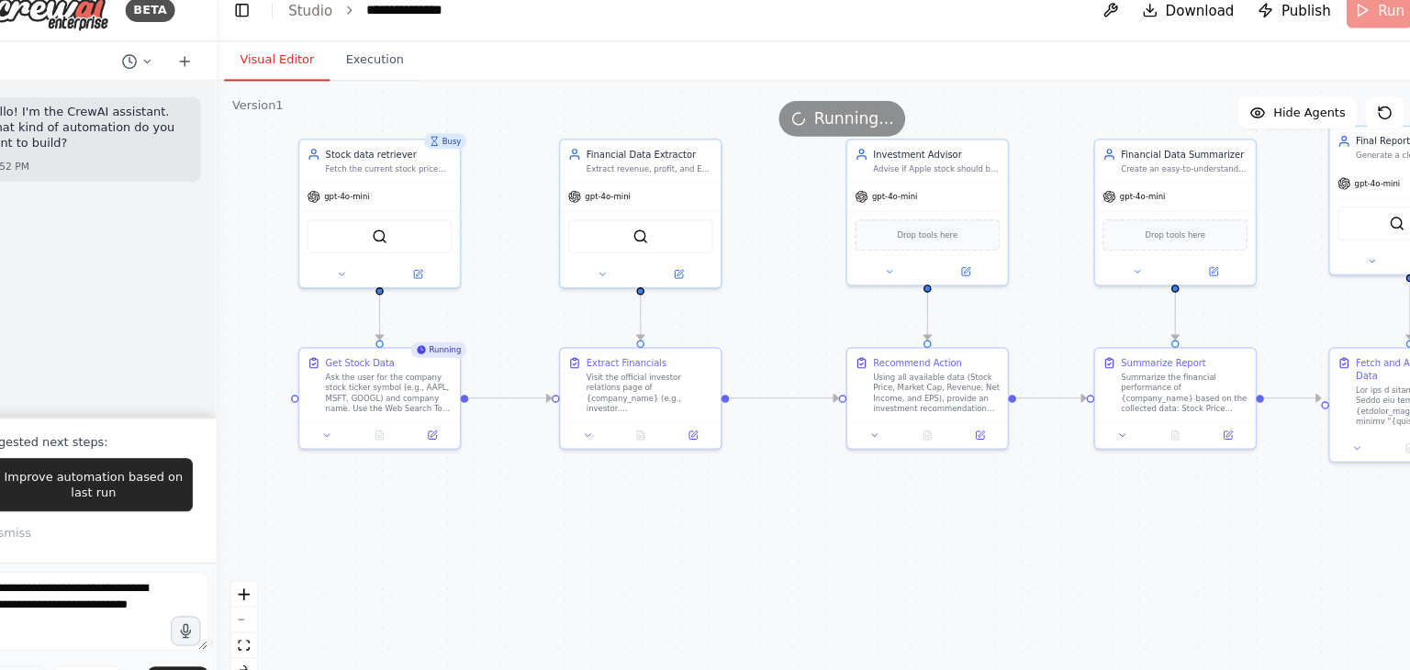
drag, startPoint x: 688, startPoint y: 468, endPoint x: 511, endPoint y: 494, distance: 178.2
click at [511, 494] on div ".deletable-edge-delete-btn { width: 20px; height: 20px; border: 0px solid #ffff…" at bounding box center [828, 383] width 1164 height 575
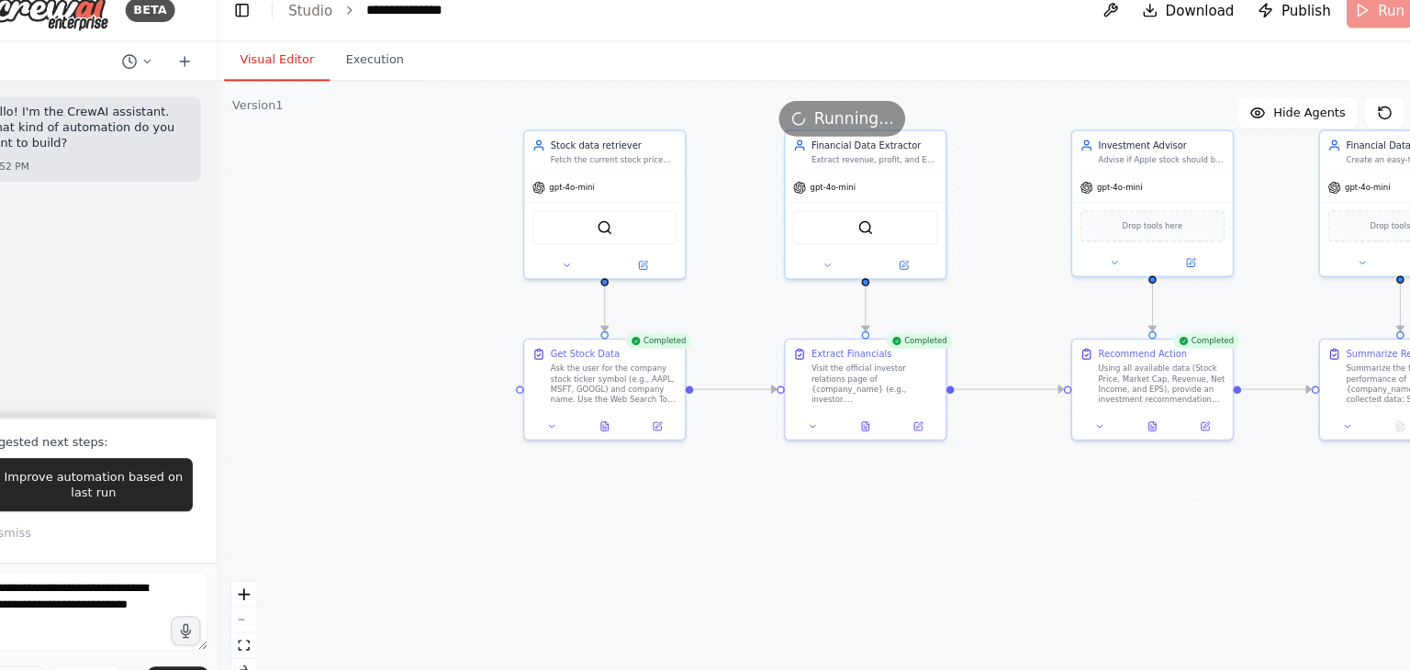
drag, startPoint x: 579, startPoint y: 545, endPoint x: 789, endPoint y: 537, distance: 209.5
click at [789, 537] on div ".deletable-edge-delete-btn { width: 20px; height: 20px; border: 0px solid #ffff…" at bounding box center [828, 383] width 1164 height 575
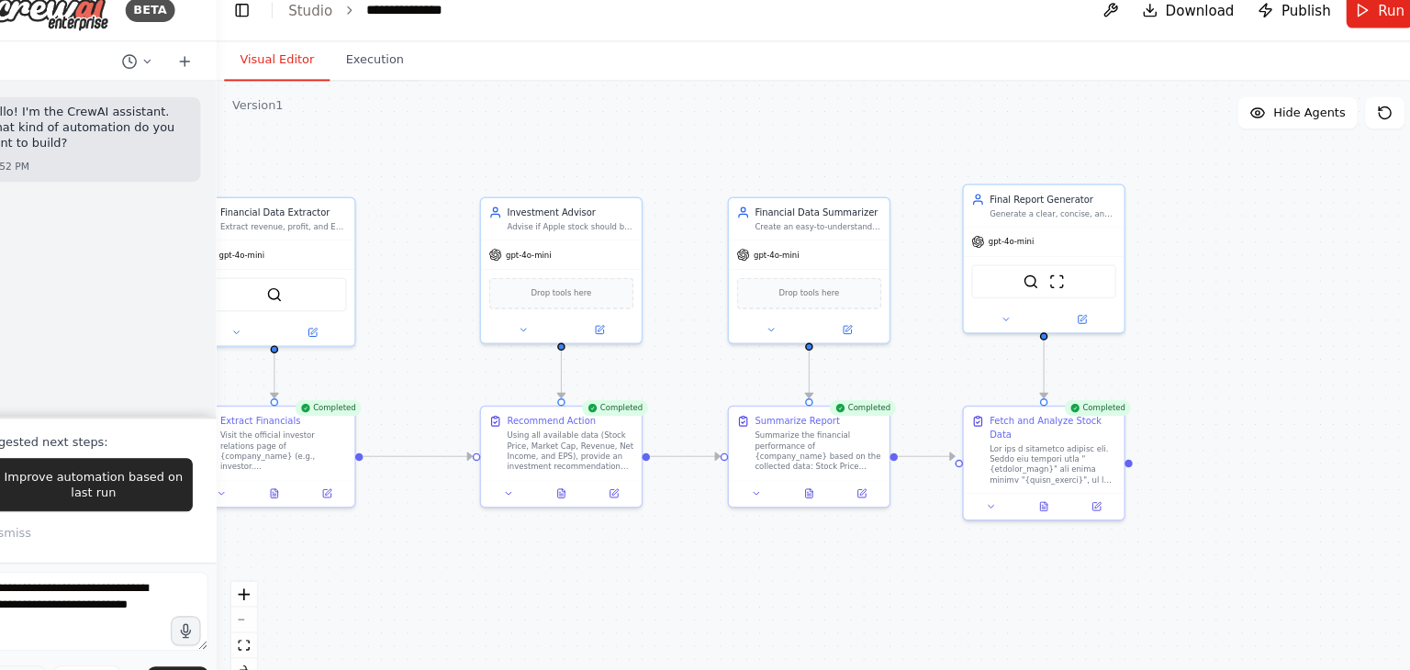
drag, startPoint x: 995, startPoint y: 329, endPoint x: 444, endPoint y: 391, distance: 553.6
click at [444, 391] on div ".deletable-edge-delete-btn { width: 20px; height: 20px; border: 0px solid #ffff…" at bounding box center [828, 383] width 1164 height 575
click at [1010, 484] on div at bounding box center [1016, 488] width 150 height 25
click at [1013, 481] on button at bounding box center [1015, 488] width 51 height 15
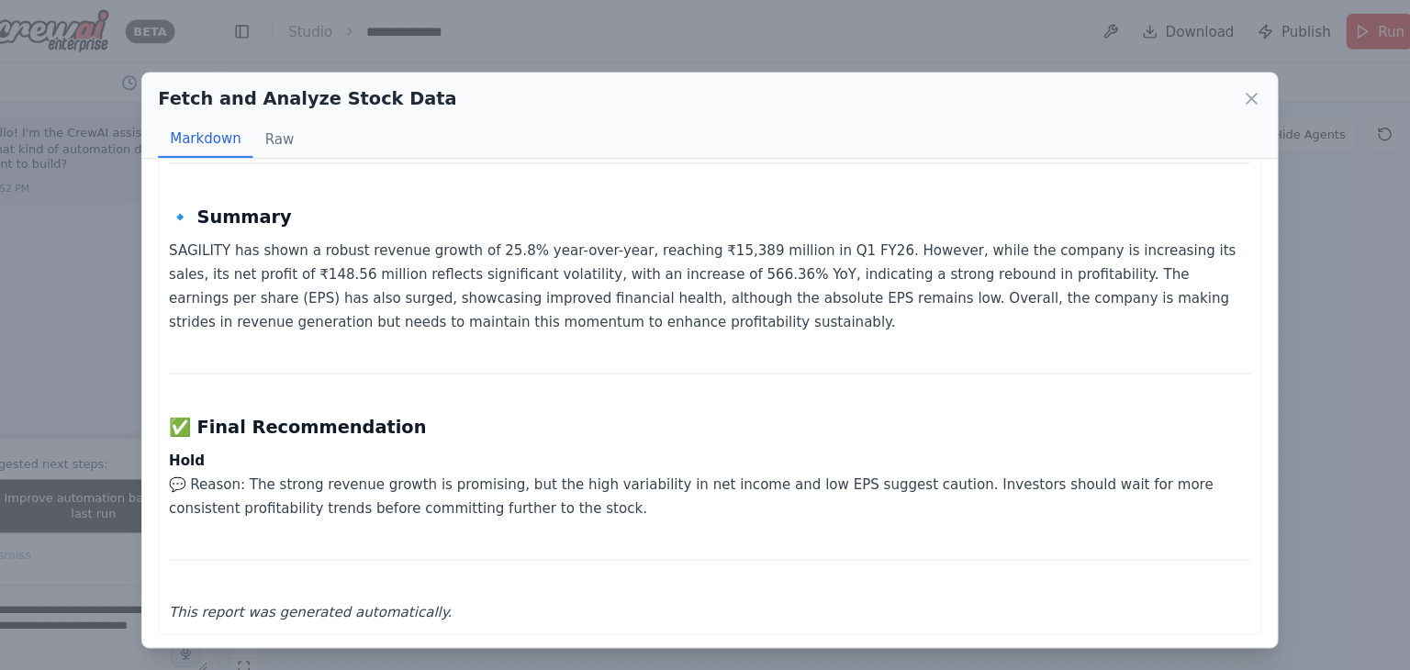
scroll to position [378, 0]
click at [1210, 88] on icon at bounding box center [1209, 92] width 18 height 18
